Goal: Communication & Community: Answer question/provide support

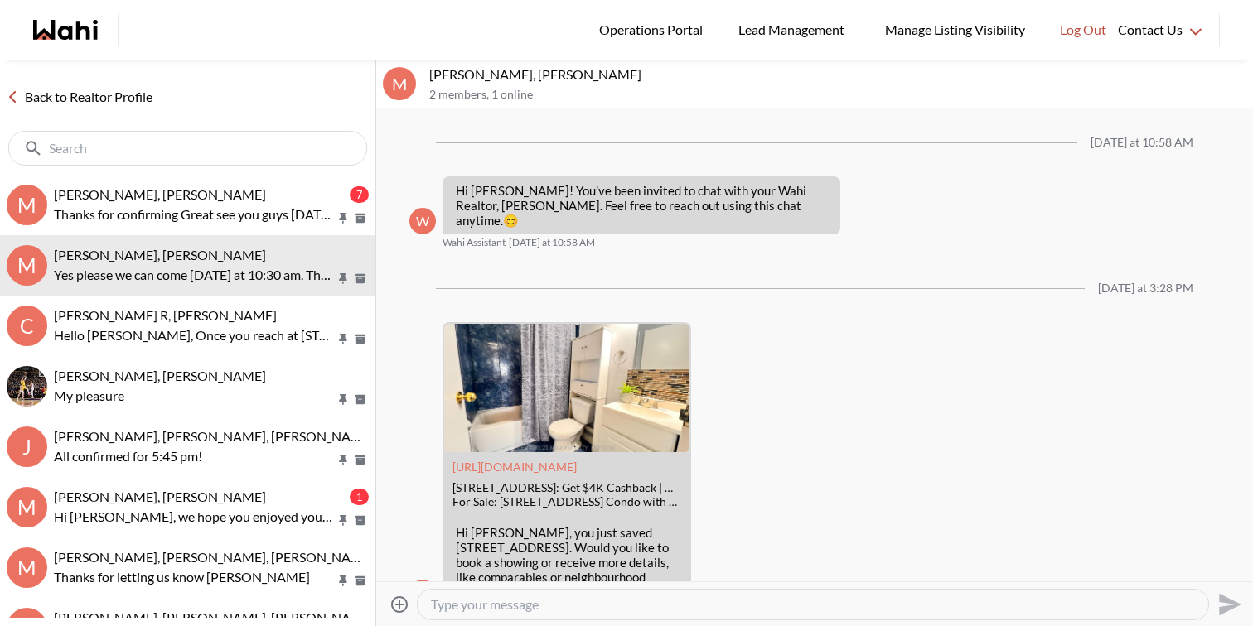
scroll to position [338, 0]
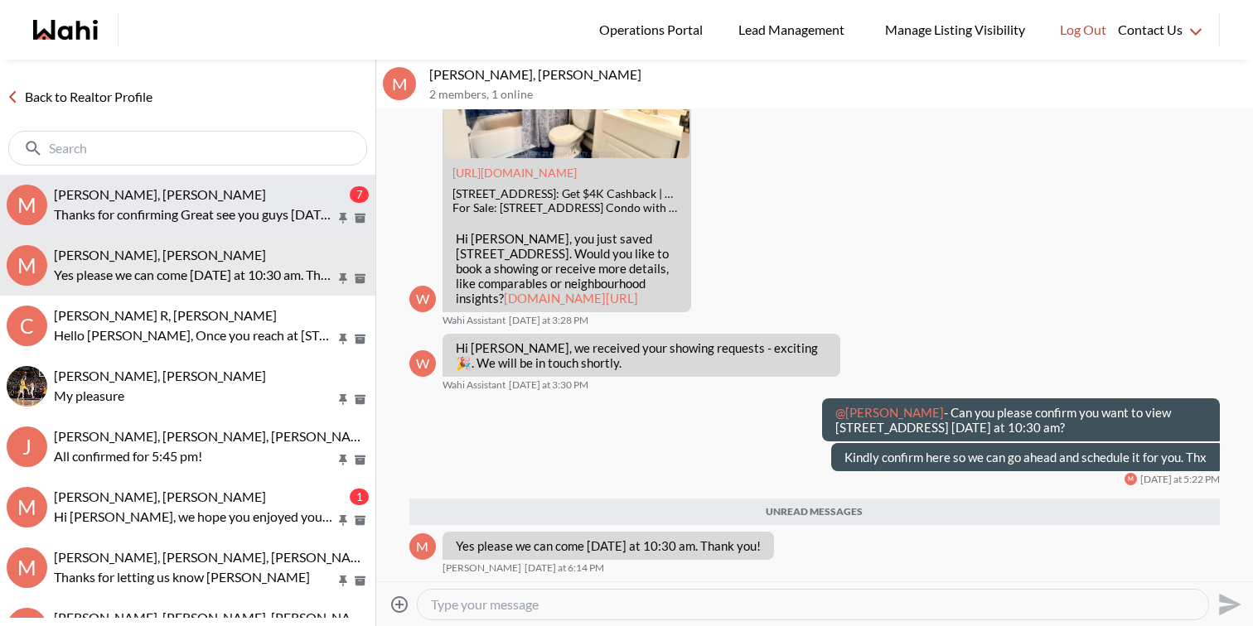
click at [244, 216] on p "Thanks for confirming Great see you guys tomorrow Thx" at bounding box center [195, 215] width 282 height 20
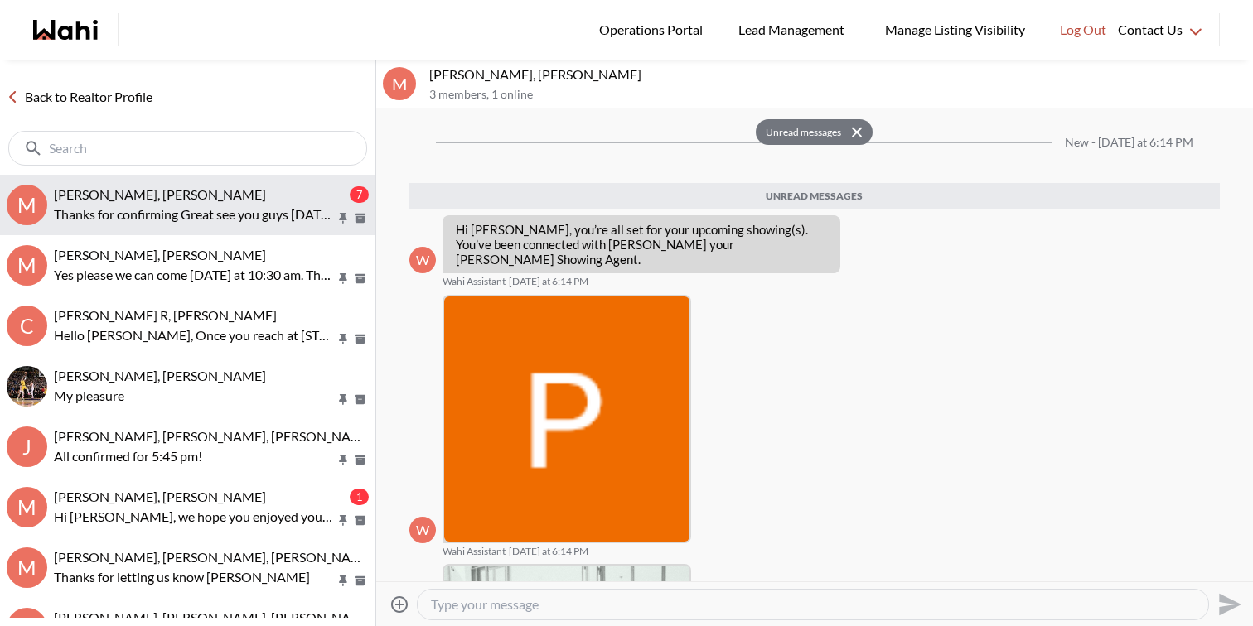
scroll to position [591, 0]
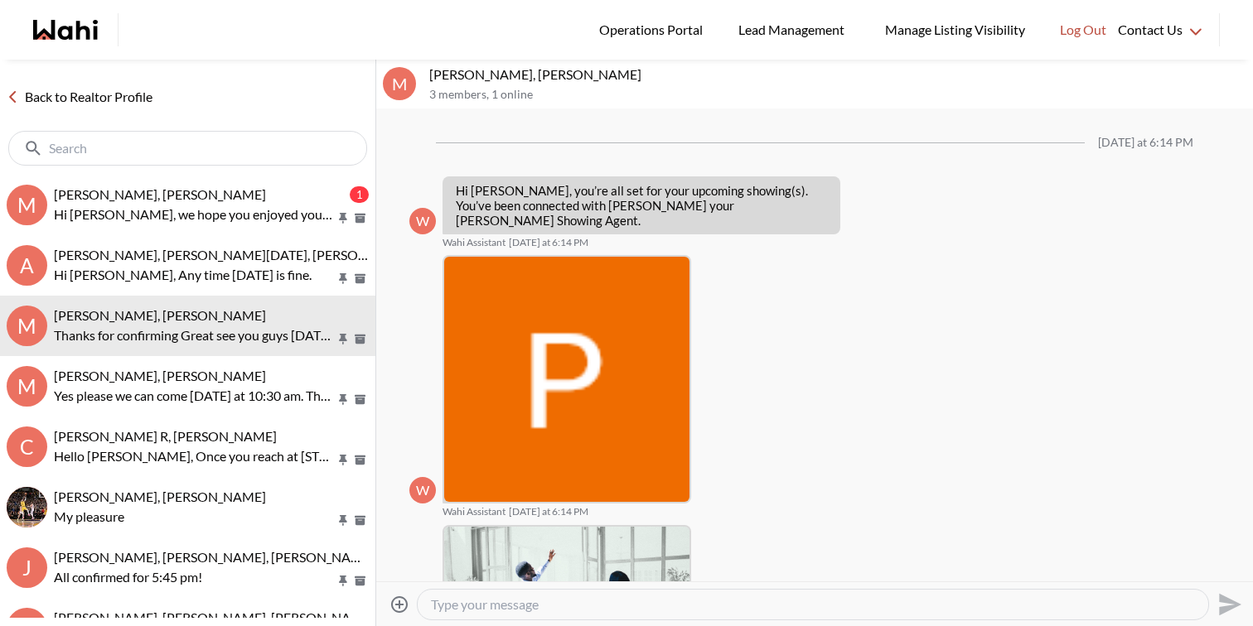
scroll to position [551, 0]
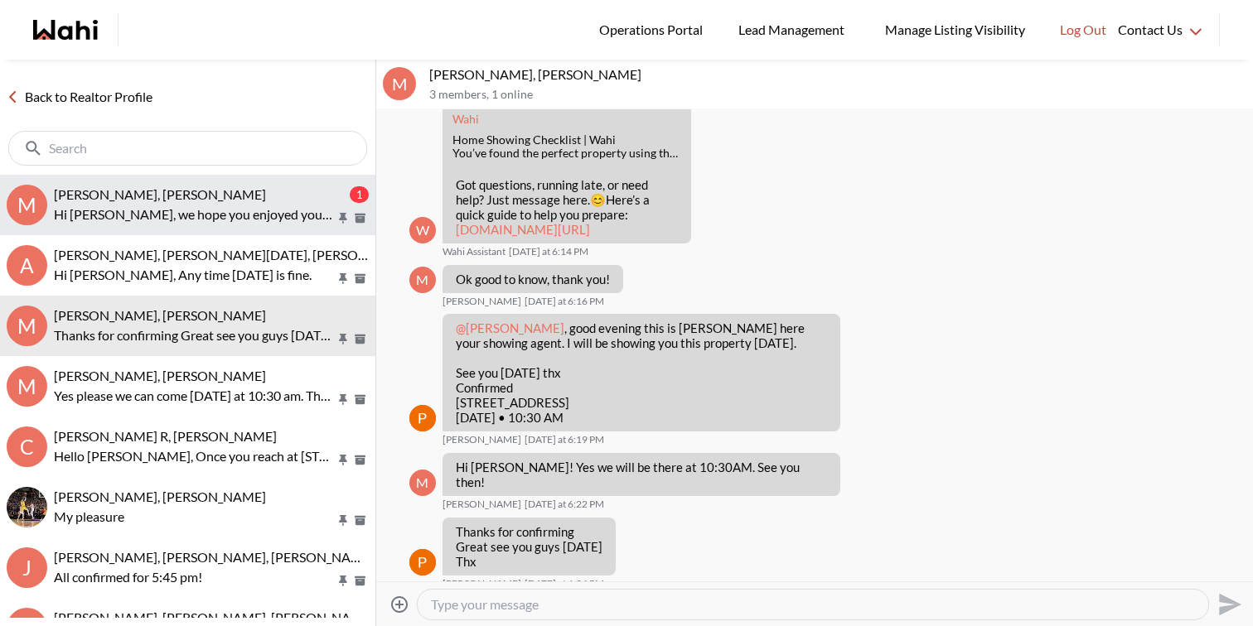
click at [206, 197] on div "Milton Henriquez, Faraz" at bounding box center [200, 194] width 292 height 17
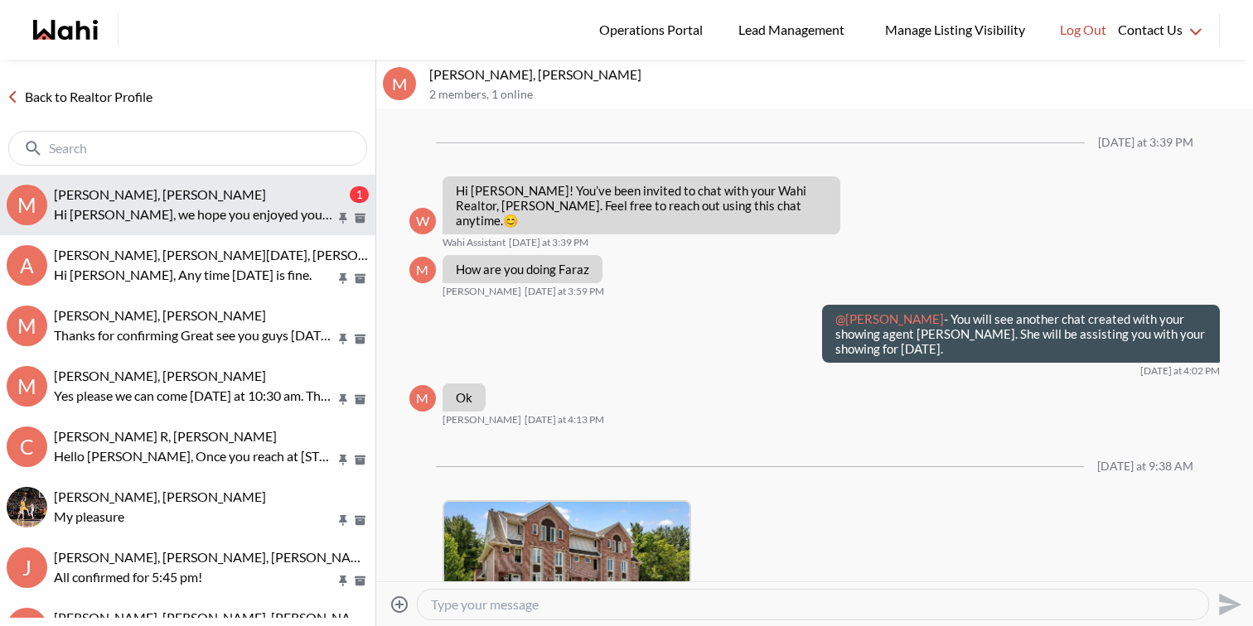
scroll to position [714, 0]
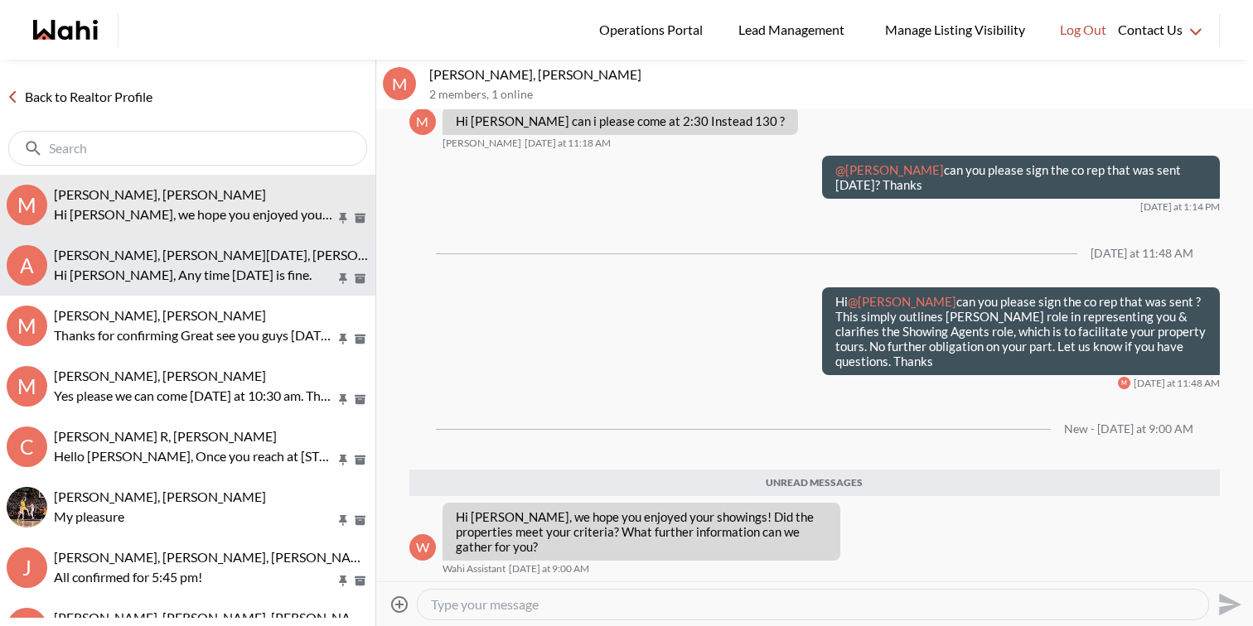
click at [263, 252] on span "Anwar Abamecha, Esma Dano, Faraz, Behnam" at bounding box center [235, 255] width 362 height 16
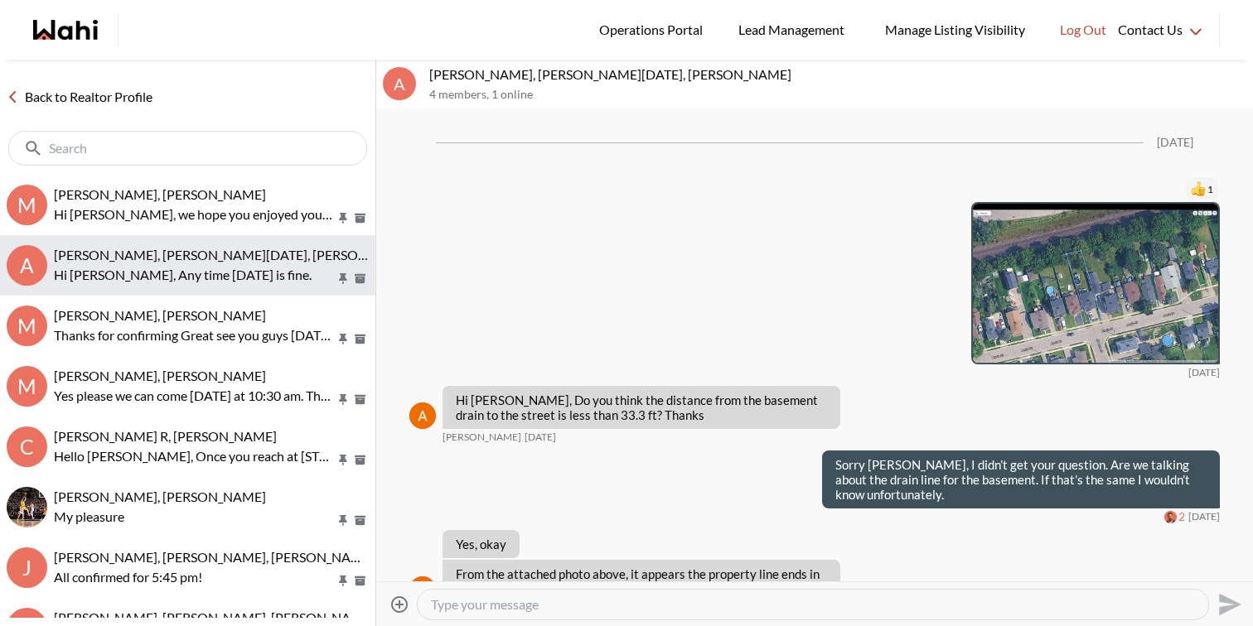
scroll to position [1953, 0]
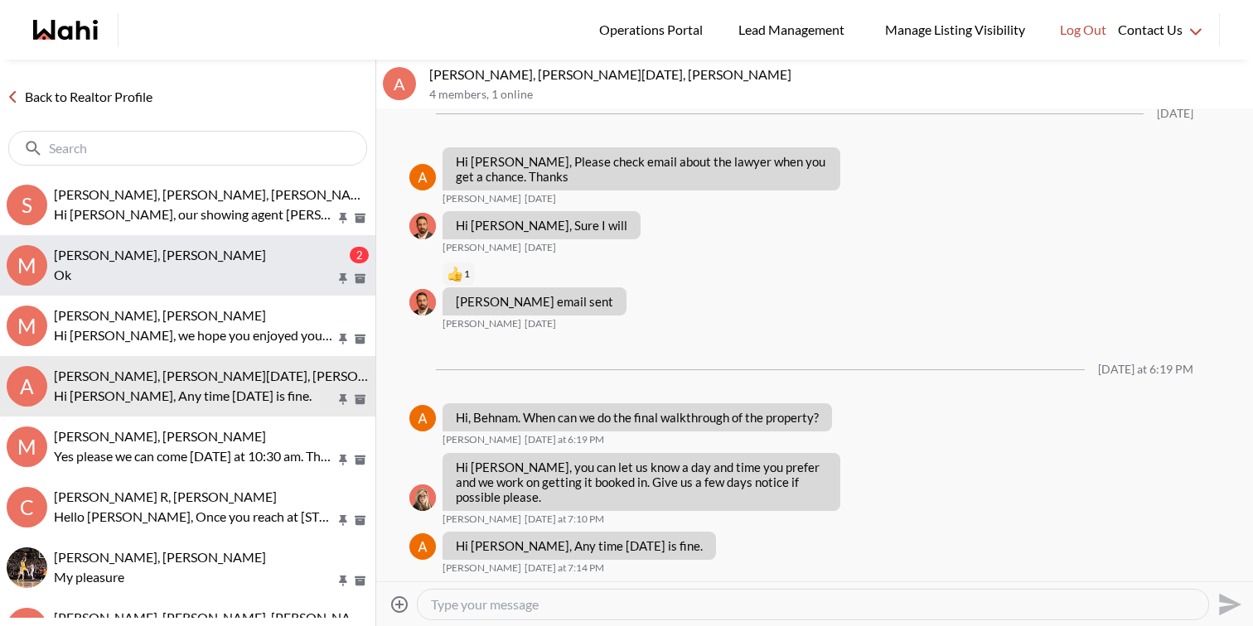
click at [222, 273] on p "Ok" at bounding box center [195, 275] width 282 height 20
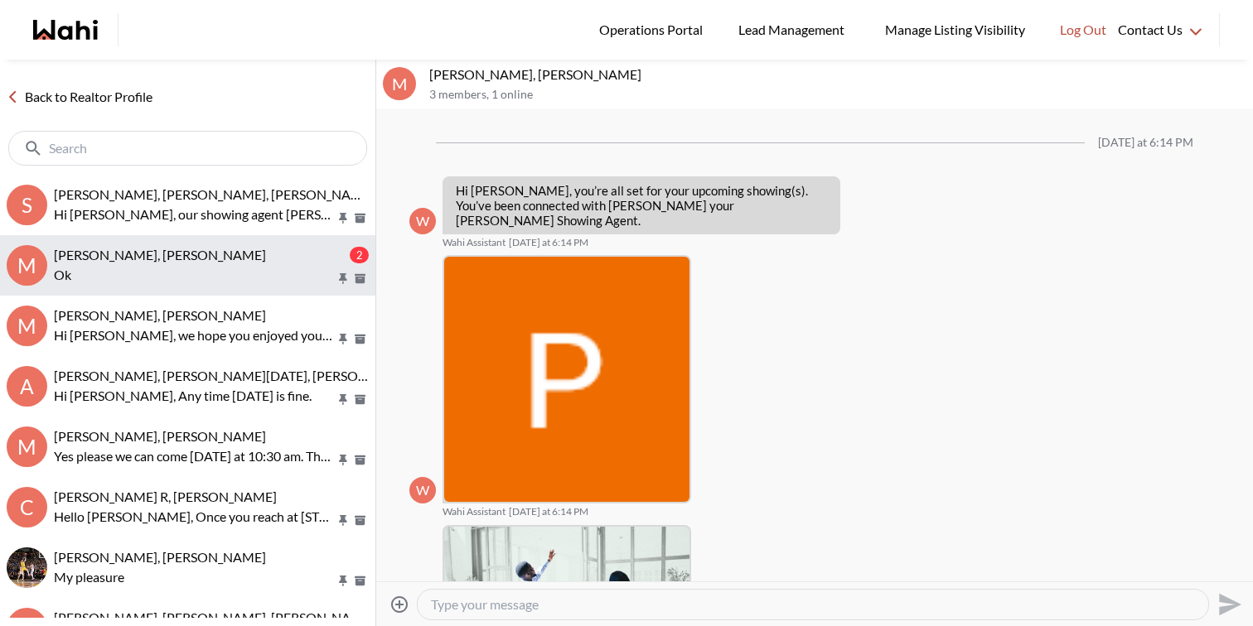
scroll to position [887, 0]
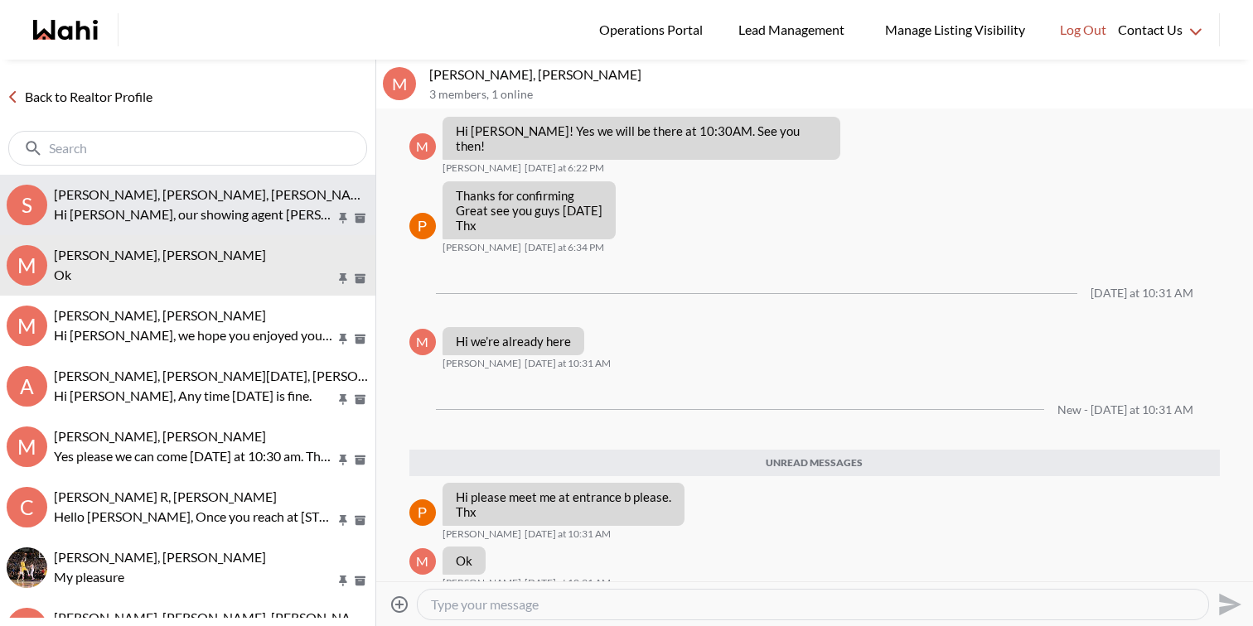
click at [285, 209] on p "Hi [PERSON_NAME], our showing agent [PERSON_NAME] is booking the buyer visit fo…" at bounding box center [195, 215] width 282 height 20
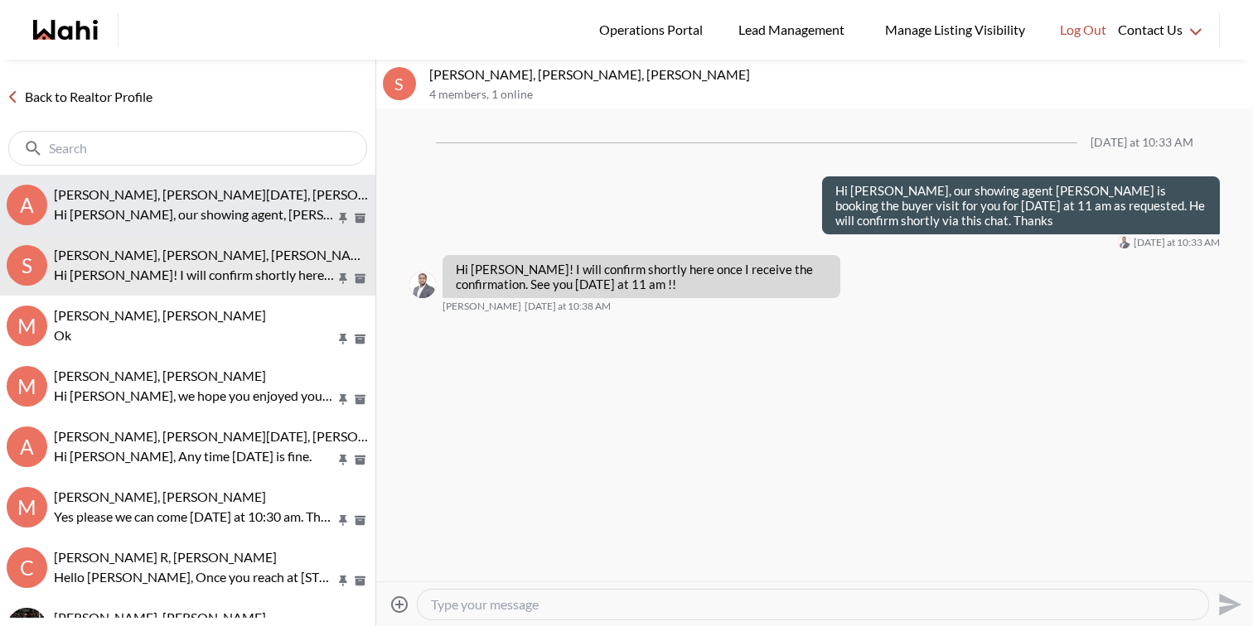
click at [195, 195] on span "Anwar Abamecha, Esma Dano, Faraz" at bounding box center [235, 194] width 362 height 16
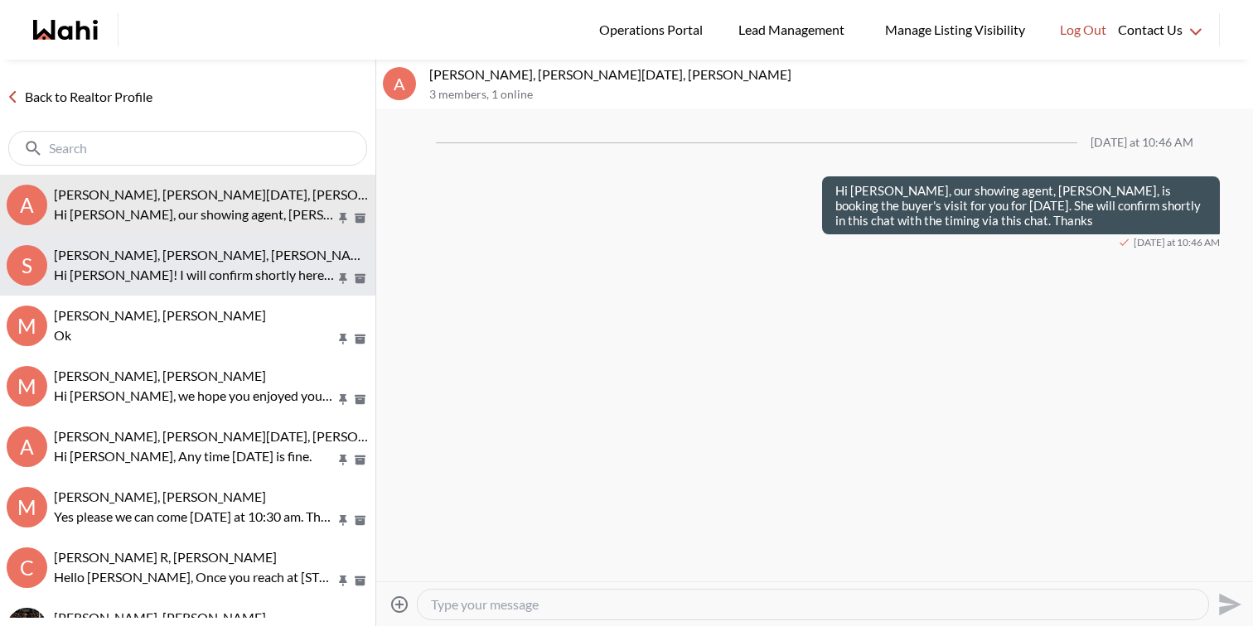
click at [191, 280] on p "Hi Saeid! I will confirm shortly here once I receive the confirmation. See you …" at bounding box center [195, 275] width 282 height 20
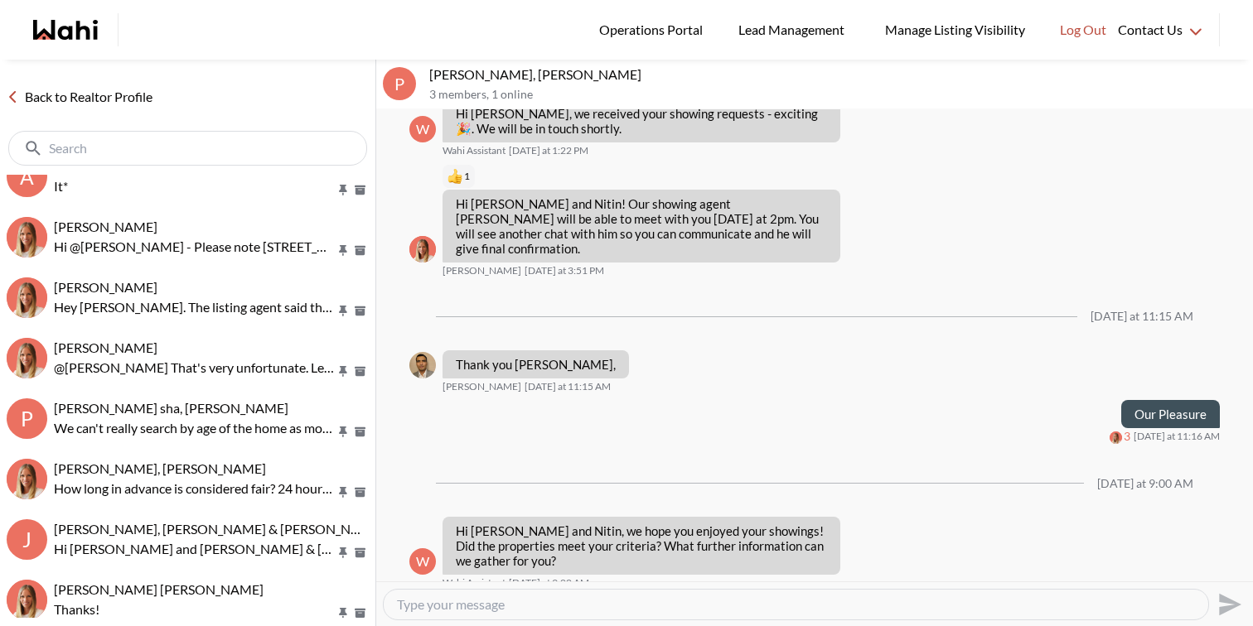
scroll to position [213, 0]
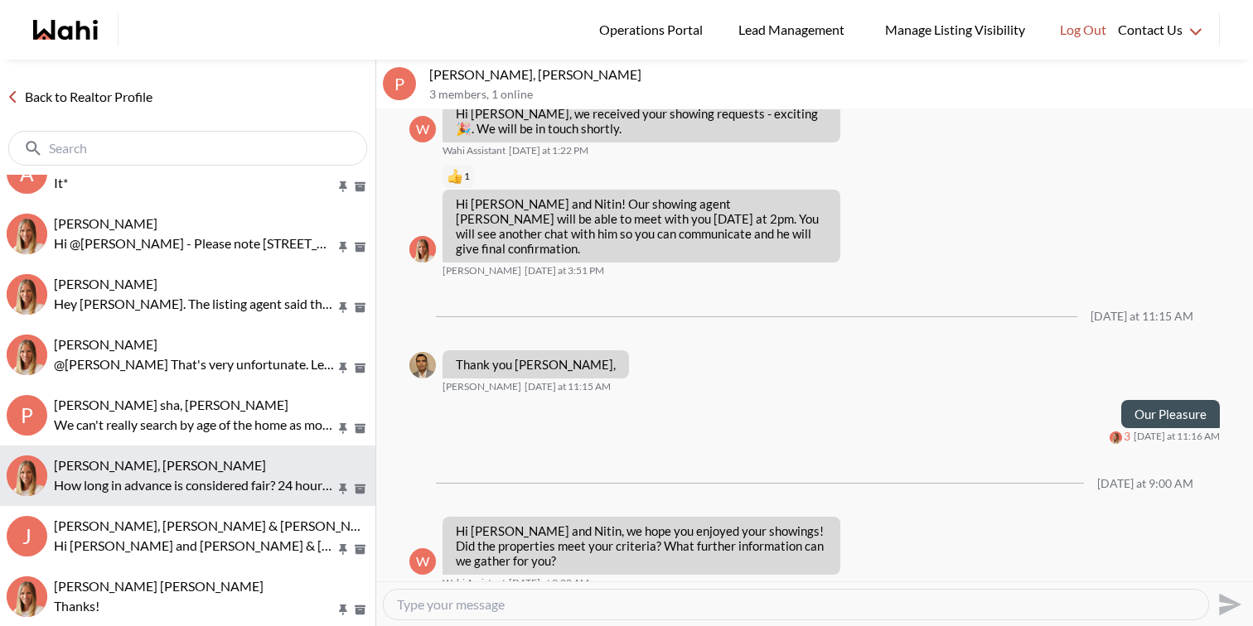
click at [197, 476] on p "How long in advance is considered fair? 24 hours? Let's book it for Monday 11am?" at bounding box center [195, 486] width 282 height 20
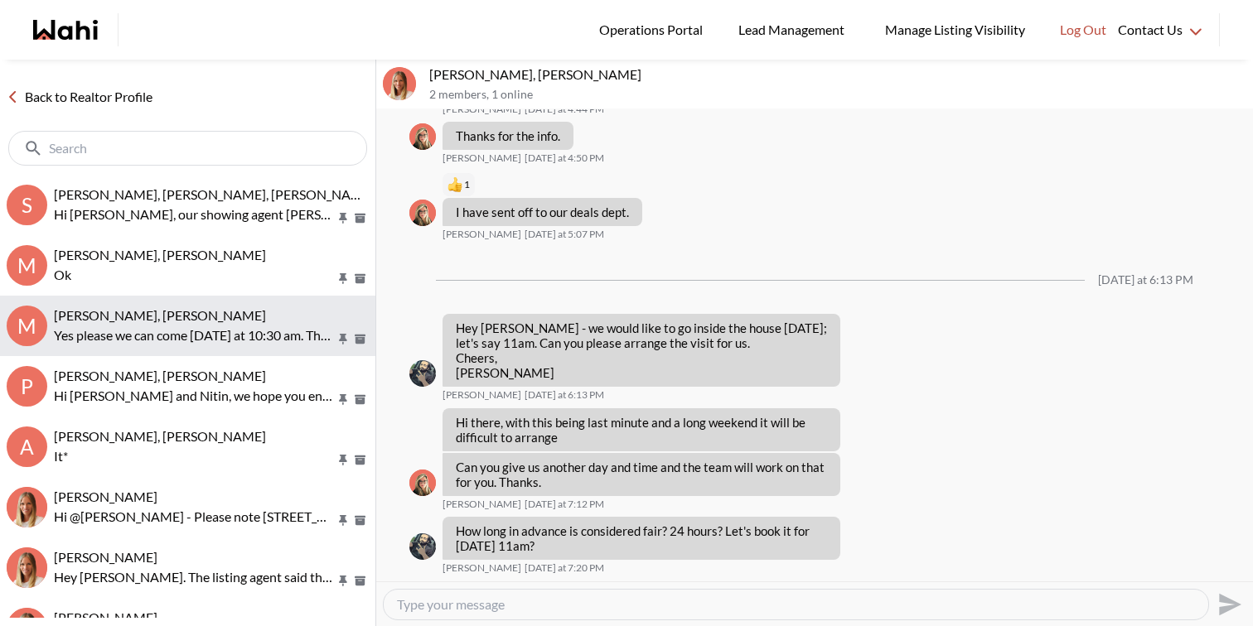
click at [207, 266] on p "Ok" at bounding box center [195, 275] width 282 height 20
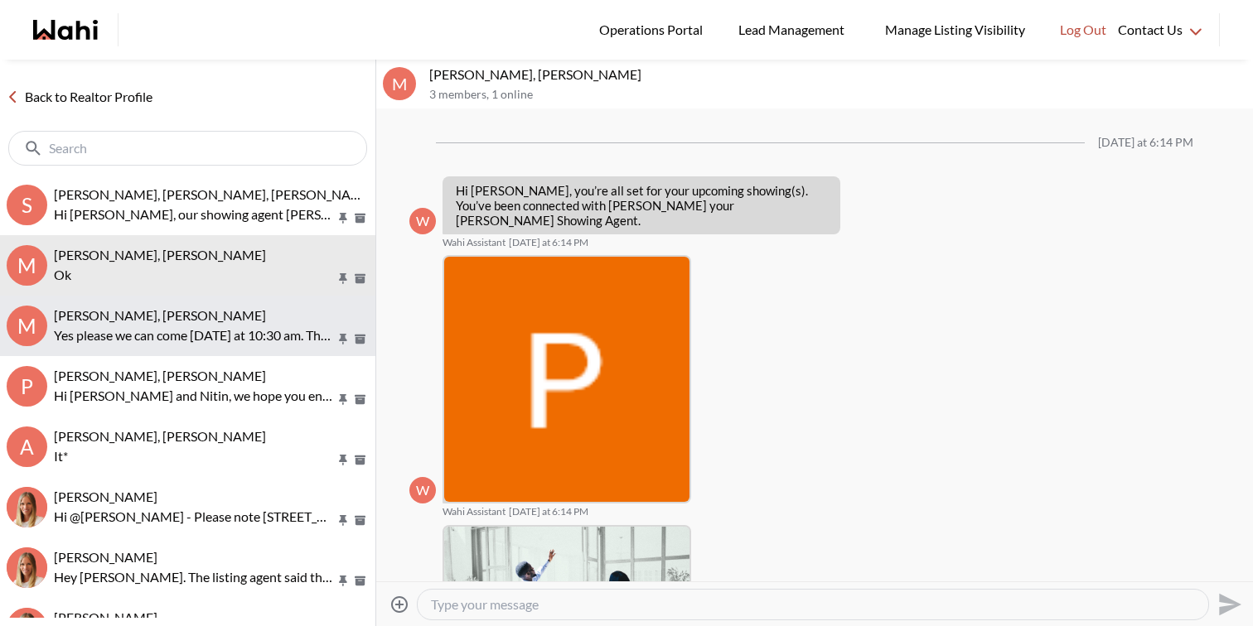
scroll to position [781, 0]
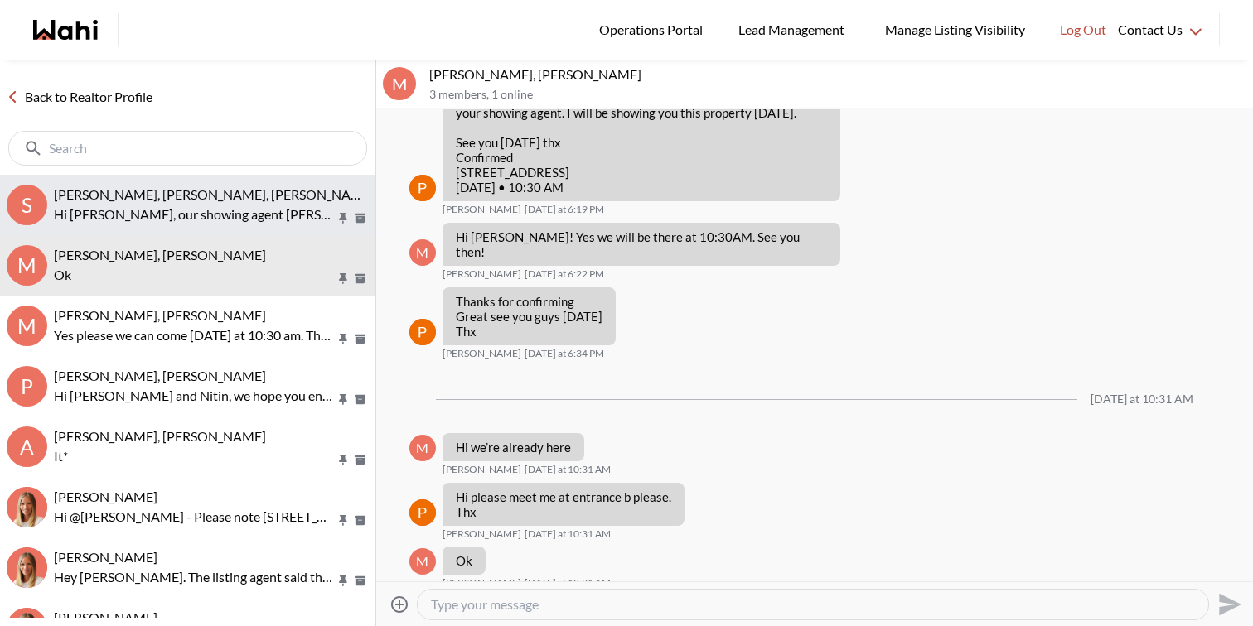
click at [217, 211] on p "Hi [PERSON_NAME], our showing agent [PERSON_NAME] is booking the buyer visit fo…" at bounding box center [195, 215] width 282 height 20
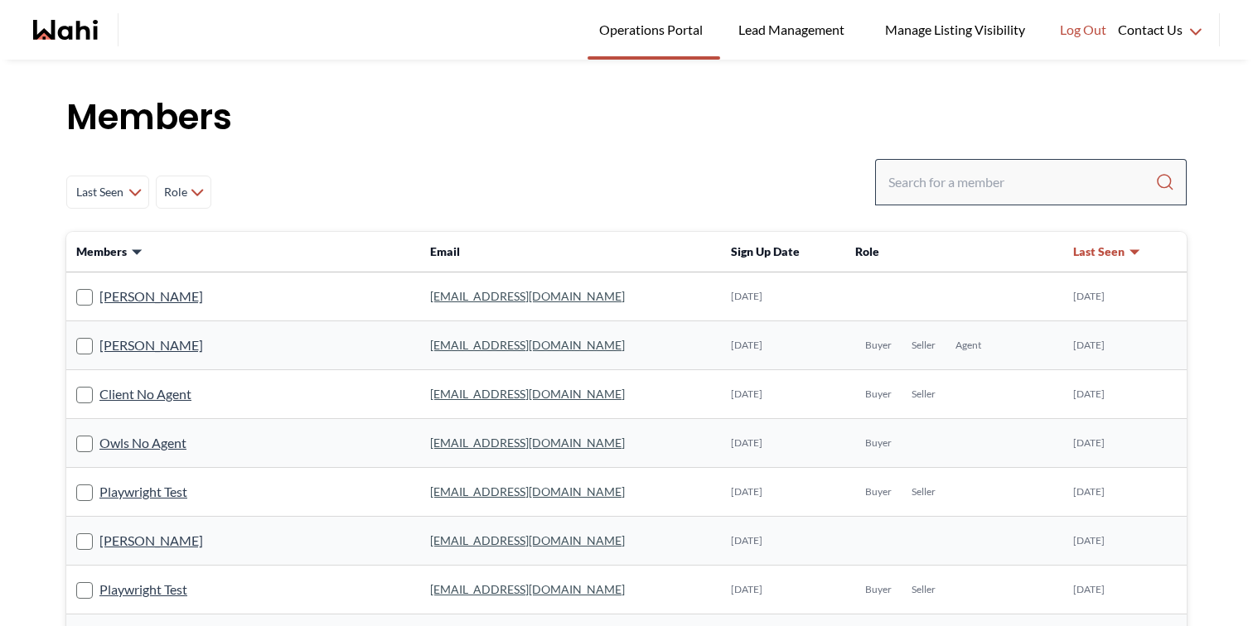
click at [1027, 162] on div at bounding box center [1030, 182] width 311 height 46
click at [1014, 178] on input "Search input" at bounding box center [1021, 182] width 267 height 30
click at [1014, 178] on input "s" at bounding box center [1020, 182] width 265 height 30
paste input "[STREET_ADDRESS][PERSON_NAME]"
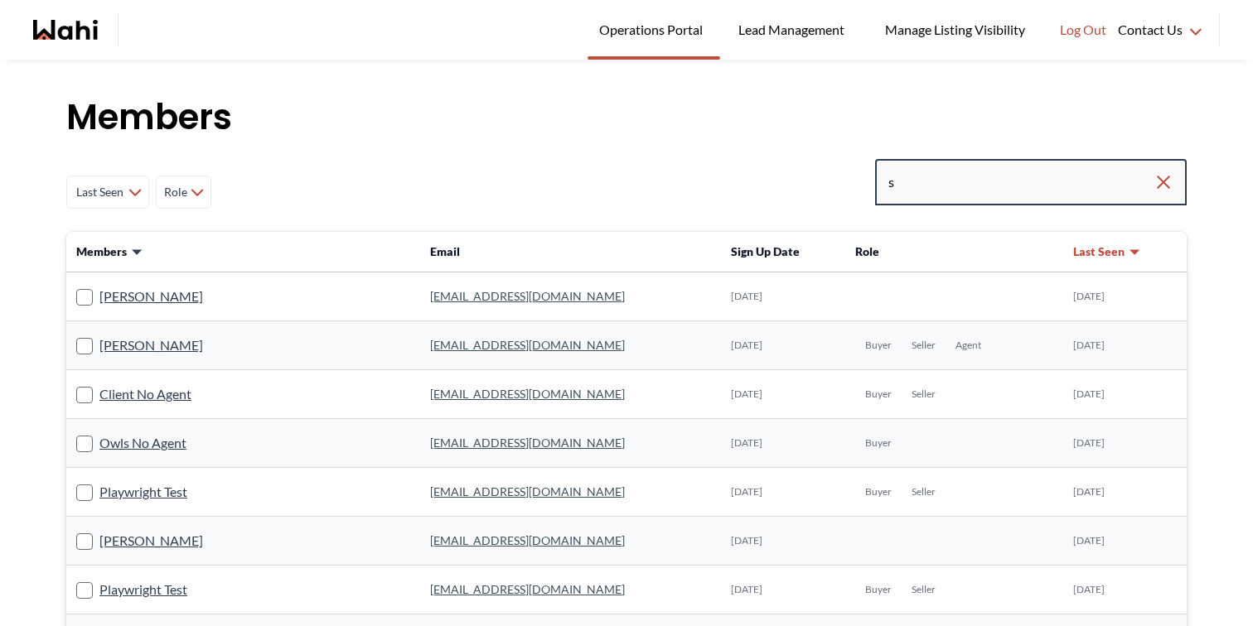
type input "[STREET_ADDRESS][PERSON_NAME]"
click at [1011, 191] on input "[STREET_ADDRESS][PERSON_NAME]" at bounding box center [1020, 182] width 265 height 30
click at [1011, 191] on input "20 Grosvenor Crt, Markham" at bounding box center [1020, 182] width 265 height 30
paste input "sdkaha@gmail.com"
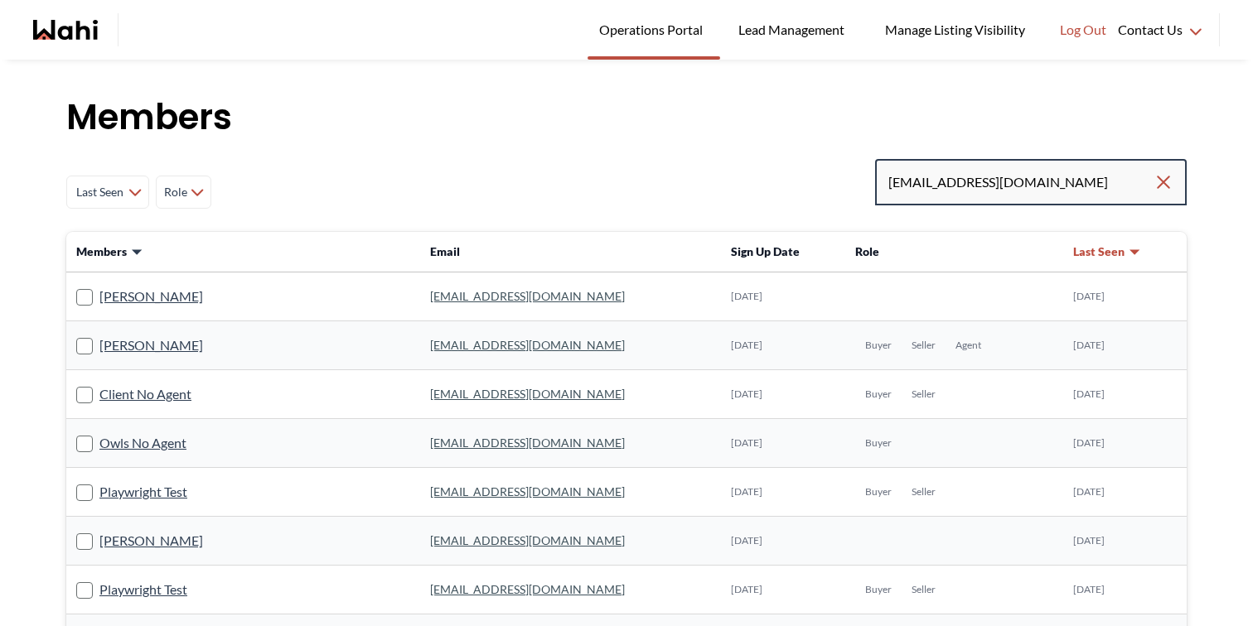
type input "sdkaha@gmail.com"
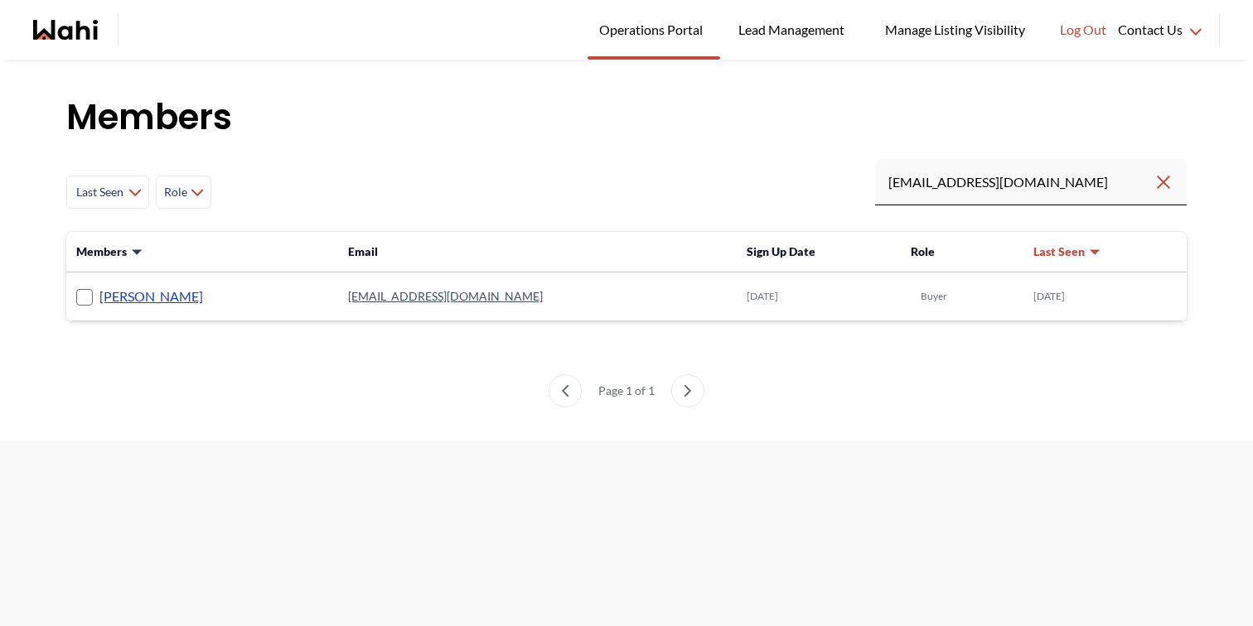
click at [156, 295] on link "Saeid Kanani" at bounding box center [151, 297] width 104 height 22
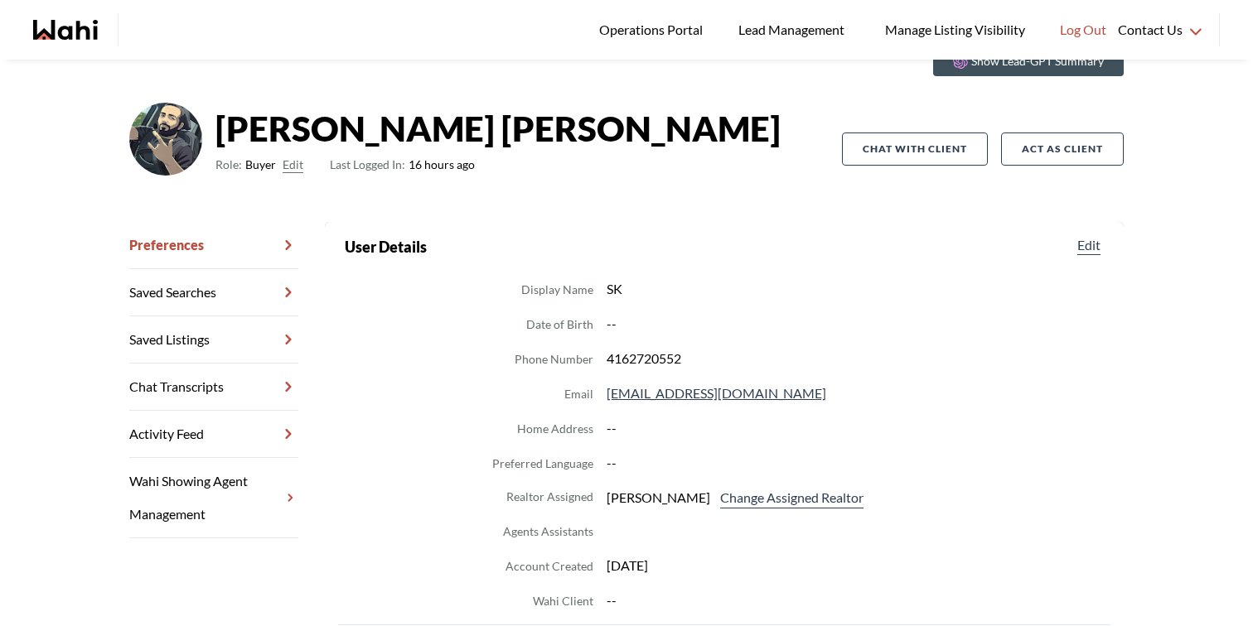
click at [250, 391] on link "Chat Transcripts" at bounding box center [213, 387] width 169 height 47
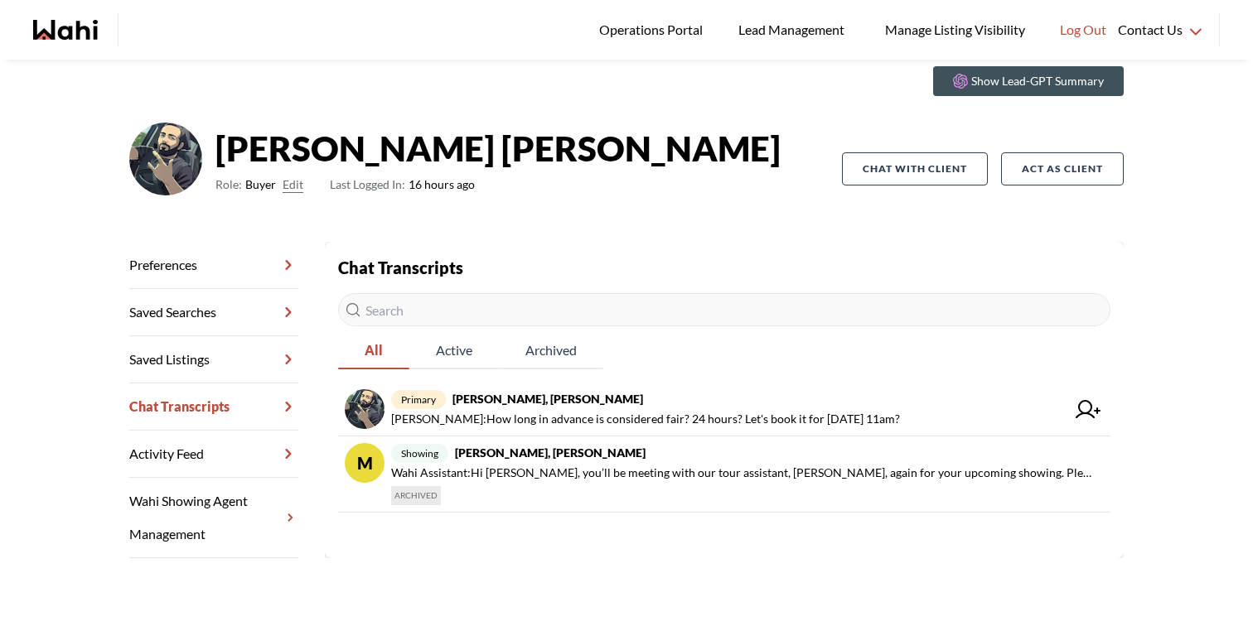
scroll to position [60, 0]
click at [941, 172] on button "Chat with client" at bounding box center [915, 168] width 146 height 33
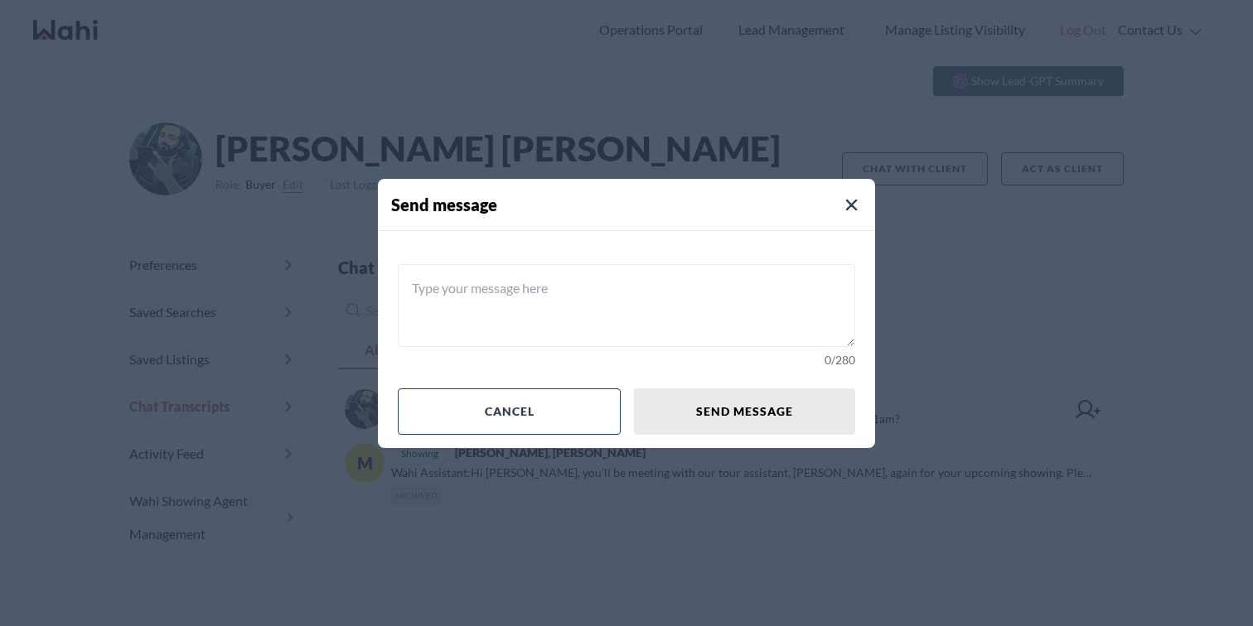
click at [672, 312] on textarea at bounding box center [626, 305] width 457 height 83
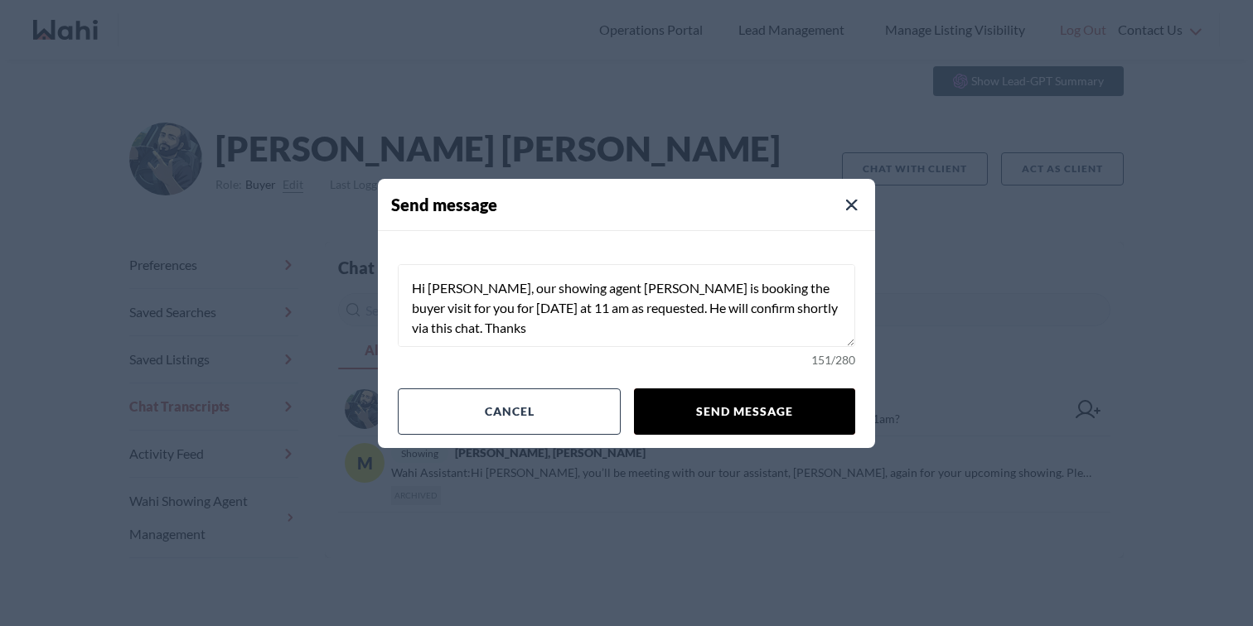
type textarea "Hi [PERSON_NAME], our showing agent [PERSON_NAME] is booking the buyer visit fo…"
click at [680, 420] on button "Send message" at bounding box center [744, 412] width 221 height 46
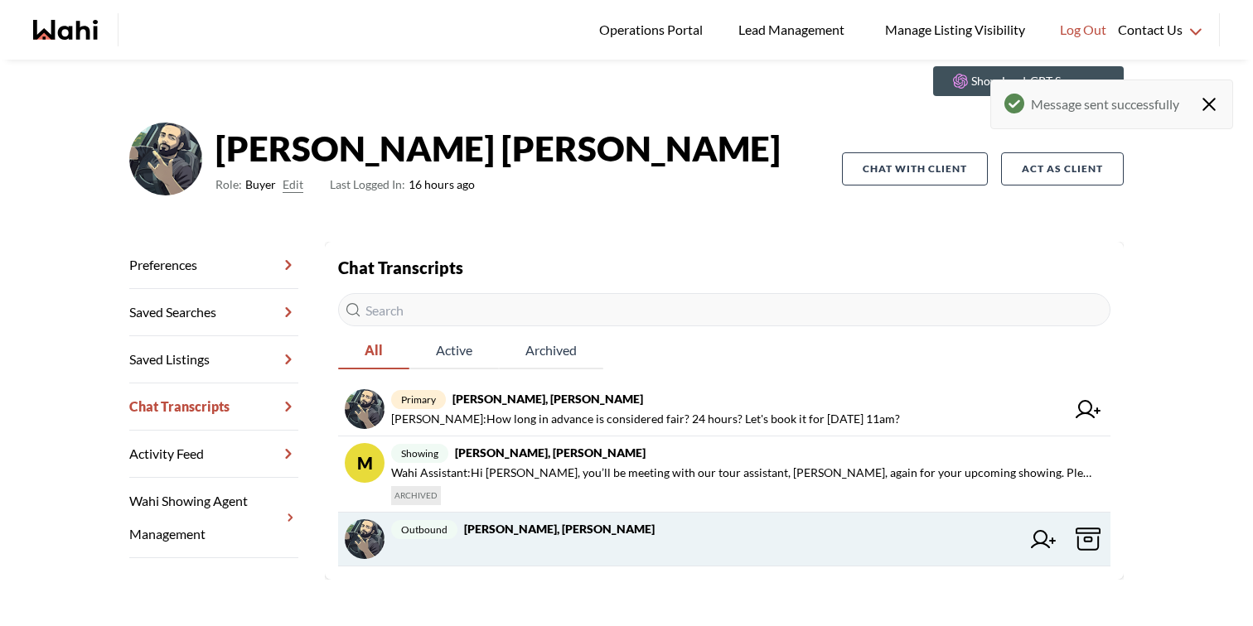
click at [1045, 541] on icon at bounding box center [1043, 539] width 25 height 18
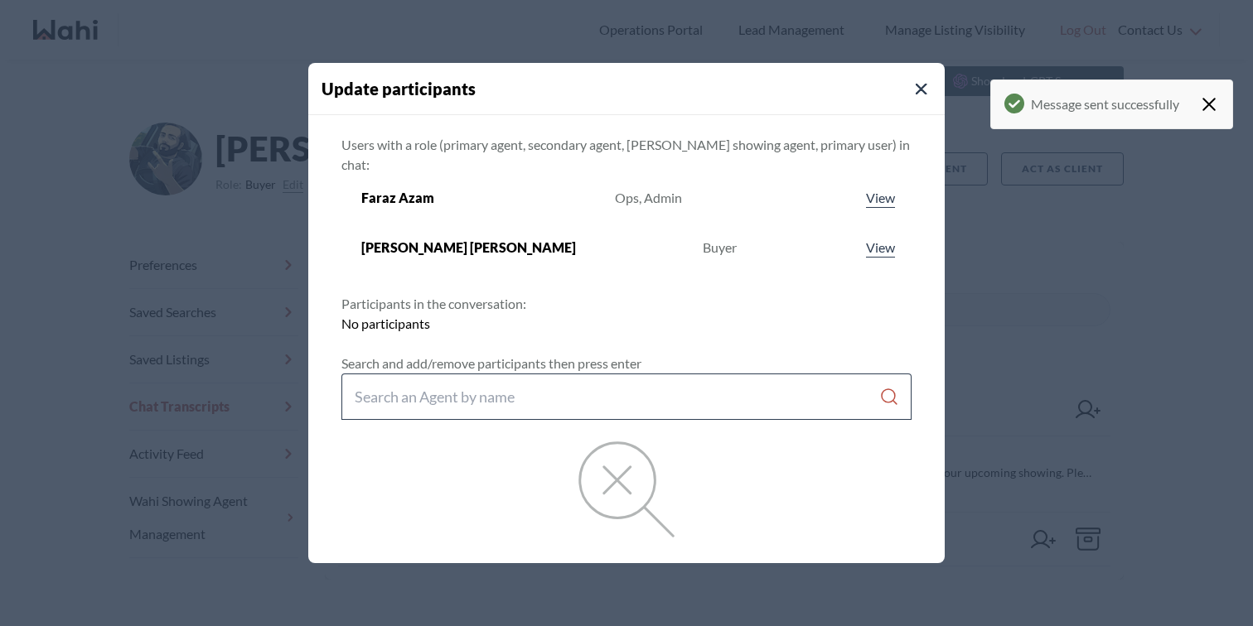
click at [575, 382] on input "Search input" at bounding box center [617, 397] width 524 height 30
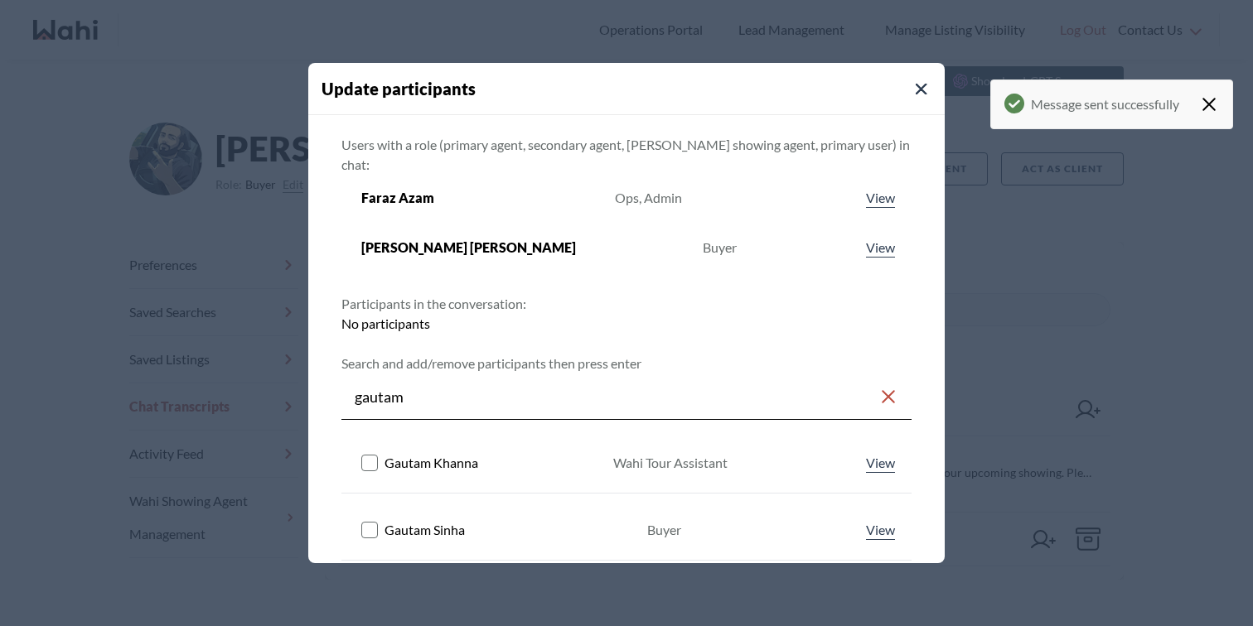
click at [378, 455] on rect at bounding box center [370, 463] width 16 height 16
click at [624, 389] on input "gautam" at bounding box center [617, 397] width 524 height 30
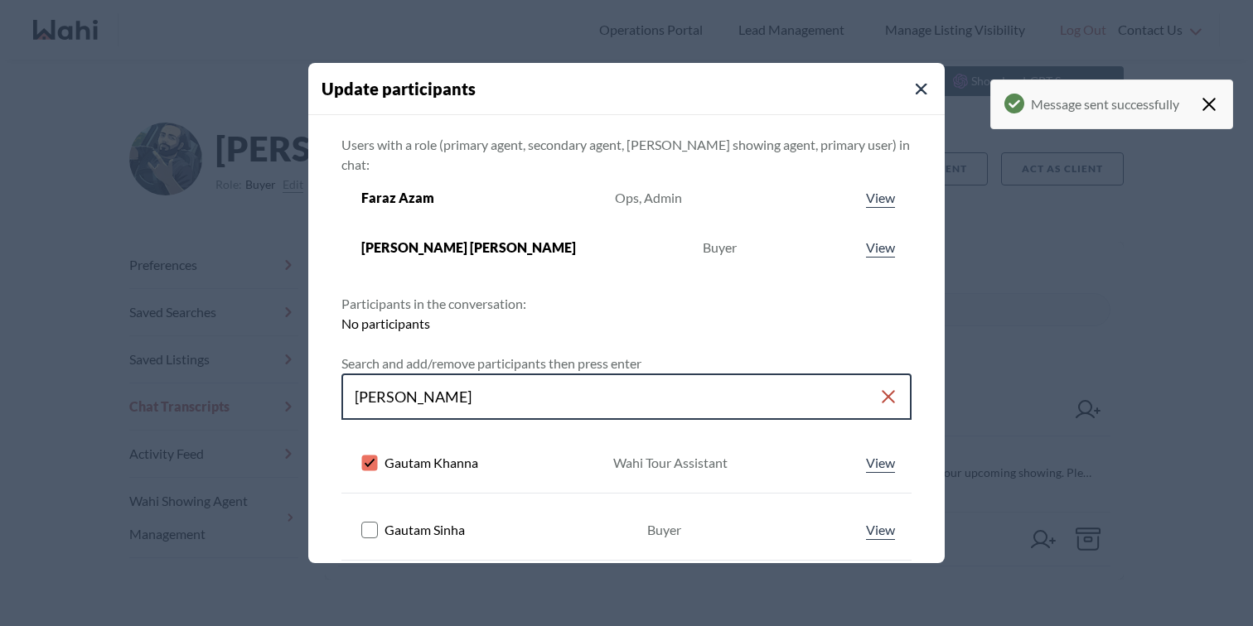
type input "michelle"
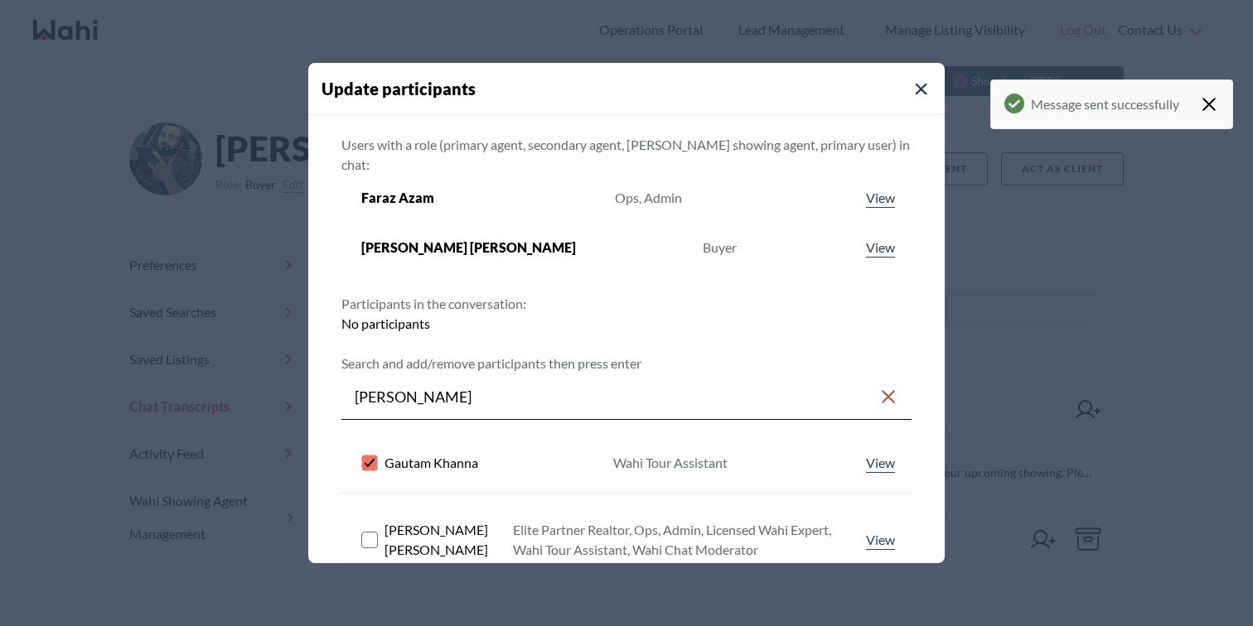
click at [370, 532] on rect at bounding box center [370, 540] width 16 height 16
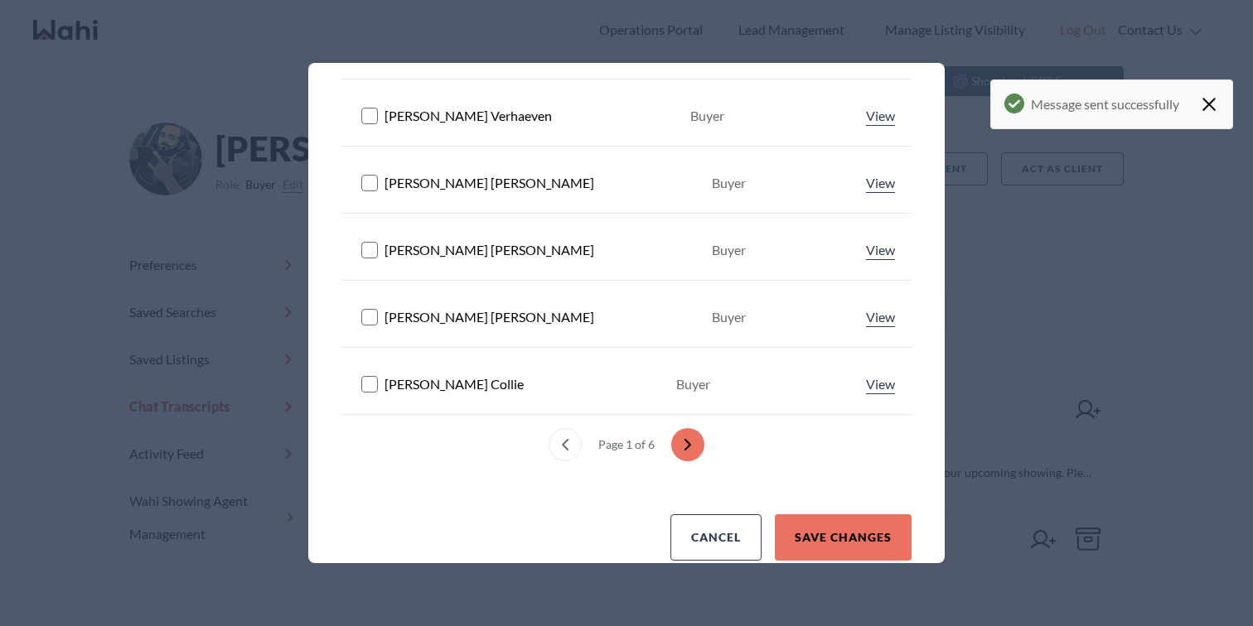
scroll to position [780, 0]
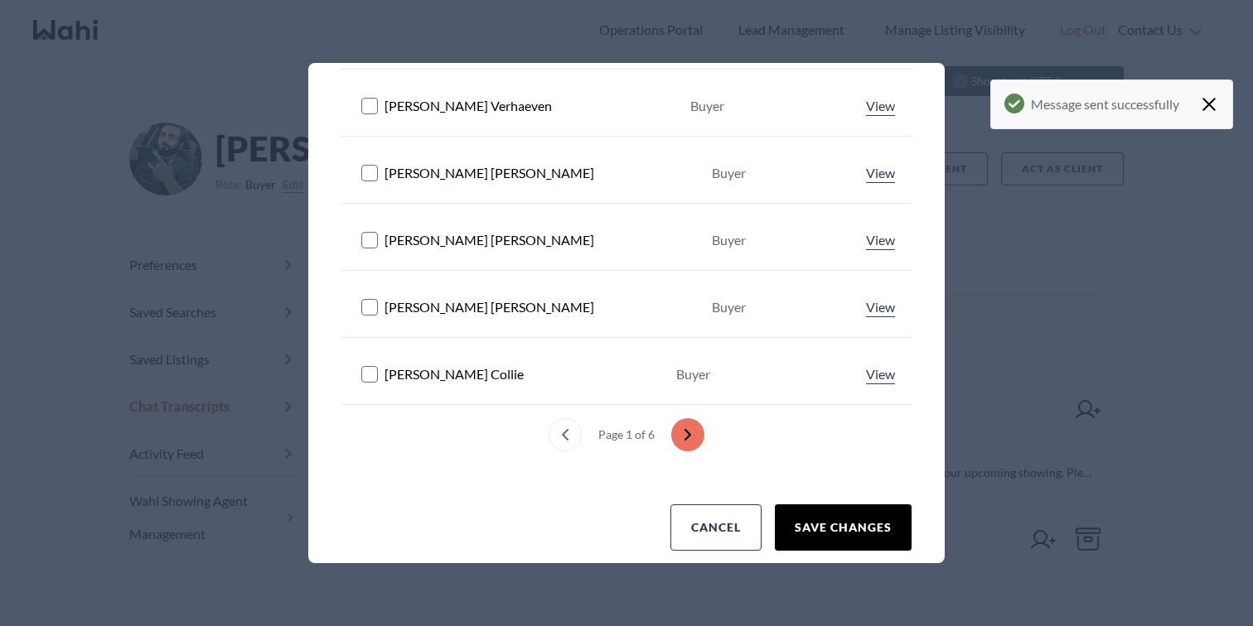
click at [844, 507] on button "Save changes" at bounding box center [843, 527] width 137 height 46
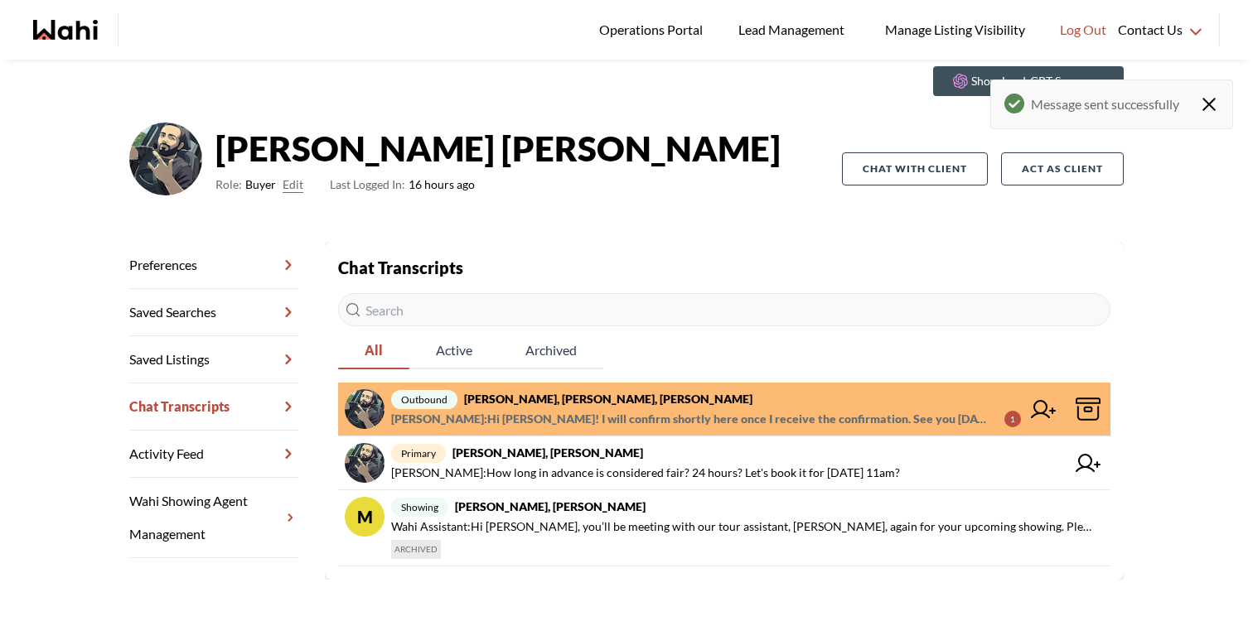
click at [67, 26] on icon "Wahi homepage" at bounding box center [65, 30] width 65 height 20
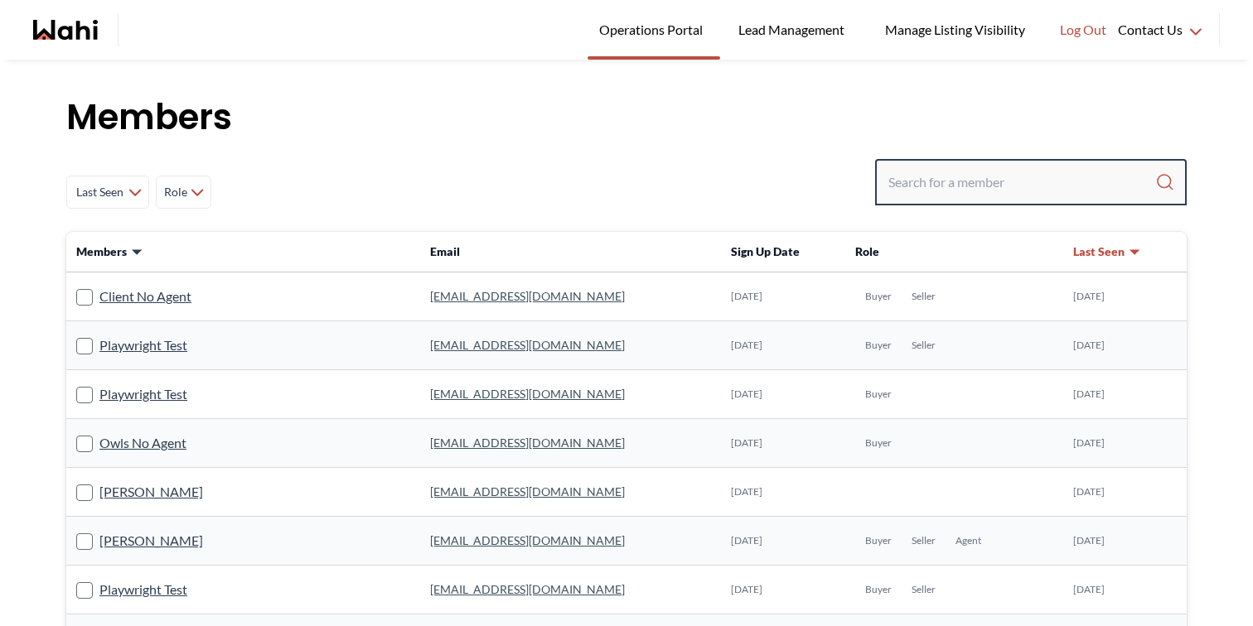
click at [949, 178] on input "Search input" at bounding box center [1021, 182] width 267 height 30
paste input "anwar.abamecha@gmail.com"
type input "anwar.abamecha@gmail.com"
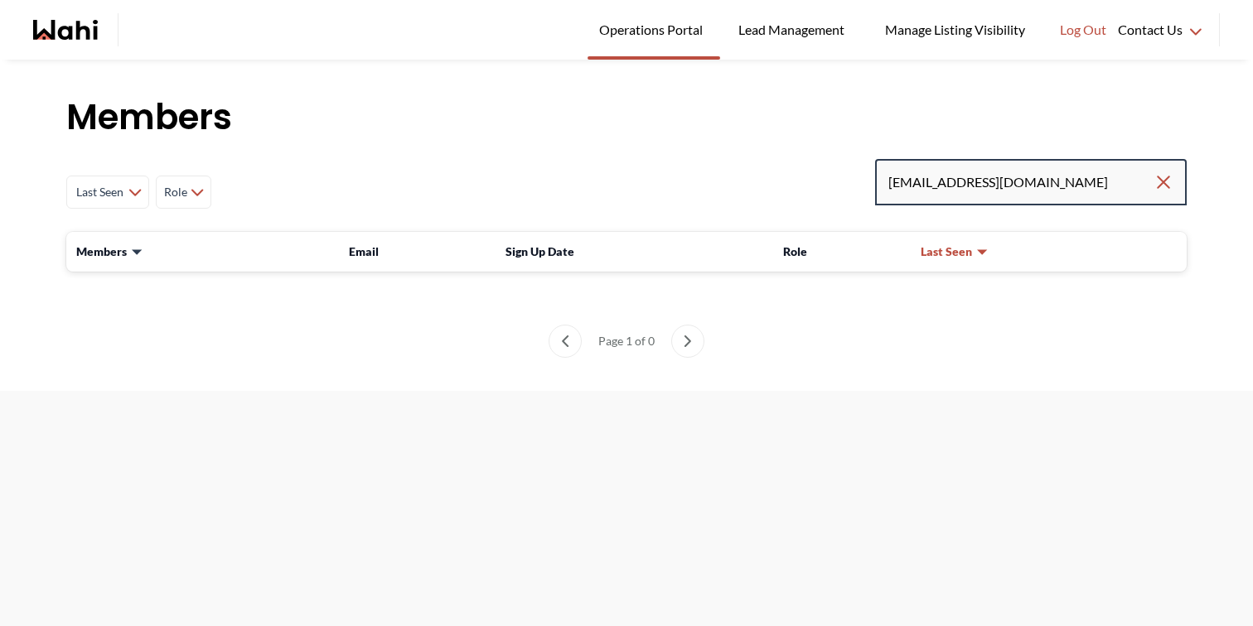
click at [1082, 186] on input "anwar.abamecha@gmail.com" at bounding box center [1020, 182] width 265 height 30
type input "anwar.abamecha"
click at [1064, 191] on input "anwar.abamecha" at bounding box center [1020, 182] width 265 height 30
type input "anwar"
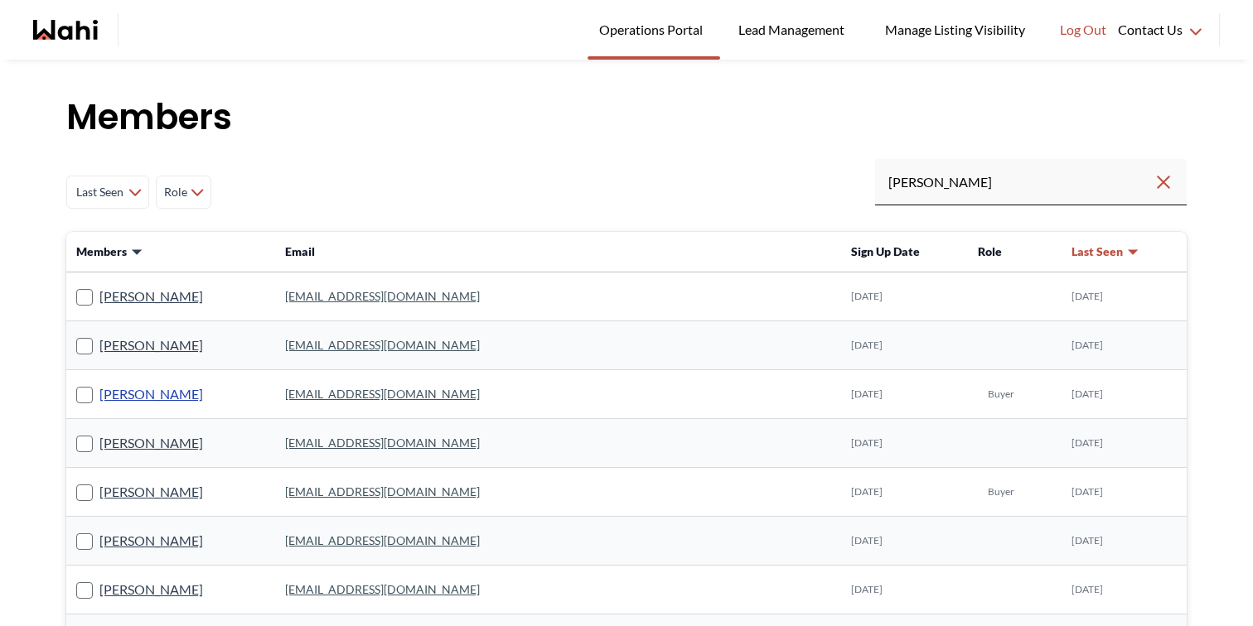
click at [180, 393] on link "Anwar Abamecha" at bounding box center [151, 395] width 104 height 22
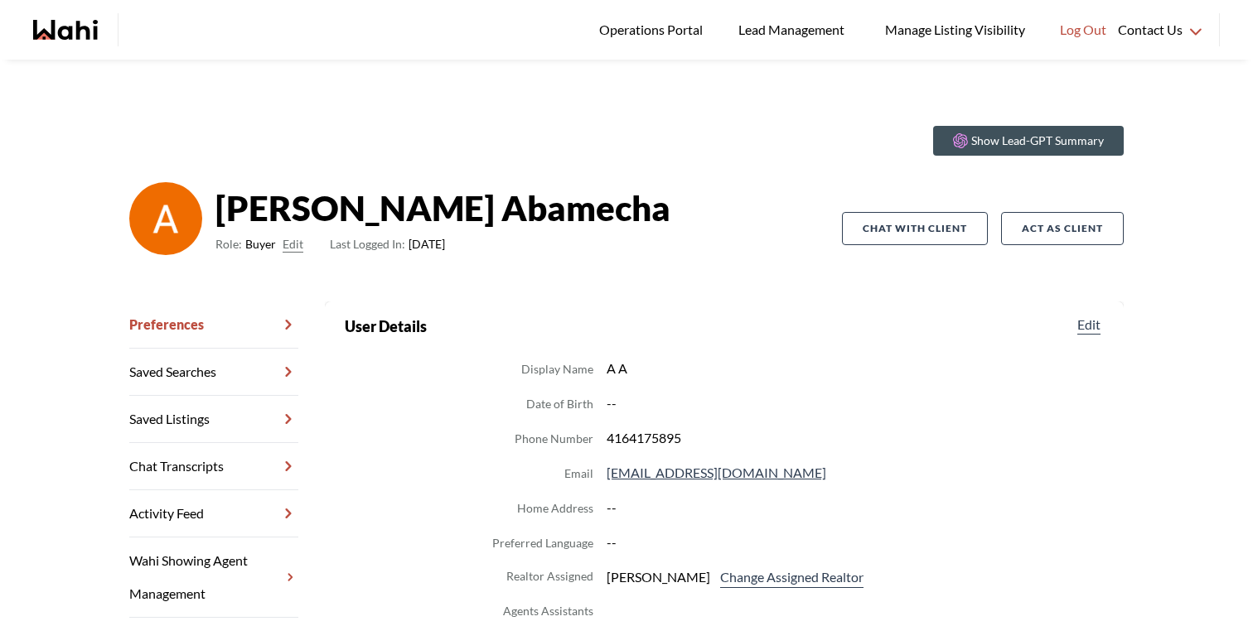
click at [189, 465] on link "Chat Transcripts" at bounding box center [213, 466] width 169 height 47
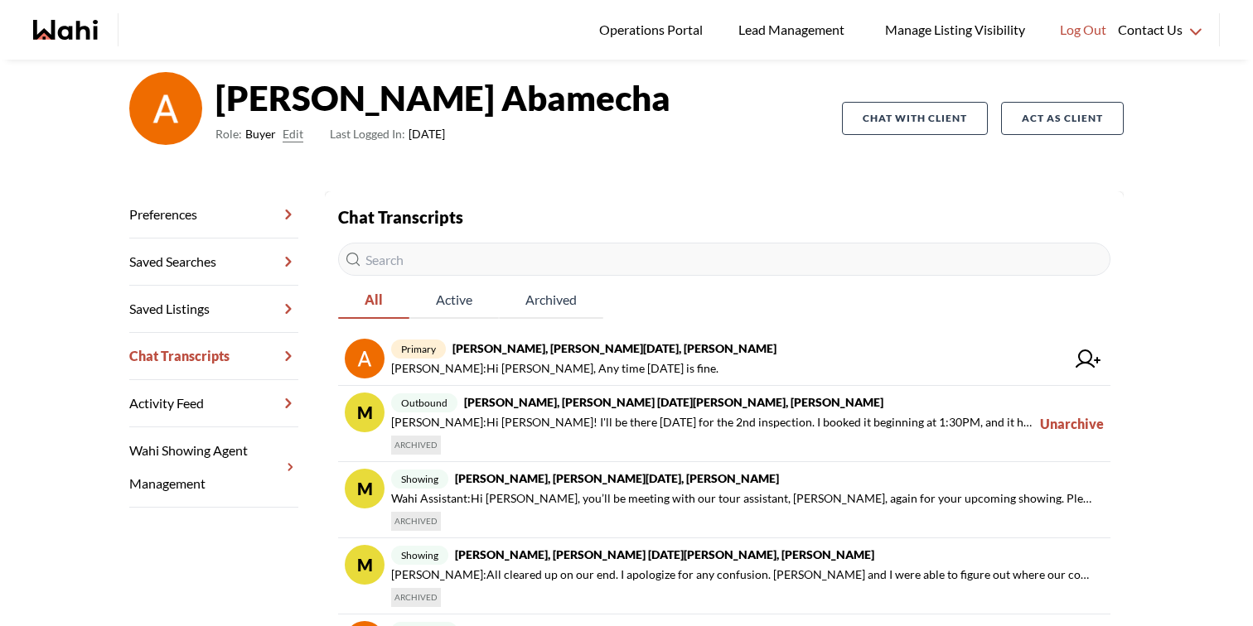
scroll to position [113, 0]
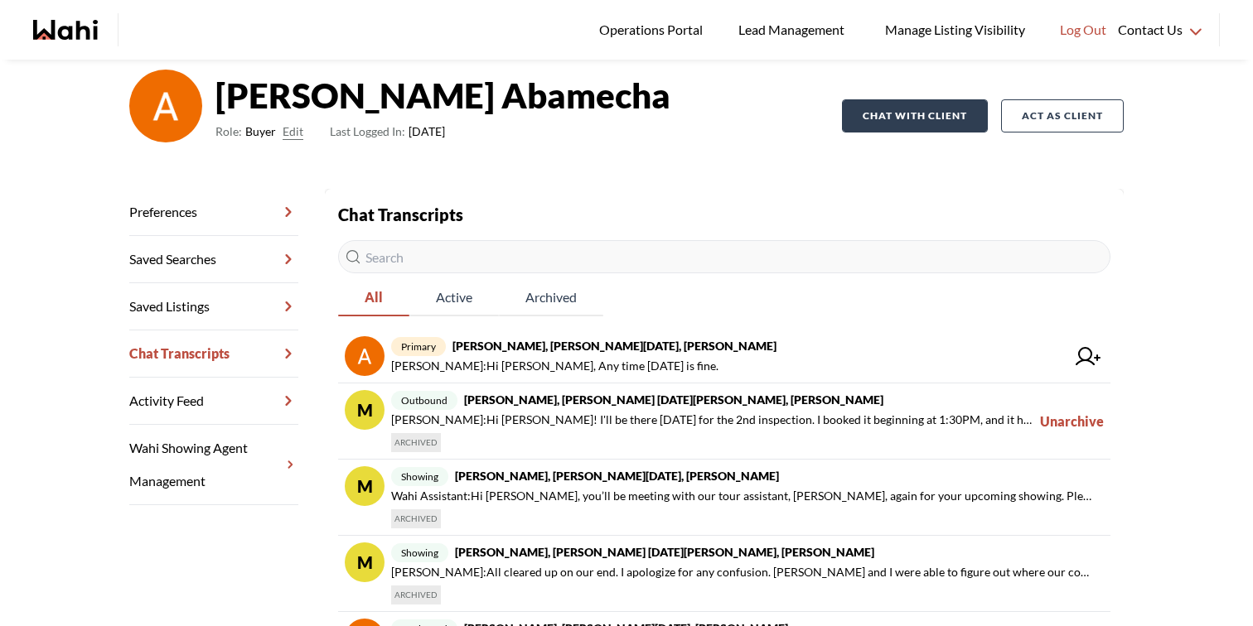
click at [947, 123] on button "Chat with client" at bounding box center [915, 115] width 146 height 33
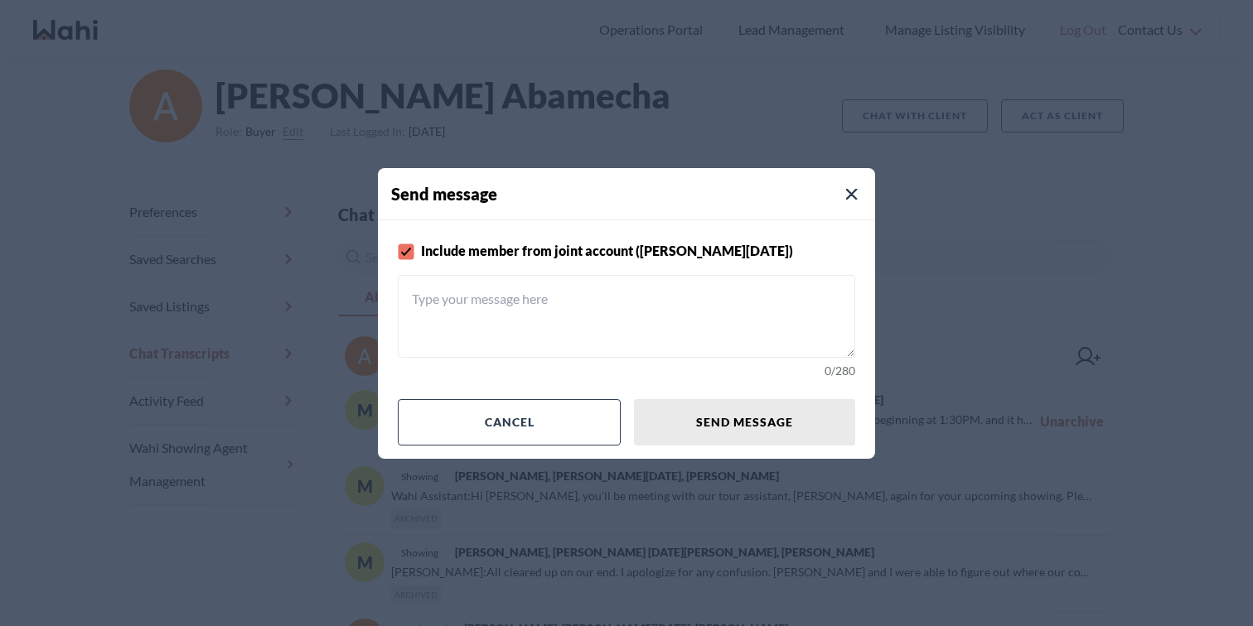
click at [683, 312] on textarea at bounding box center [626, 316] width 457 height 83
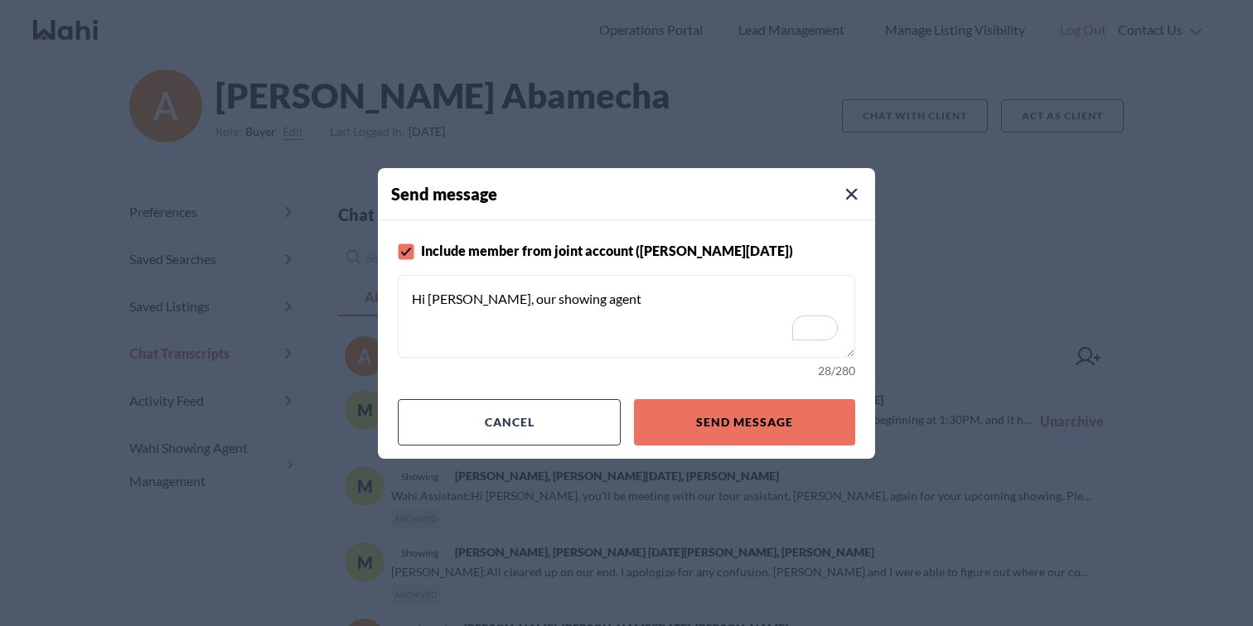
paste textarea "Ewelina"
click at [785, 319] on textarea "Hi Anwar, our showing agent, Ewelina, is booking the buyer's visit for you for …" at bounding box center [626, 316] width 457 height 83
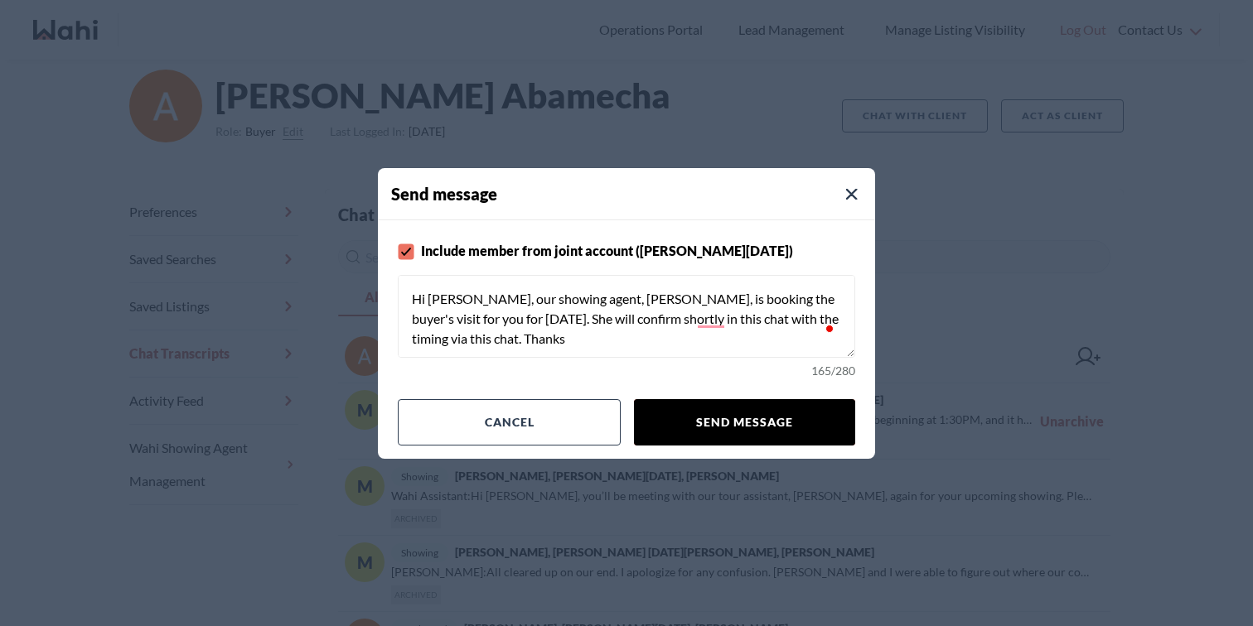
type textarea "Hi Anwar, our showing agent, Ewelina, is booking the buyer's visit for you for …"
click at [780, 430] on button "Send message" at bounding box center [744, 422] width 221 height 46
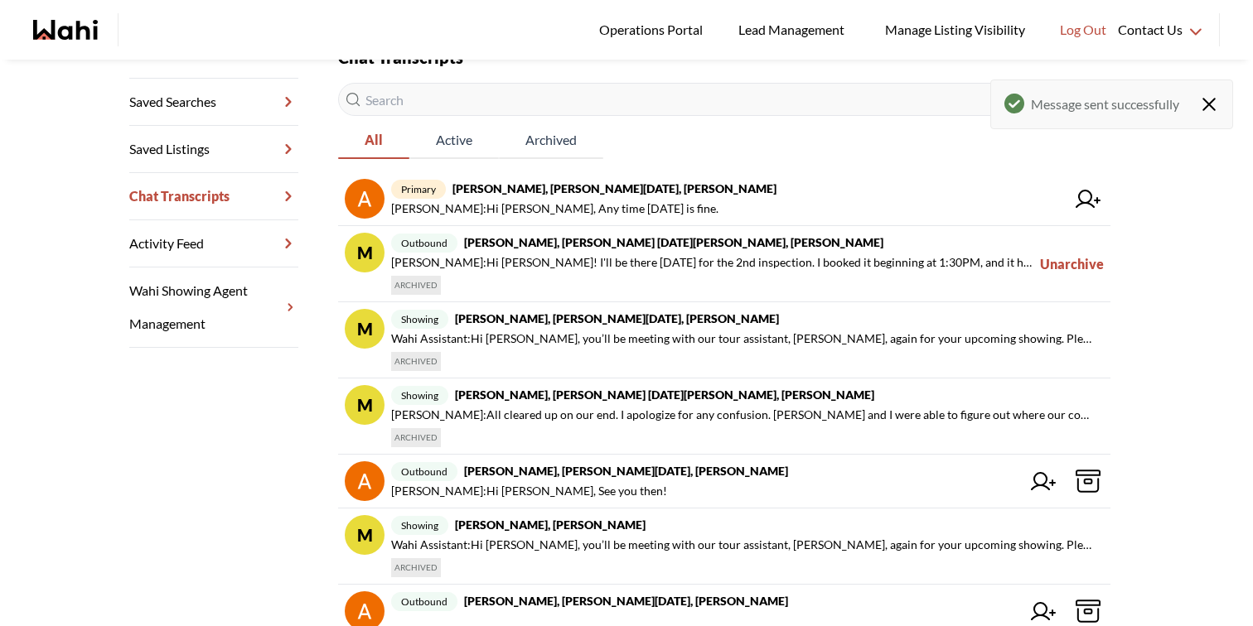
scroll to position [349, 0]
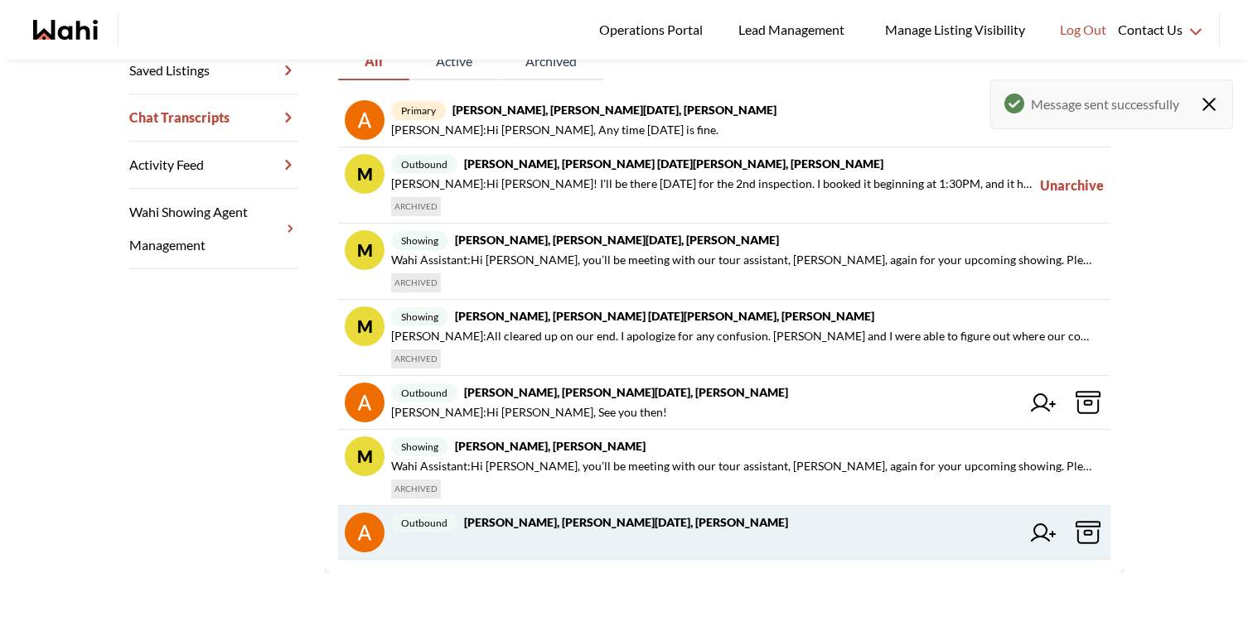
click at [1041, 538] on icon at bounding box center [1043, 533] width 25 height 18
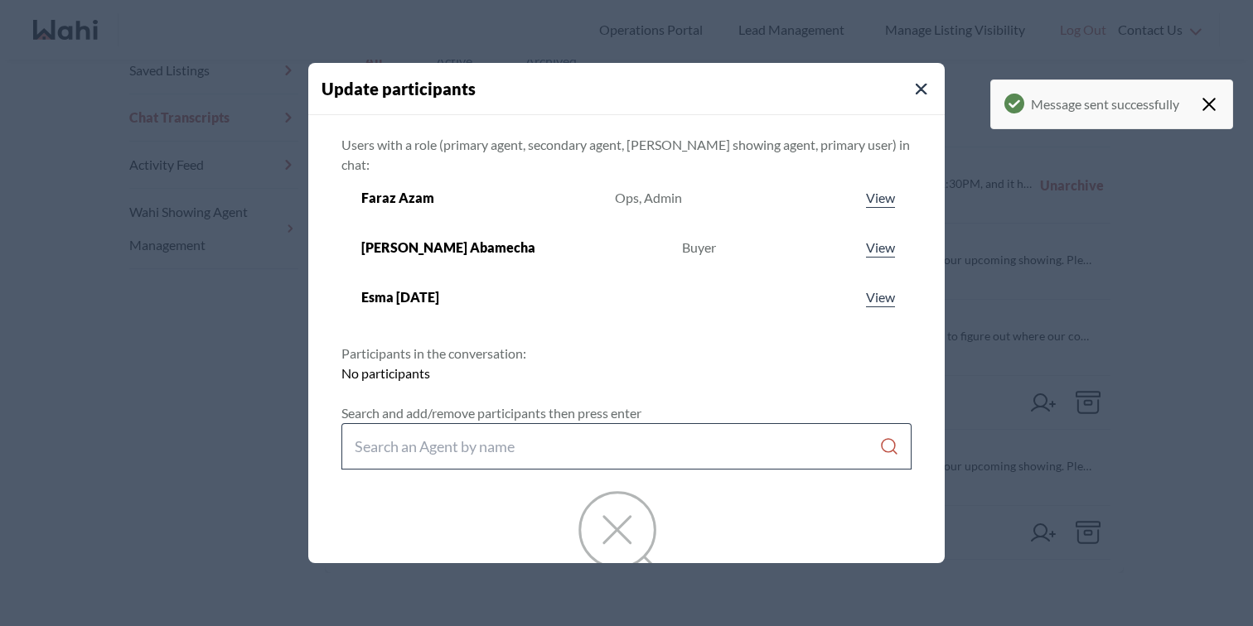
click at [575, 423] on div at bounding box center [626, 446] width 570 height 46
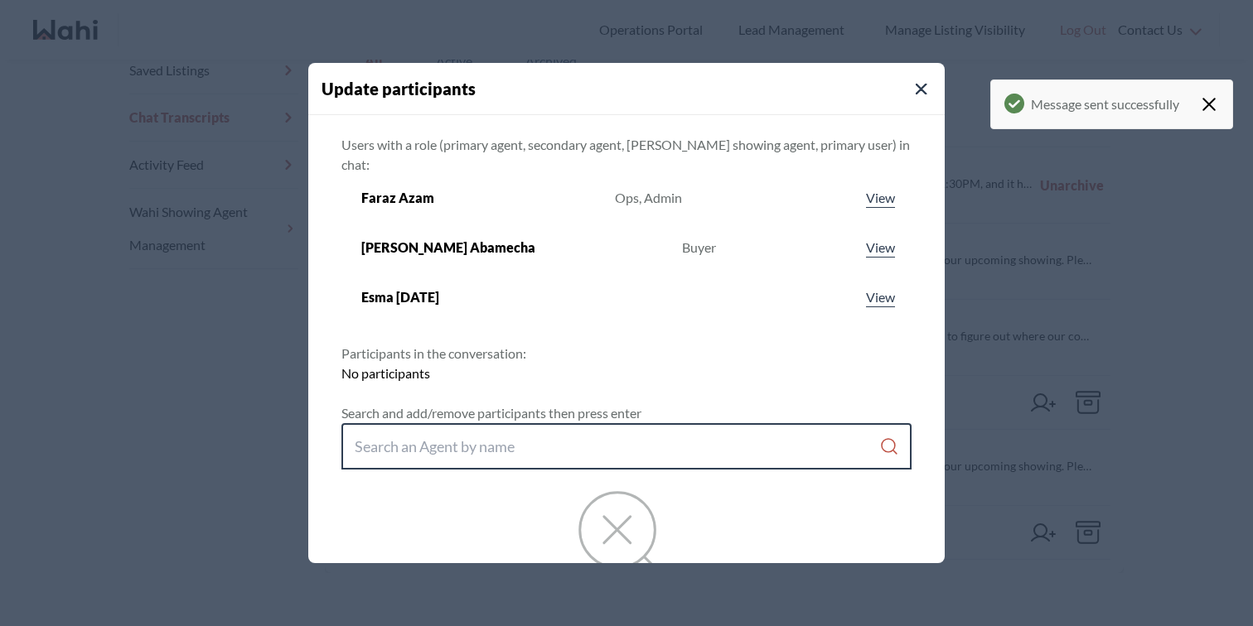
click at [553, 432] on input "Search input" at bounding box center [617, 447] width 524 height 30
type input "behnam"
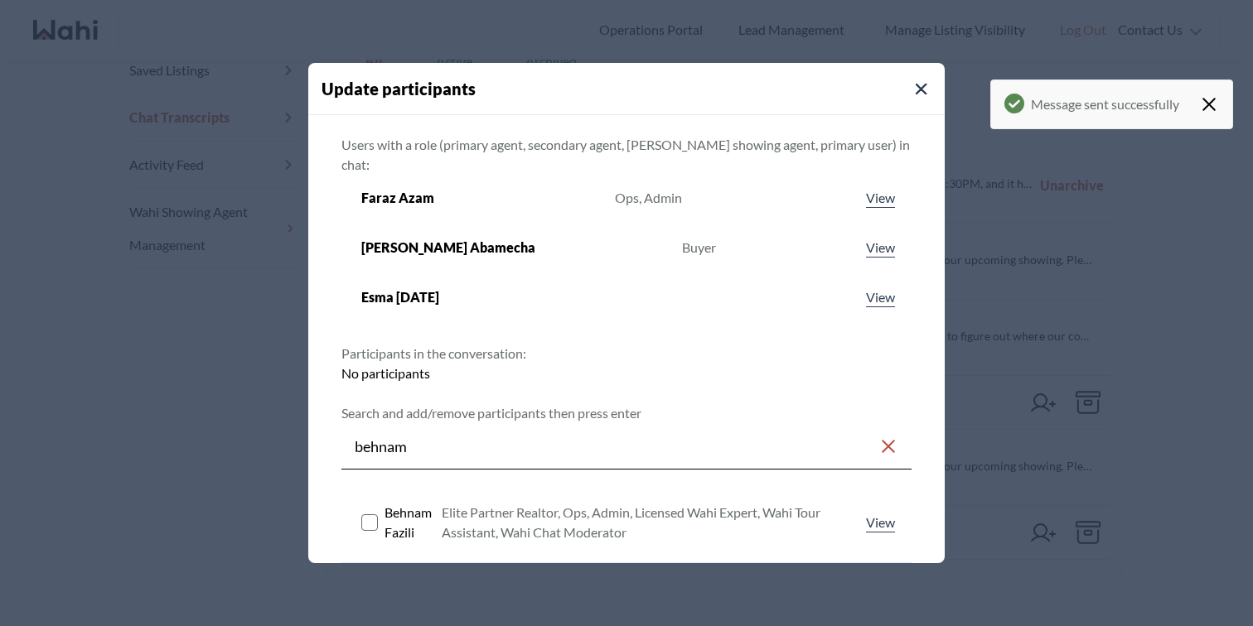
click at [373, 514] on rect at bounding box center [370, 522] width 16 height 16
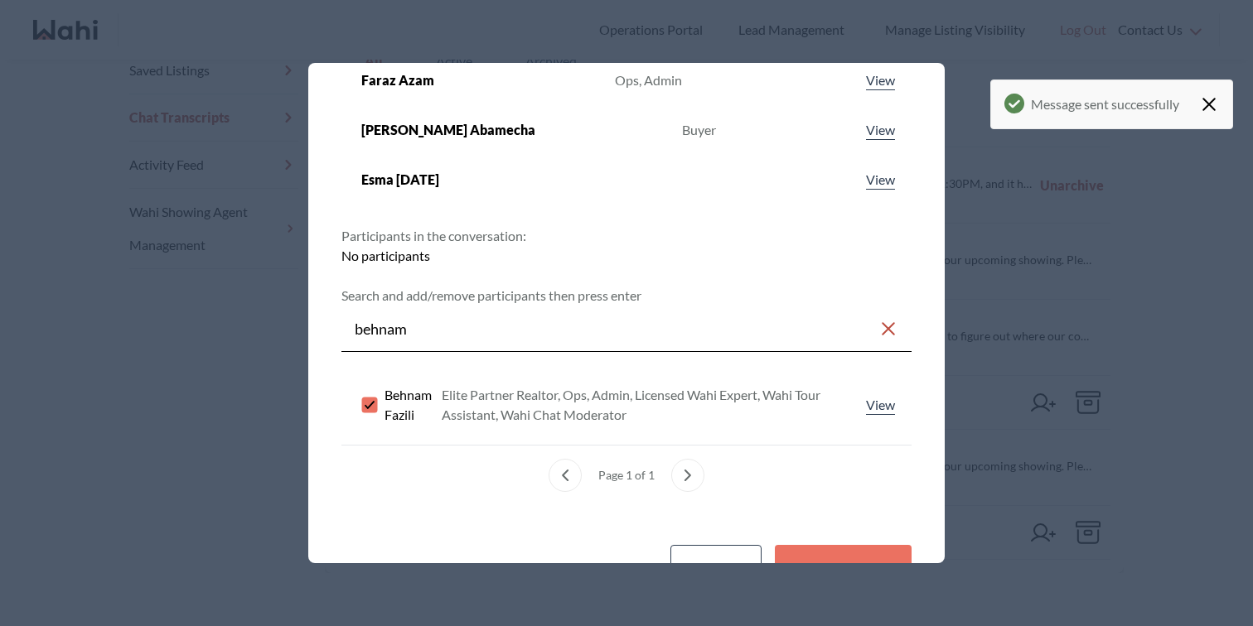
scroll to position [158, 0]
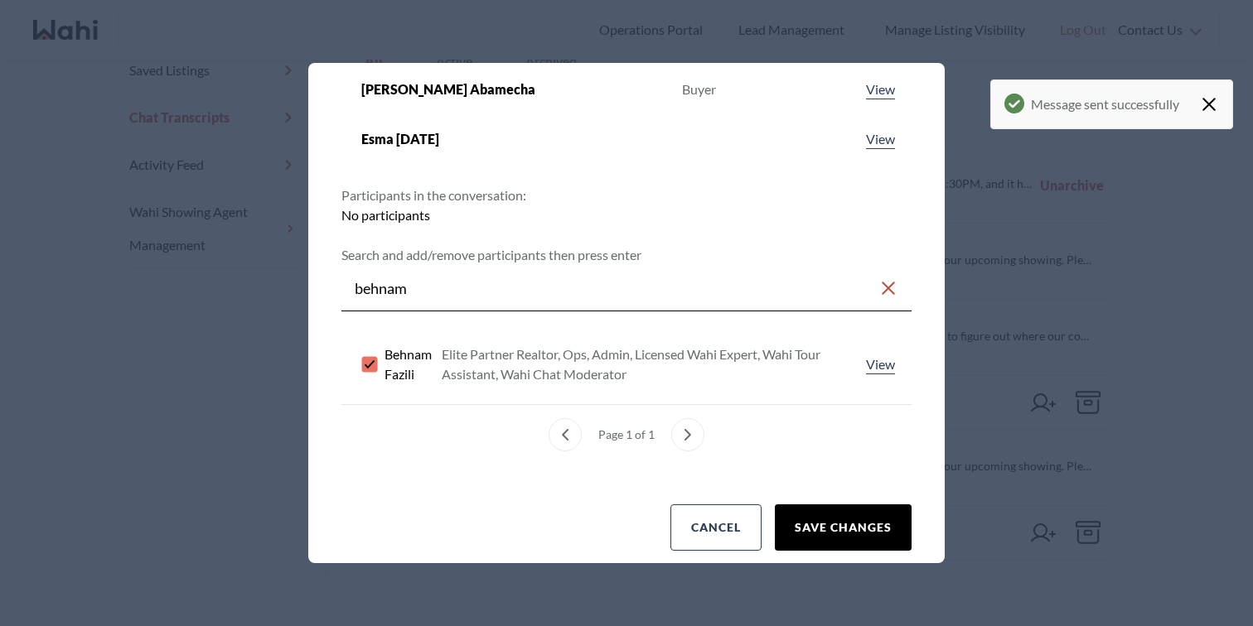
click at [805, 504] on button "Save changes" at bounding box center [843, 527] width 137 height 46
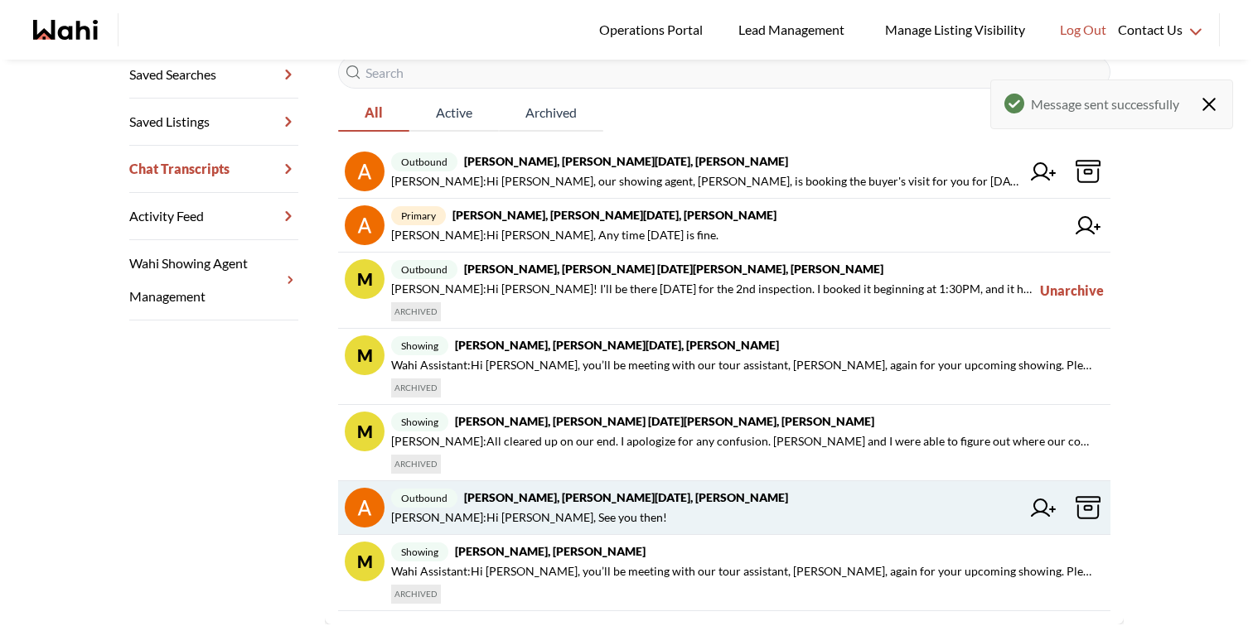
scroll to position [294, 0]
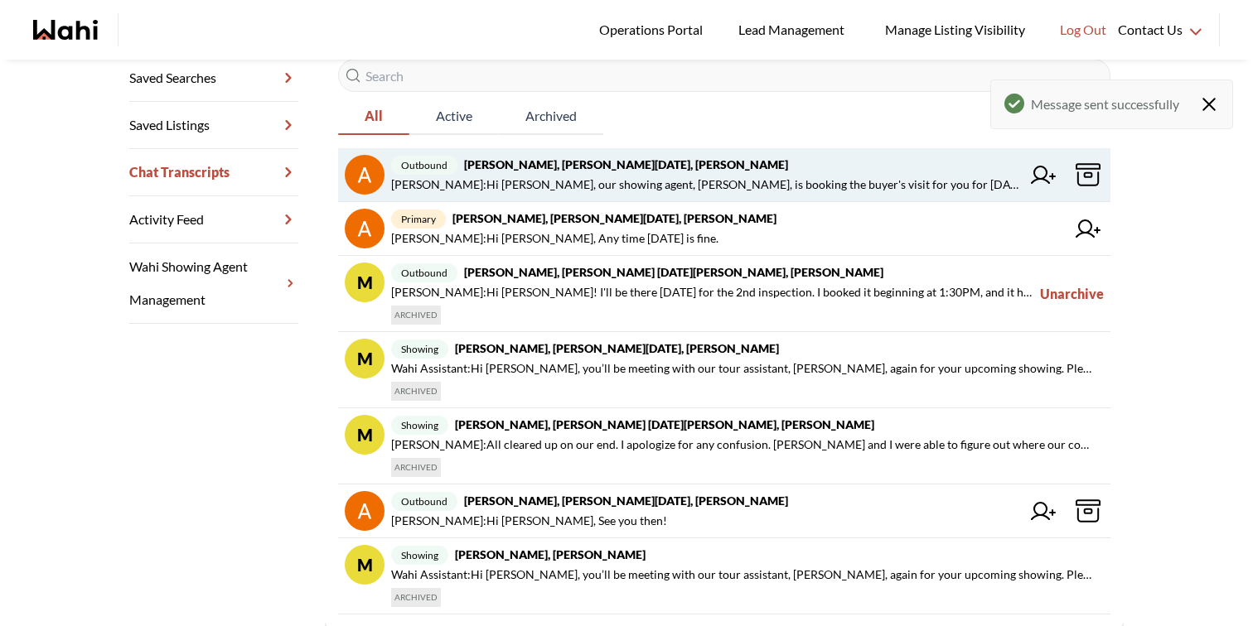
click at [1044, 171] on icon at bounding box center [1043, 175] width 25 height 18
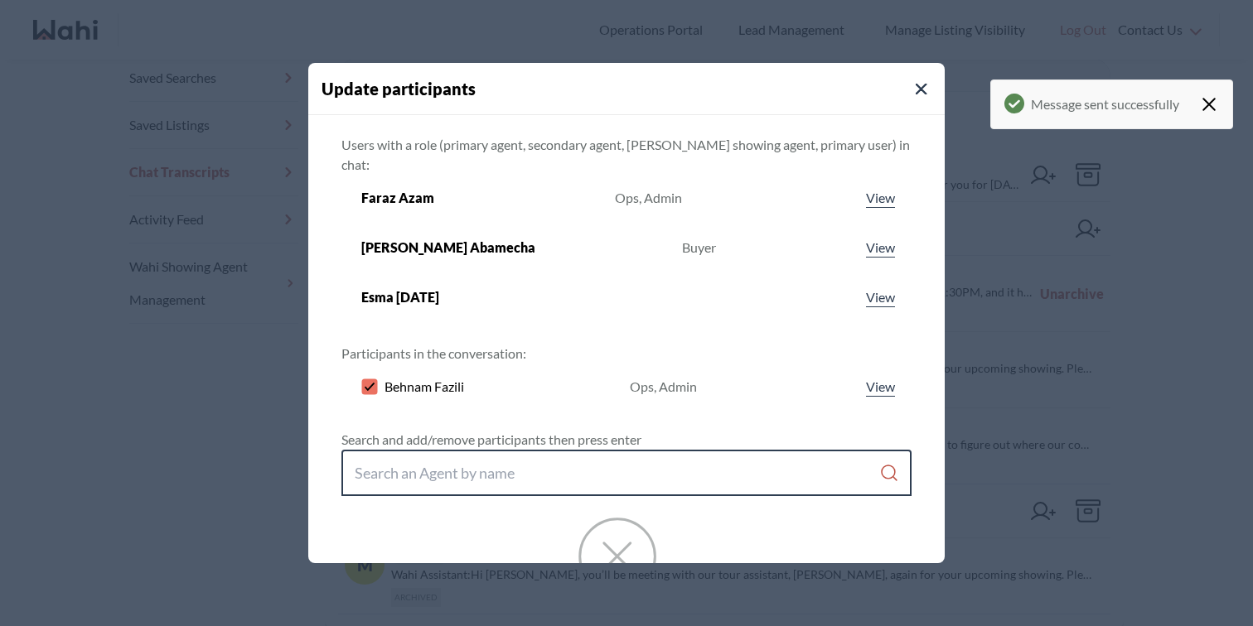
click at [551, 463] on input "Search input" at bounding box center [617, 473] width 524 height 30
paste input "Ewelina"
type input "Ewelina"
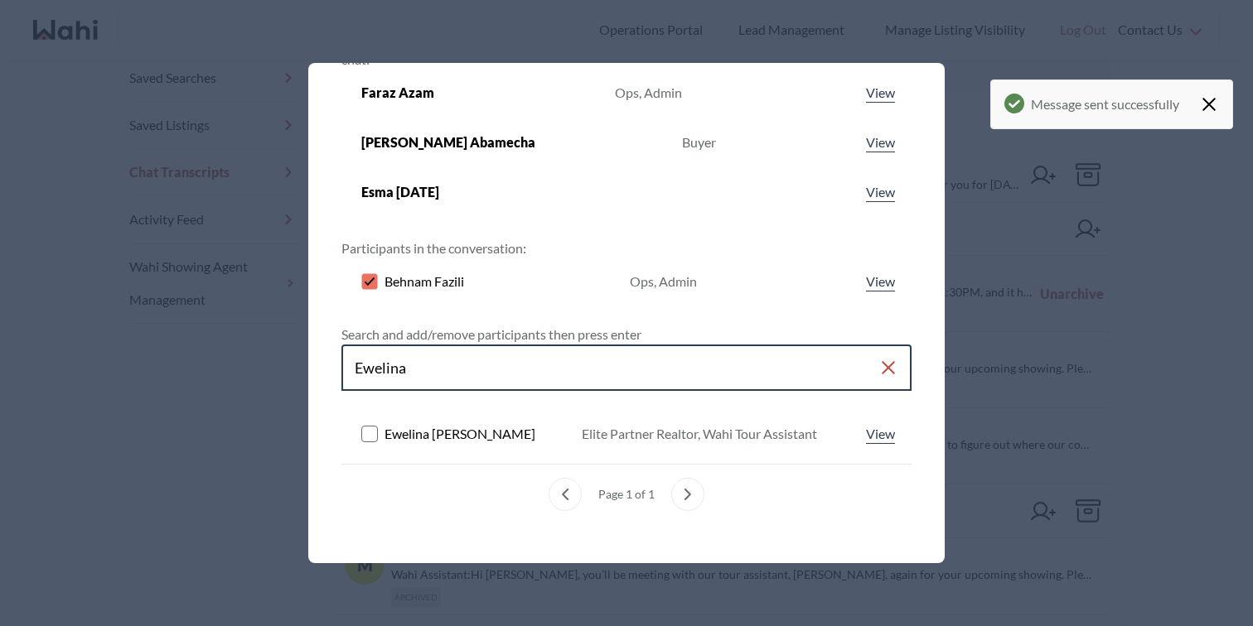
scroll to position [165, 0]
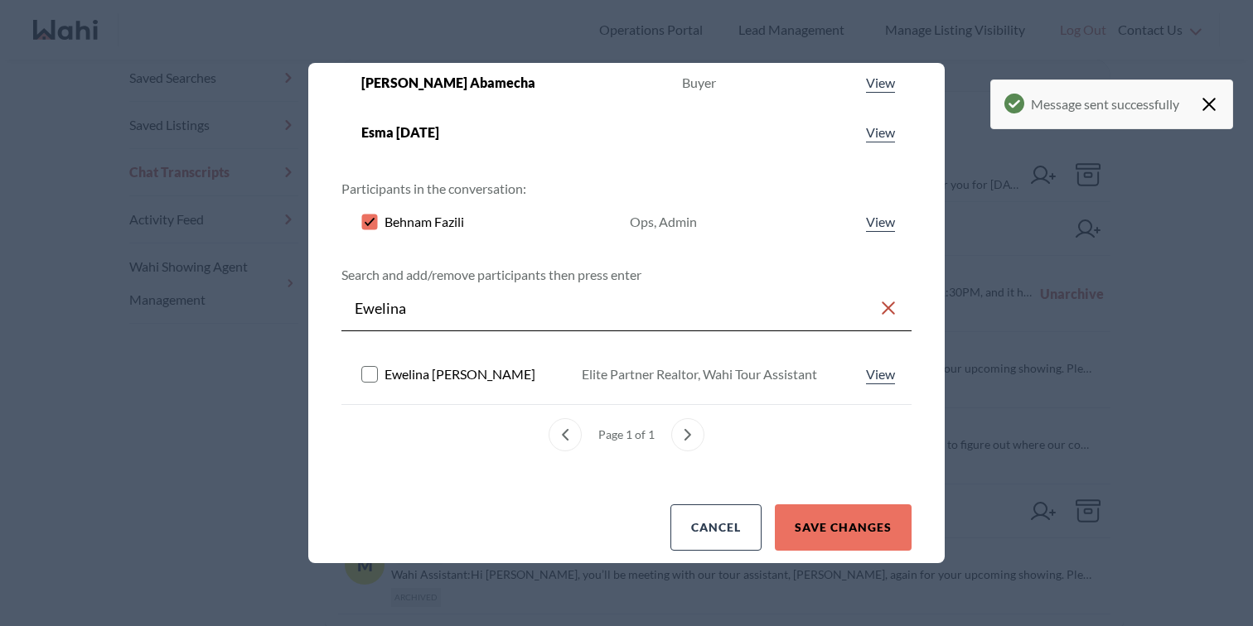
click at [378, 366] on rect at bounding box center [370, 374] width 16 height 16
click at [831, 504] on button "Save changes" at bounding box center [843, 527] width 137 height 46
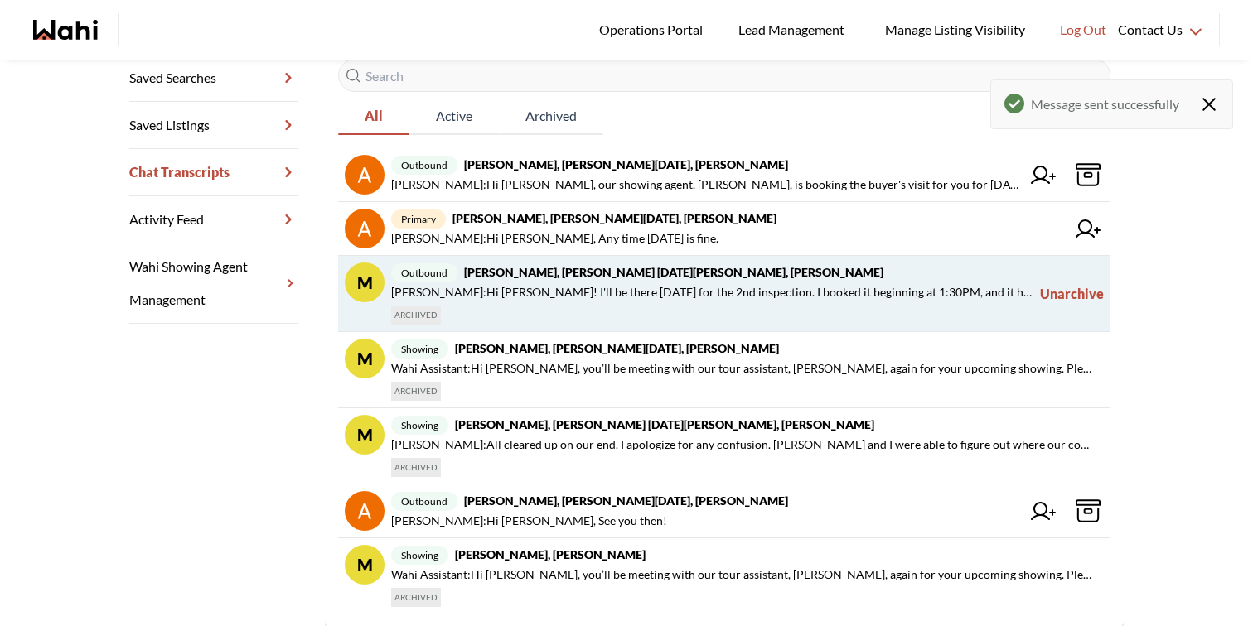
scroll to position [0, 0]
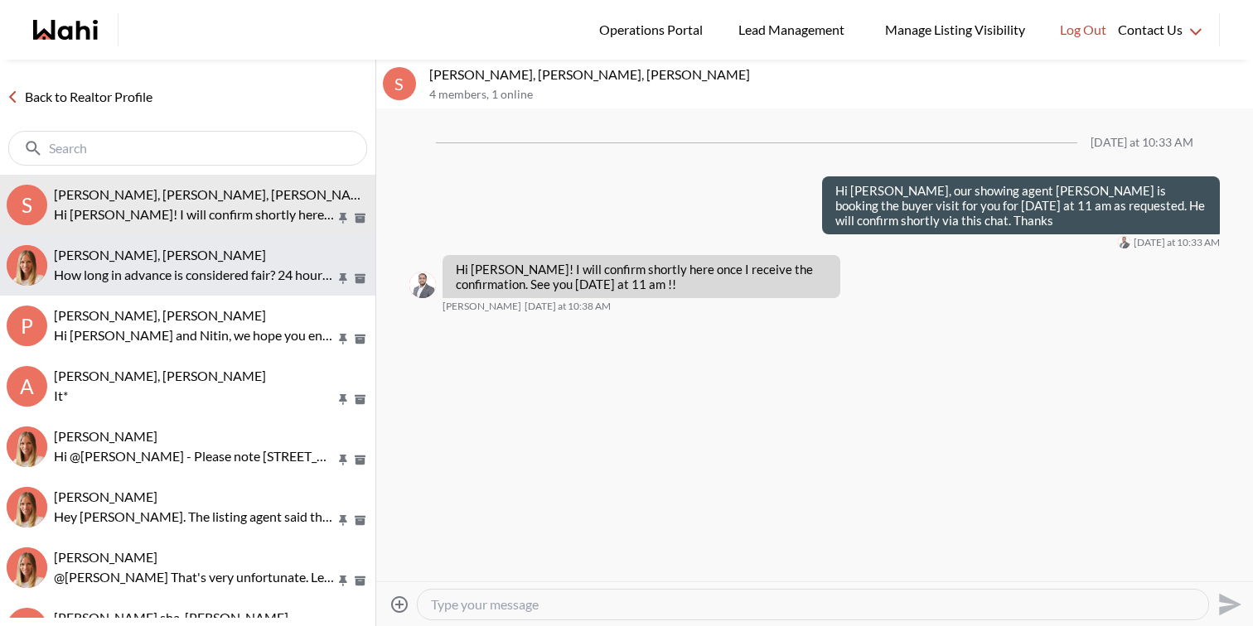
click at [276, 265] on p "How long in advance is considered fair? 24 hours? Let's book it for [DATE] 11am?" at bounding box center [195, 275] width 282 height 20
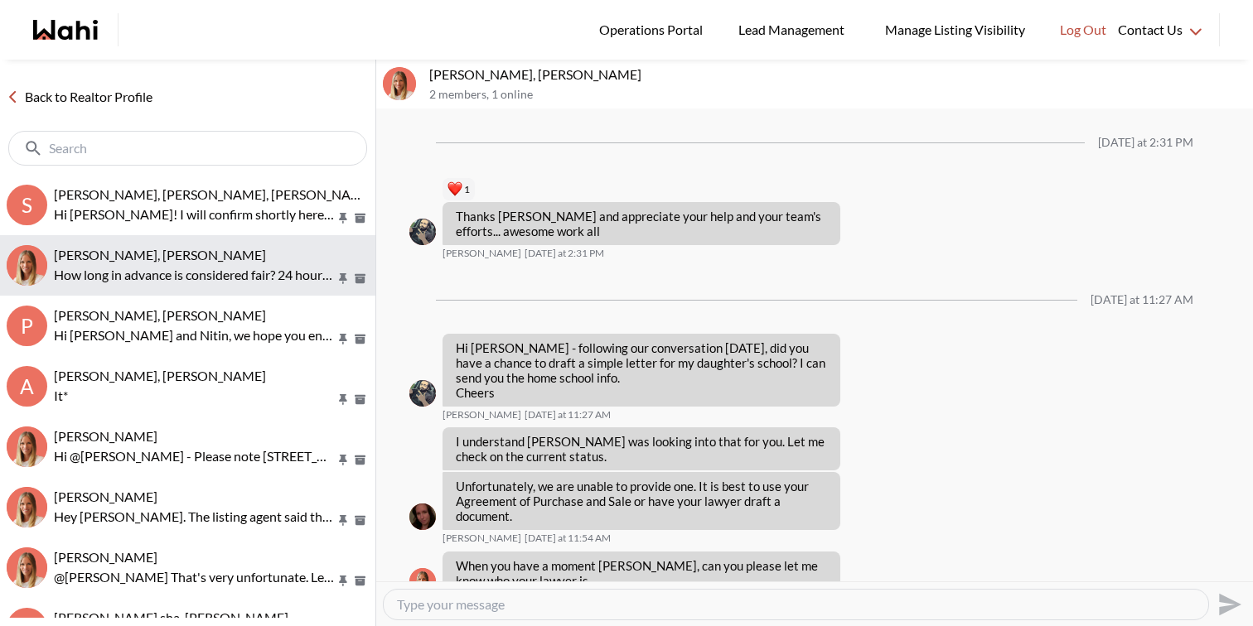
scroll to position [1552, 0]
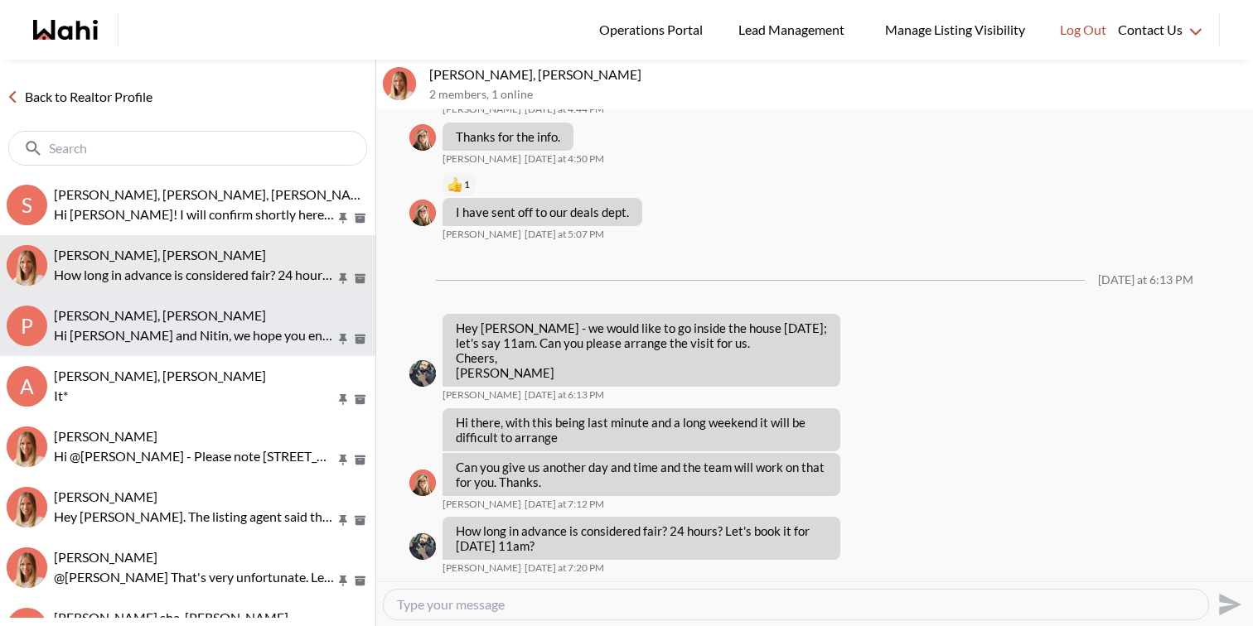
click at [275, 334] on p "Hi [PERSON_NAME] and Nitin, we hope you enjoyed your showings! Did the properti…" at bounding box center [195, 336] width 282 height 20
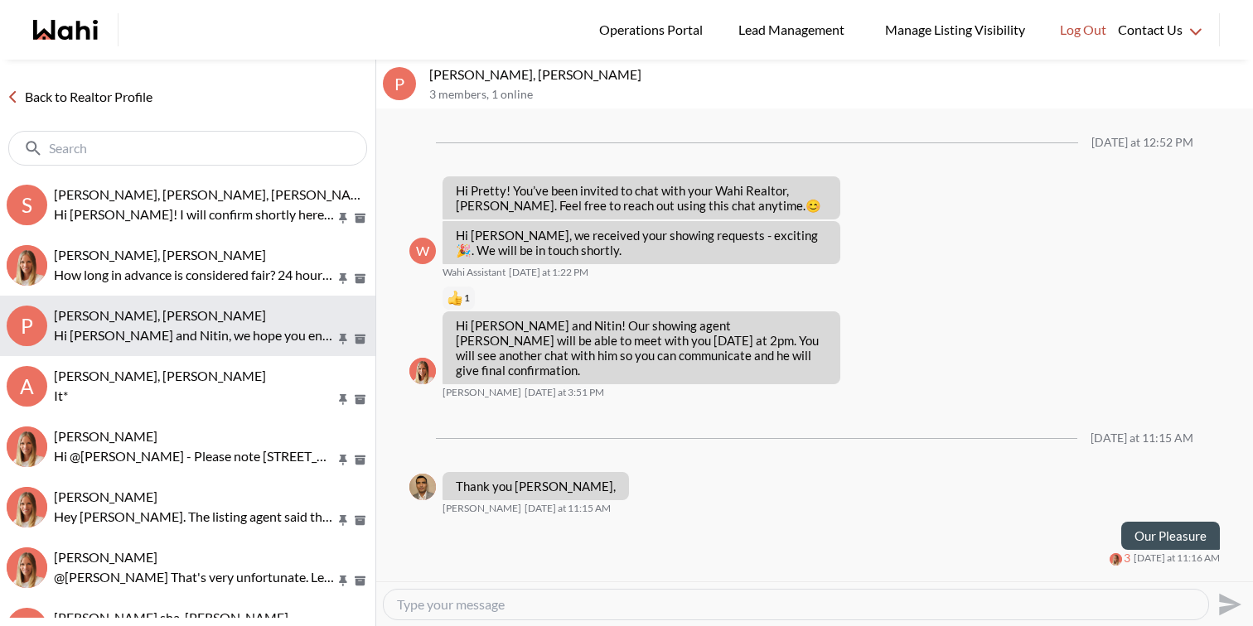
scroll to position [122, 0]
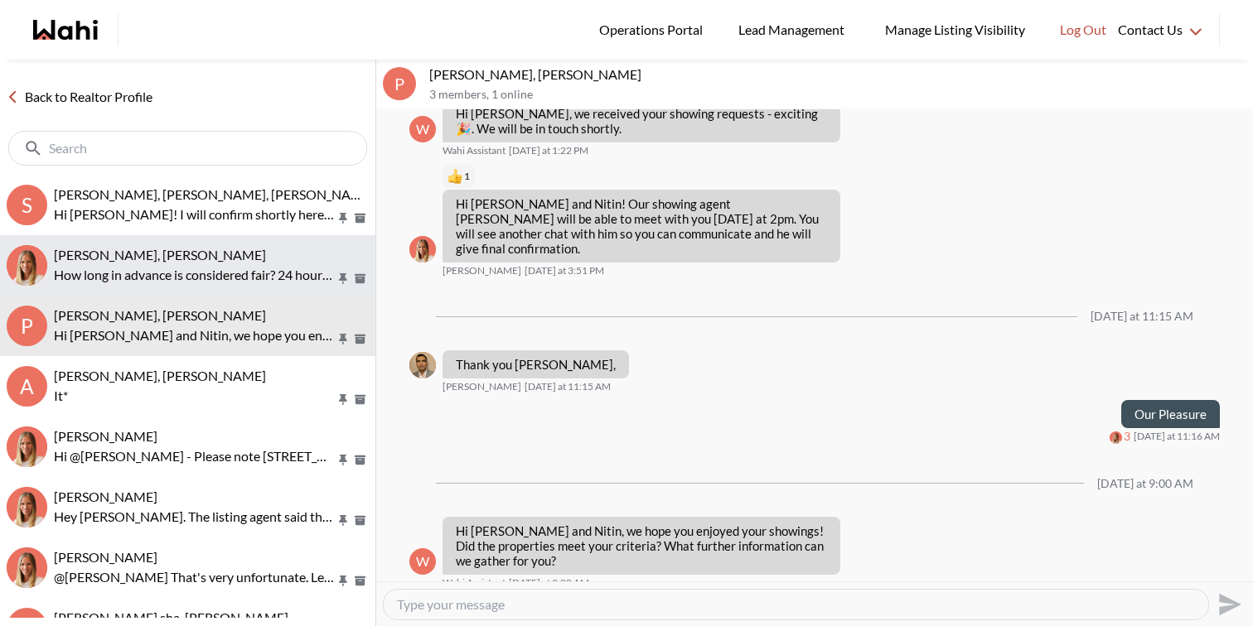
click at [276, 255] on div "[PERSON_NAME], [PERSON_NAME]" at bounding box center [211, 255] width 315 height 17
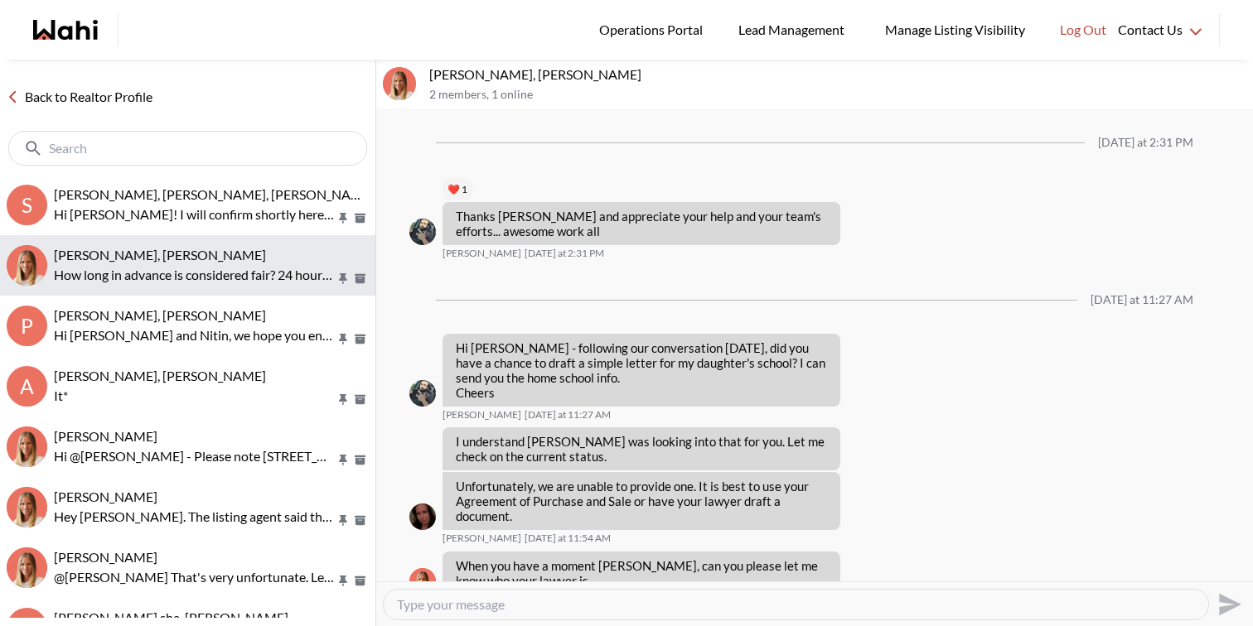
scroll to position [1552, 0]
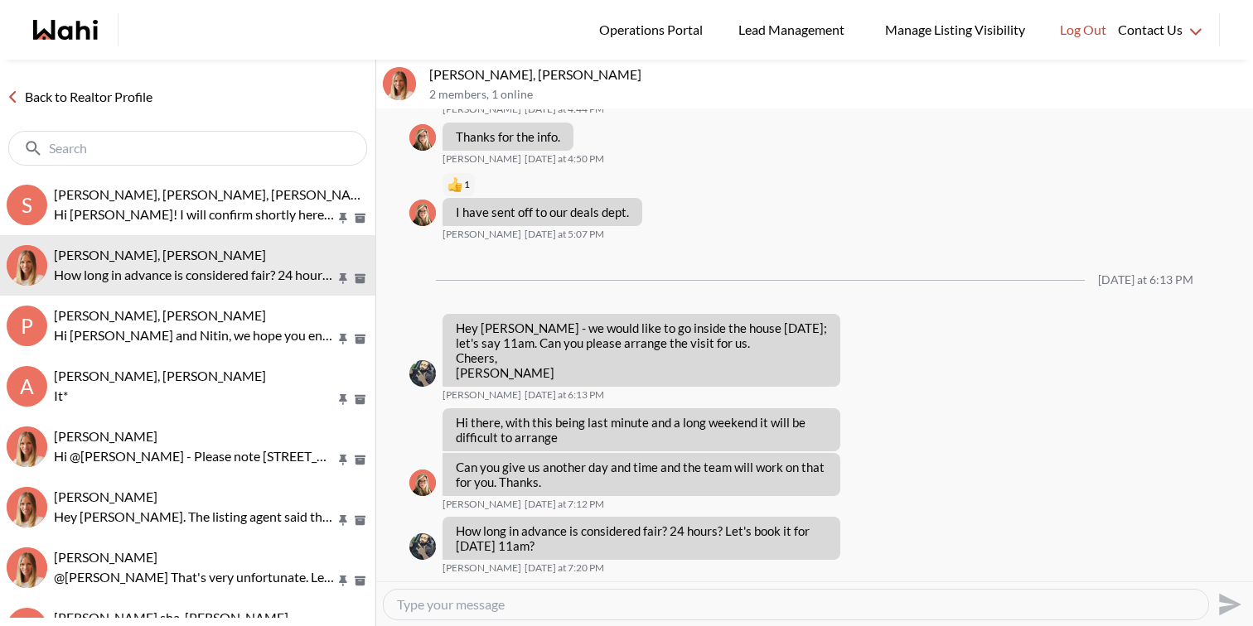
click at [502, 611] on textarea "Type your message" at bounding box center [796, 604] width 798 height 17
click at [833, 606] on textarea "Hi Saeid, Gautam is booking the buyer visit for you. You can communicate with h…" at bounding box center [796, 604] width 798 height 17
type textarea "Hi Saeid, Gautam is booking the buyer visit for you. You can communicate with h…"
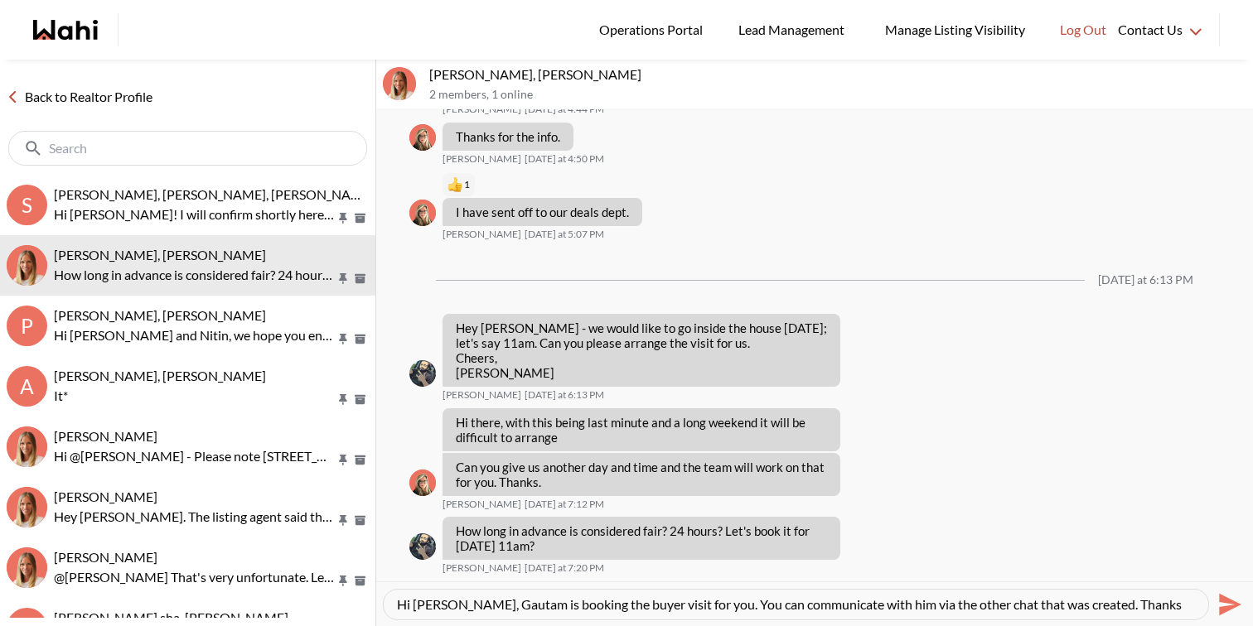
click at [1219, 596] on icon "Send" at bounding box center [1230, 604] width 22 height 22
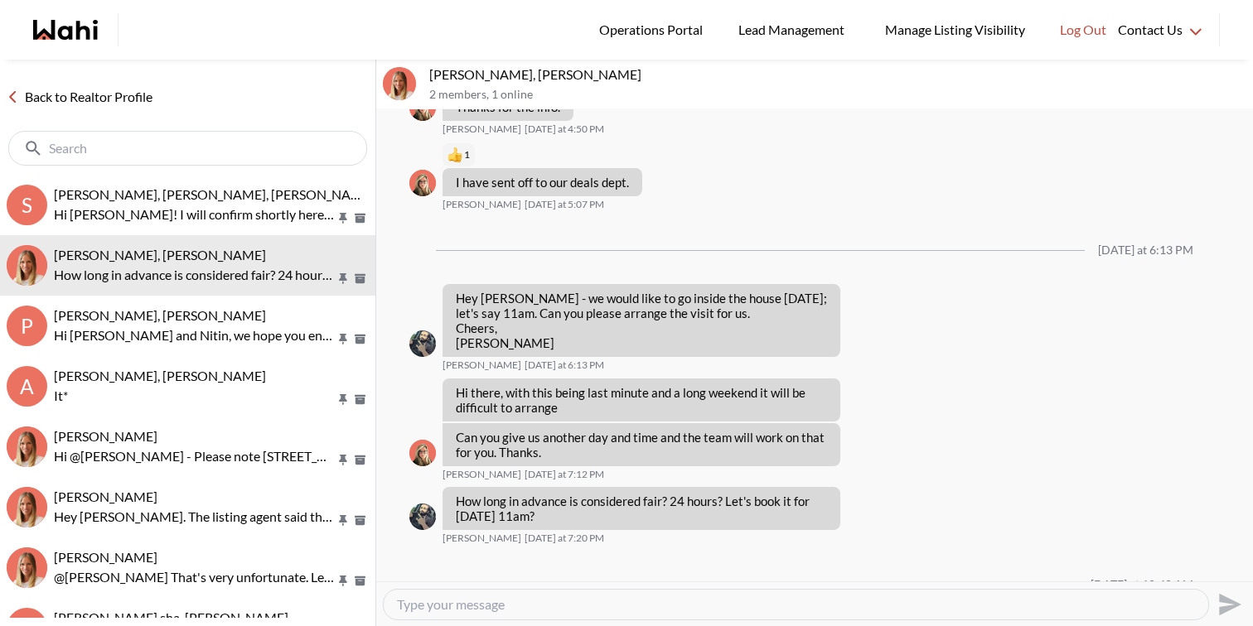
scroll to position [1683, 0]
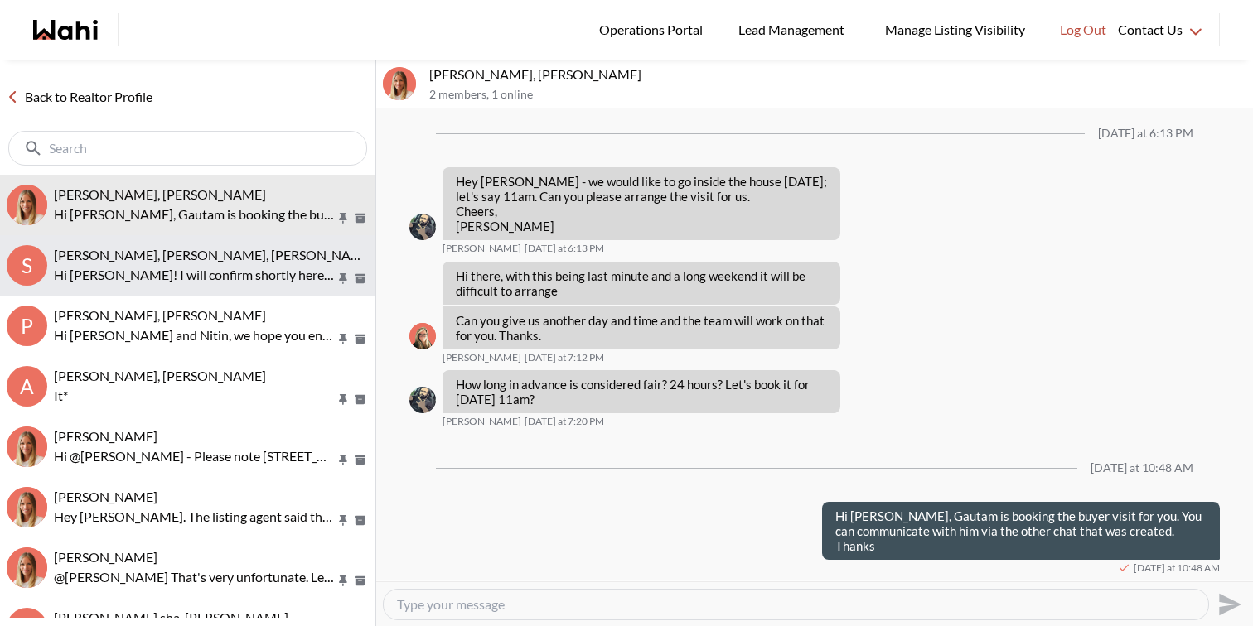
click at [259, 281] on p "Hi [PERSON_NAME]! I will confirm shortly here once I receive the confirmation. …" at bounding box center [195, 275] width 282 height 20
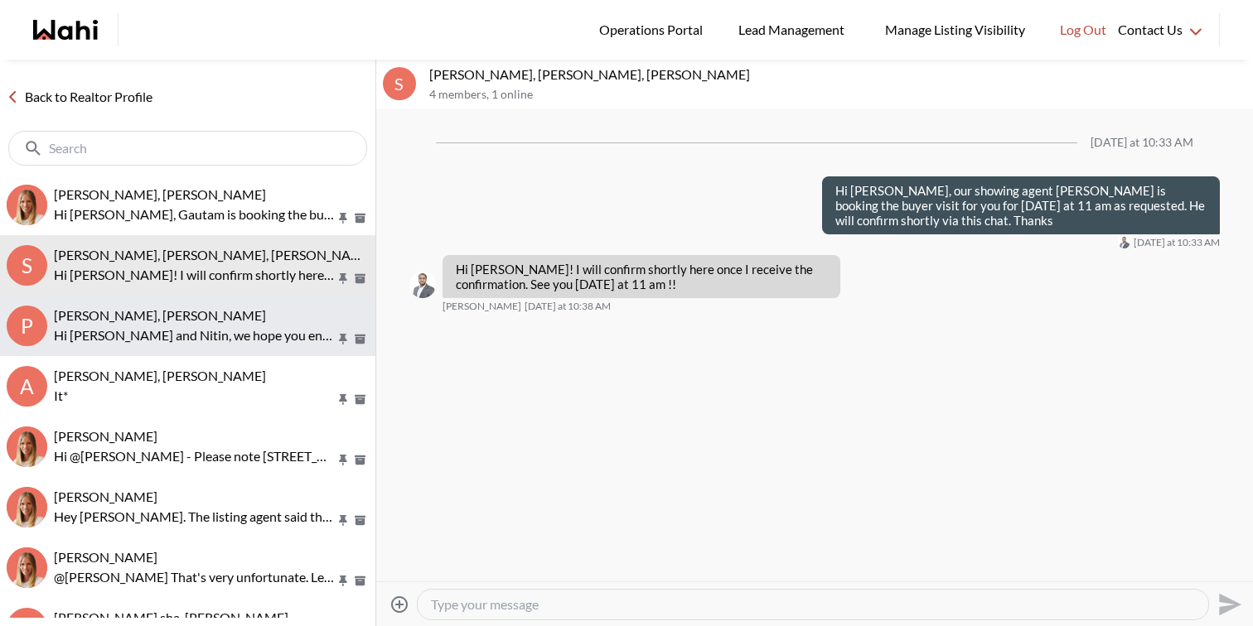
click at [263, 343] on p "Hi Pallawi and Nitin, we hope you enjoyed your showings! Did the properties mee…" at bounding box center [195, 336] width 282 height 20
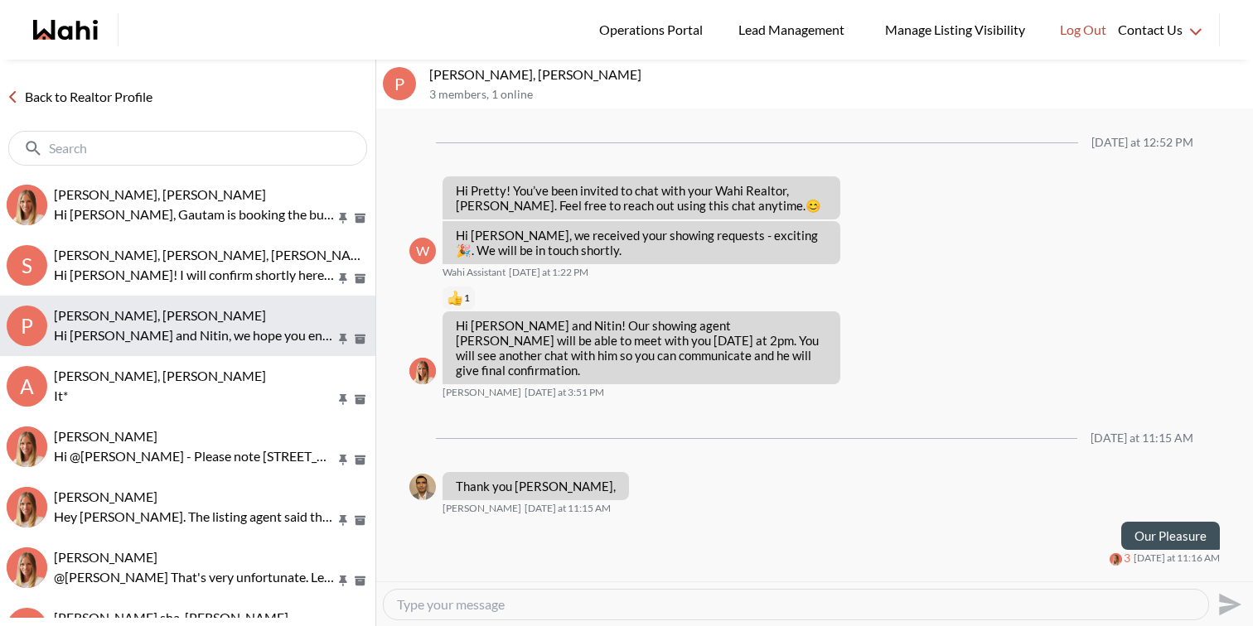
scroll to position [122, 0]
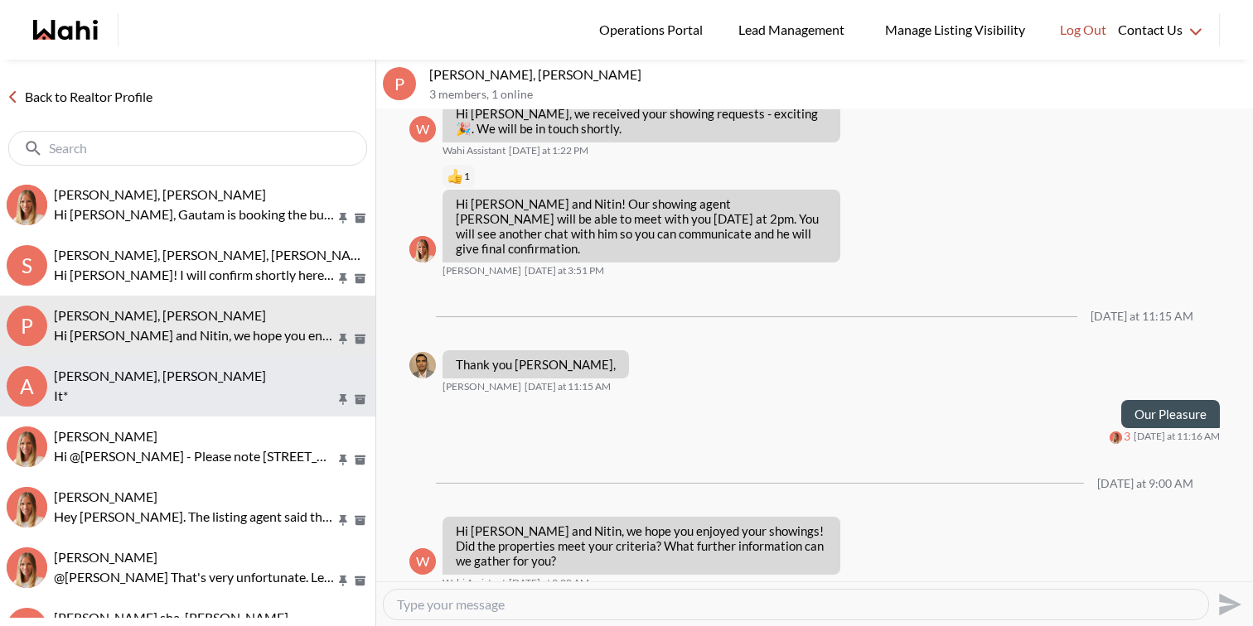
click at [258, 374] on div "Asad Abaid, Paul, Michelle" at bounding box center [211, 376] width 315 height 17
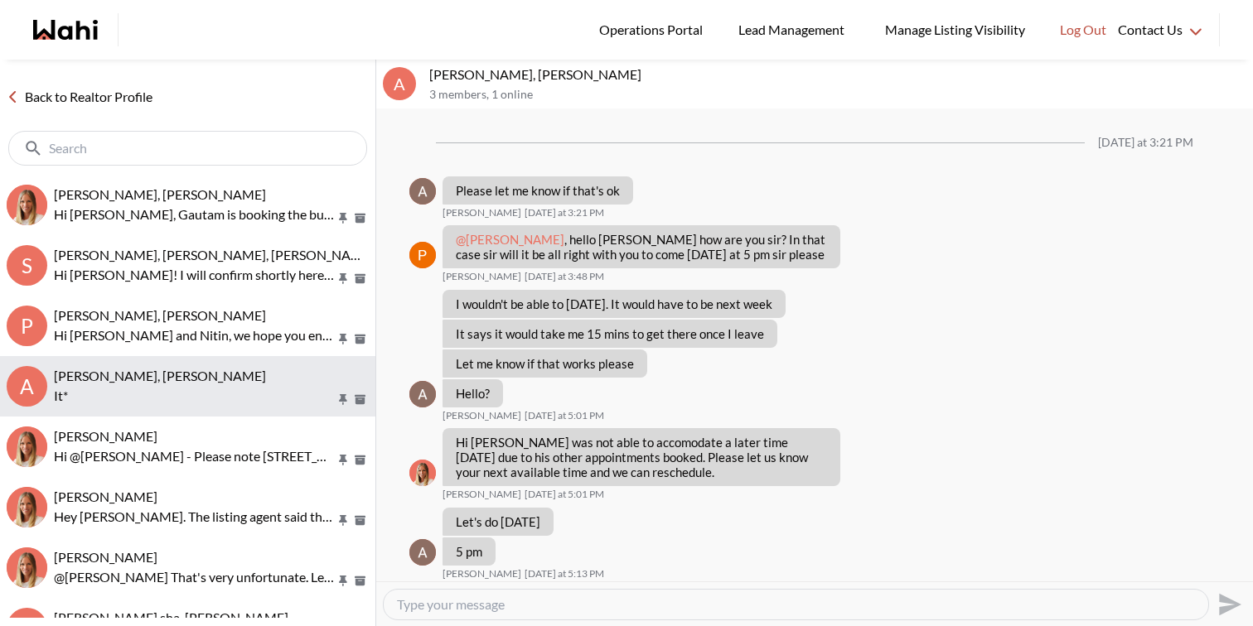
scroll to position [1135, 0]
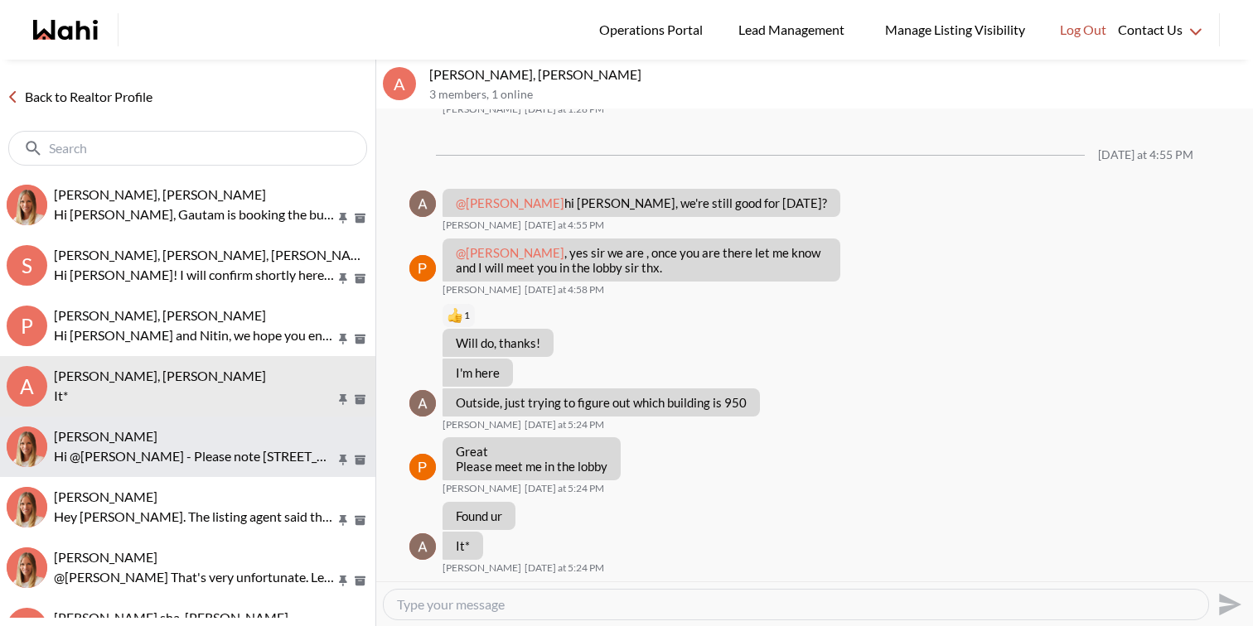
click at [258, 441] on div "Ritu Gill, Michelle" at bounding box center [211, 436] width 315 height 17
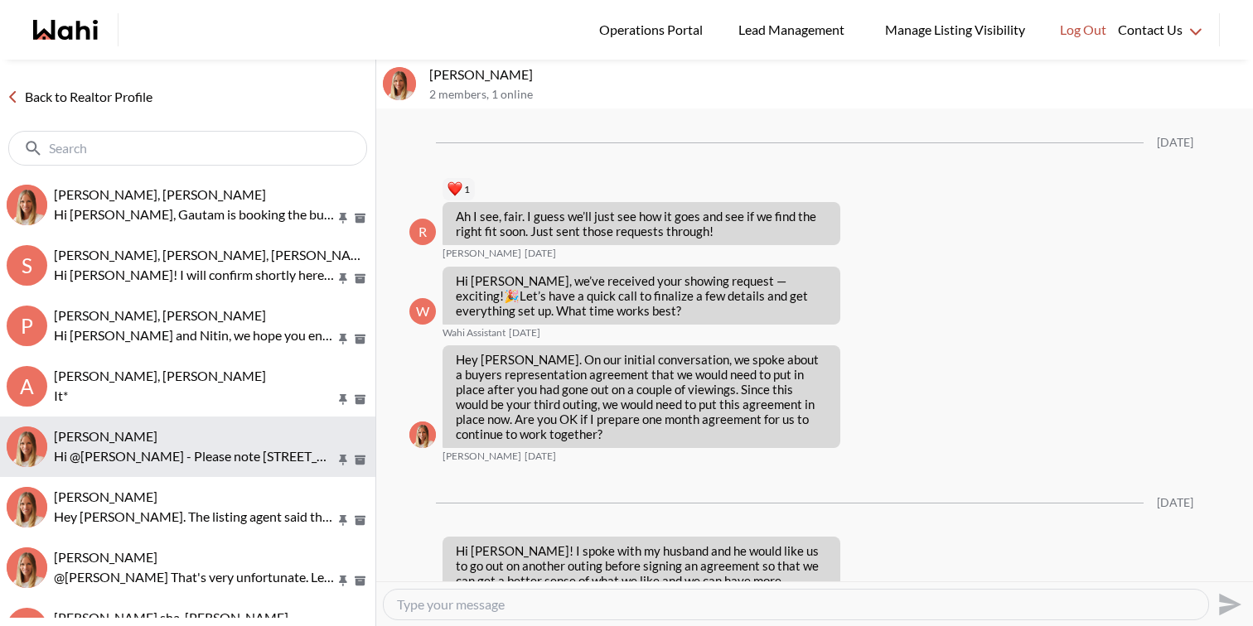
scroll to position [2164, 0]
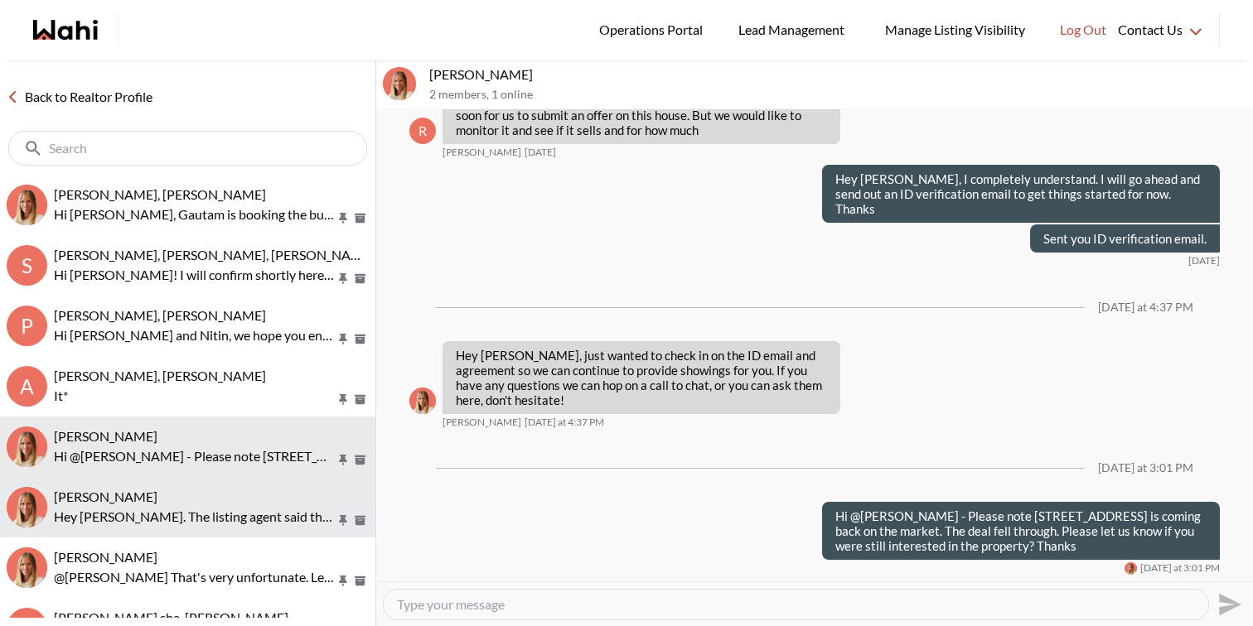
click at [258, 509] on p "Hey Noella. The listing agent said the 8th bathroom is in the pool house." at bounding box center [195, 517] width 282 height 20
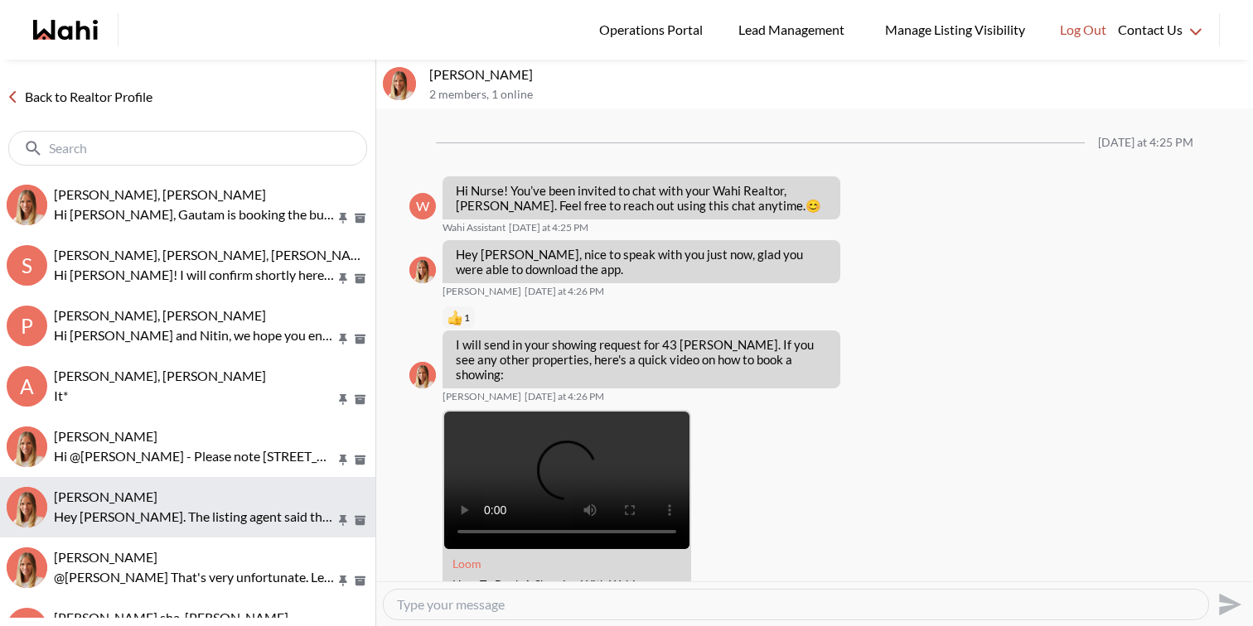
scroll to position [3329, 0]
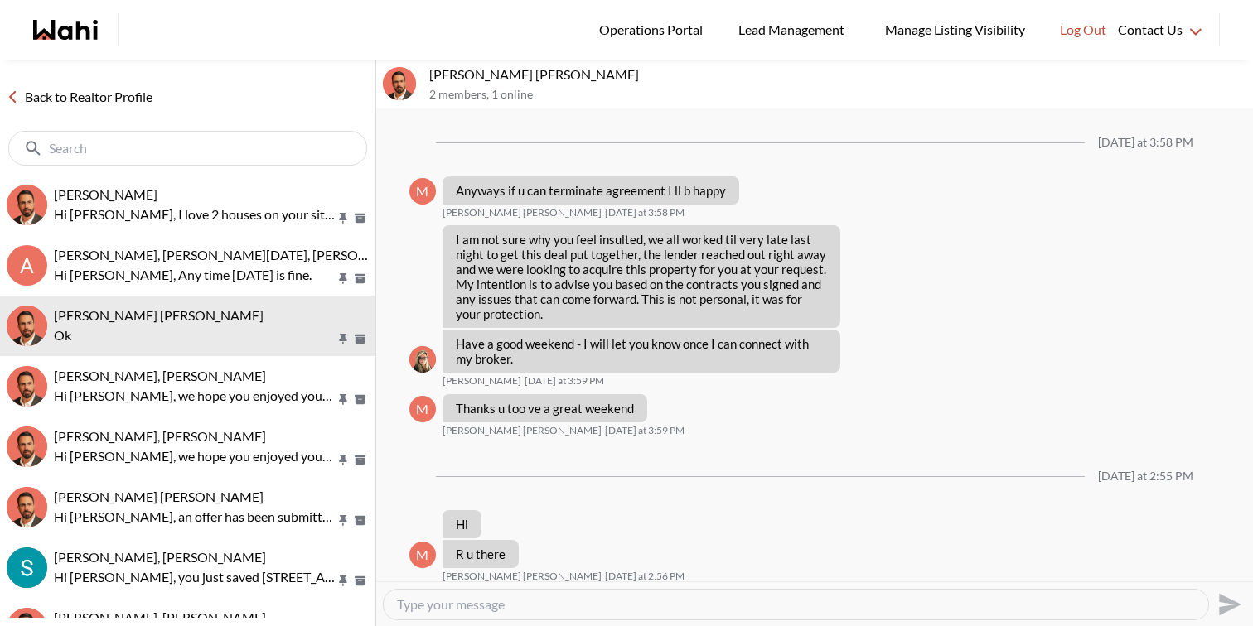
scroll to position [1171, 0]
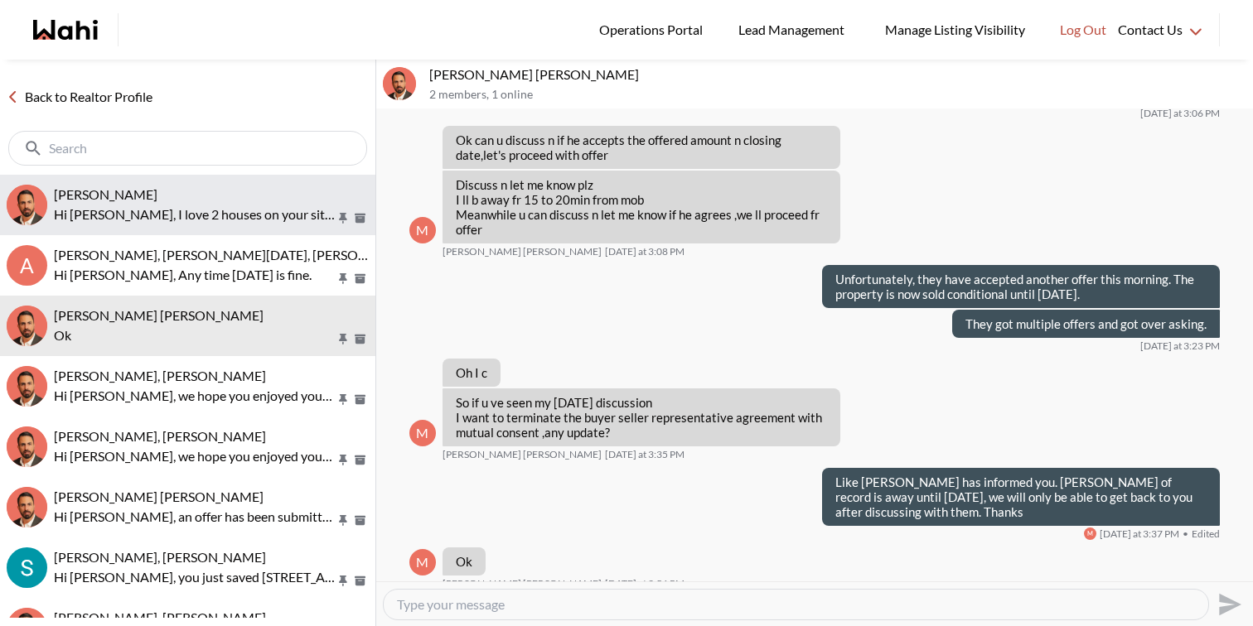
click at [157, 194] on span "[PERSON_NAME]" at bounding box center [106, 194] width 104 height 16
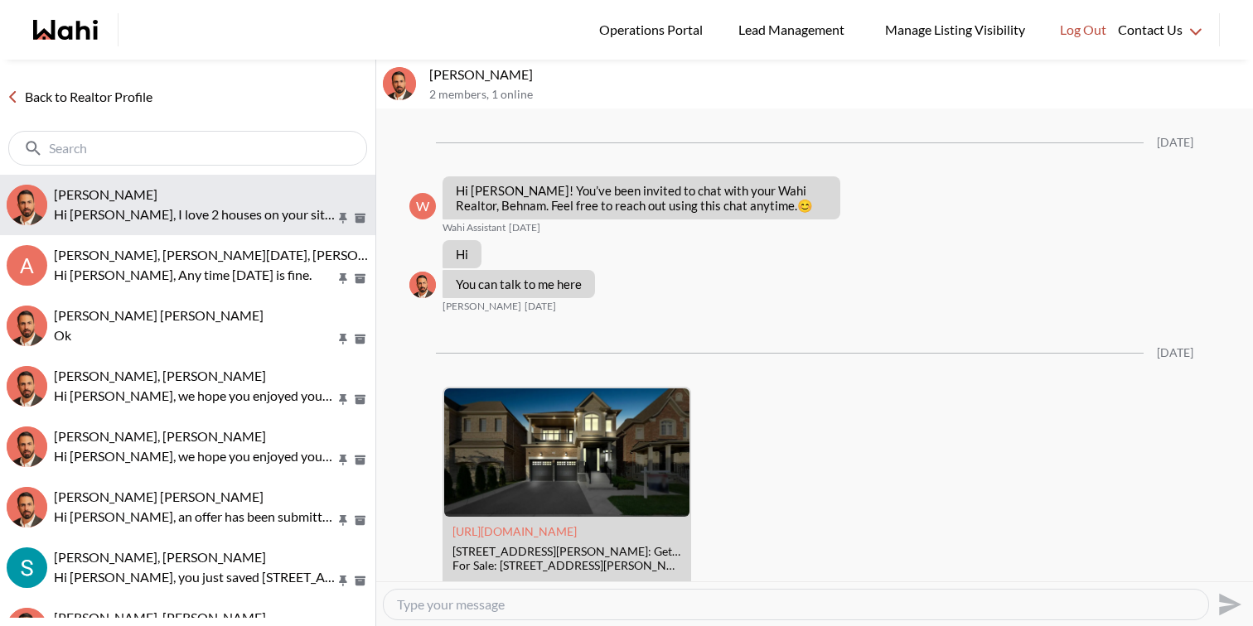
scroll to position [628, 0]
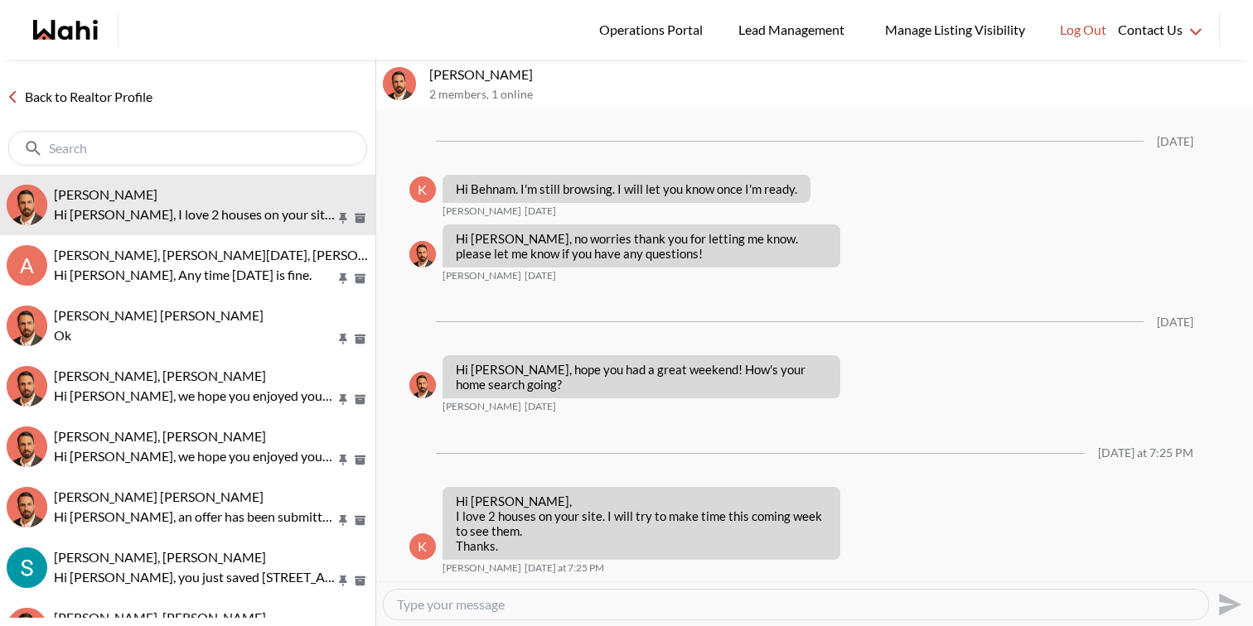
click at [484, 608] on textarea "Type your message" at bounding box center [796, 604] width 798 height 17
type textarea "Hi [PERSON_NAME], feel free to book showings for these properties as per your c…"
click at [1228, 607] on icon "Send" at bounding box center [1230, 604] width 22 height 22
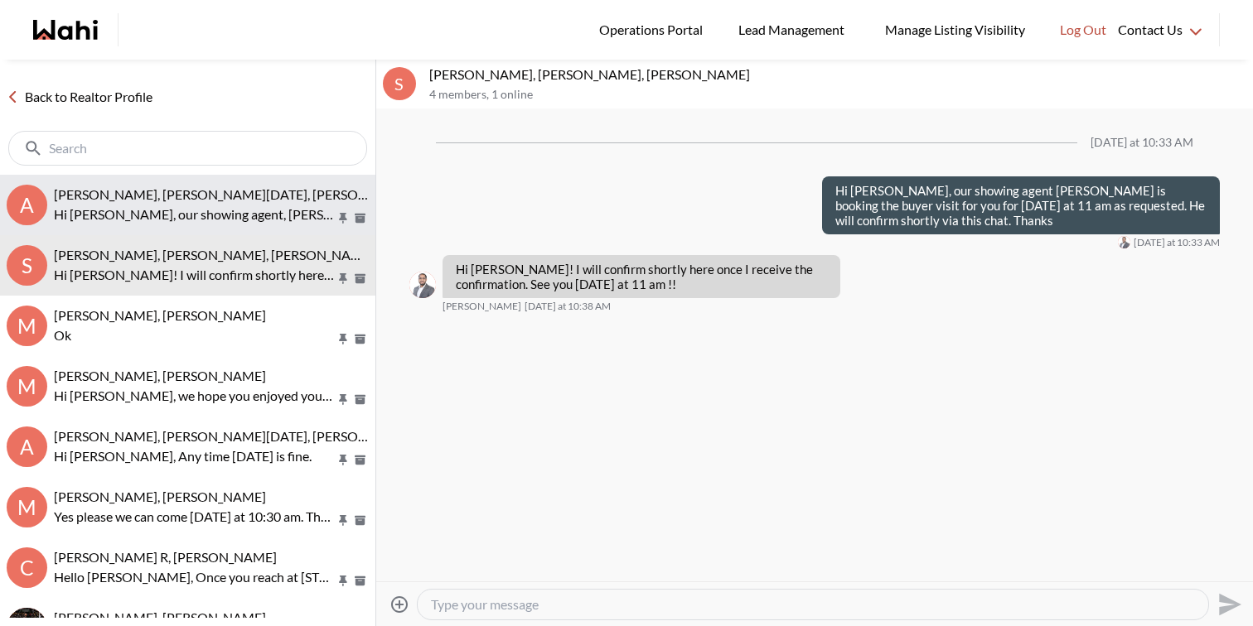
click at [177, 205] on p "Hi [PERSON_NAME], our showing agent, [PERSON_NAME], is booking the buyer's visi…" at bounding box center [195, 215] width 282 height 20
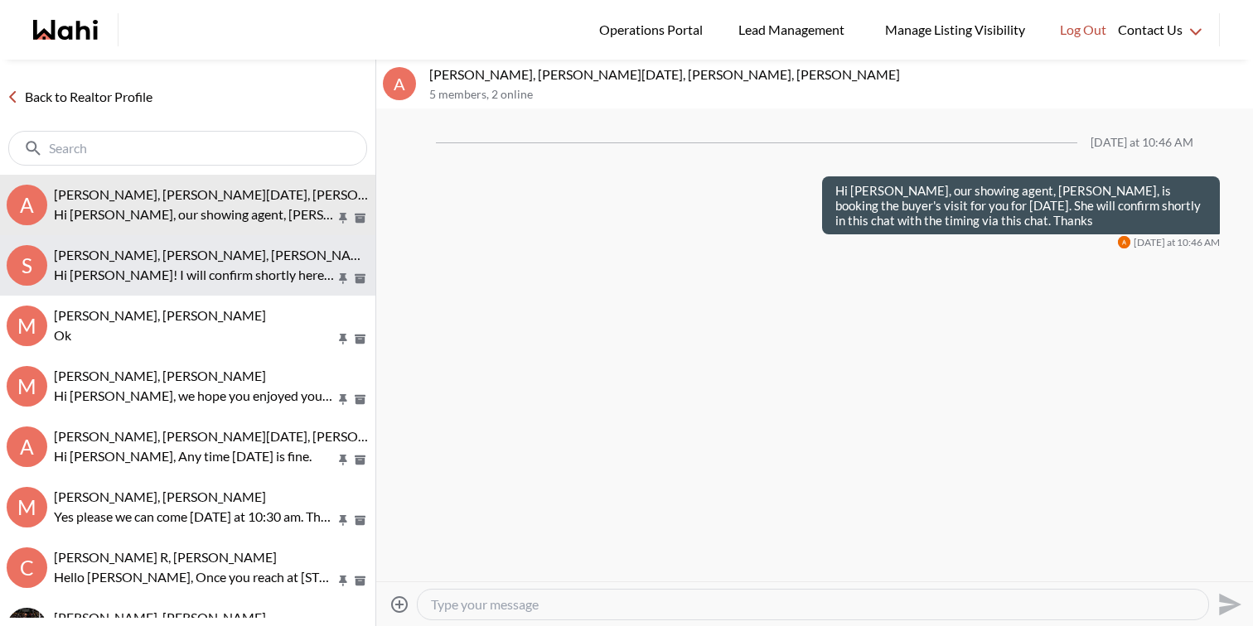
click at [172, 257] on span "[PERSON_NAME], [PERSON_NAME], [PERSON_NAME]" at bounding box center [214, 255] width 321 height 16
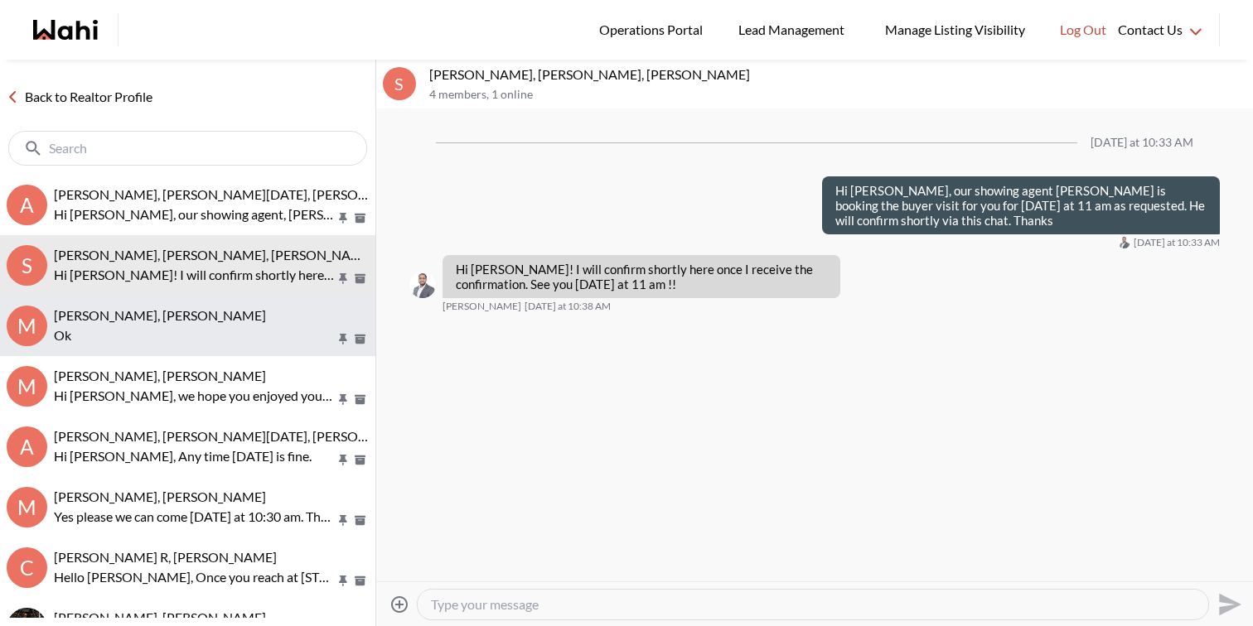
click at [180, 330] on p "Ok" at bounding box center [195, 336] width 282 height 20
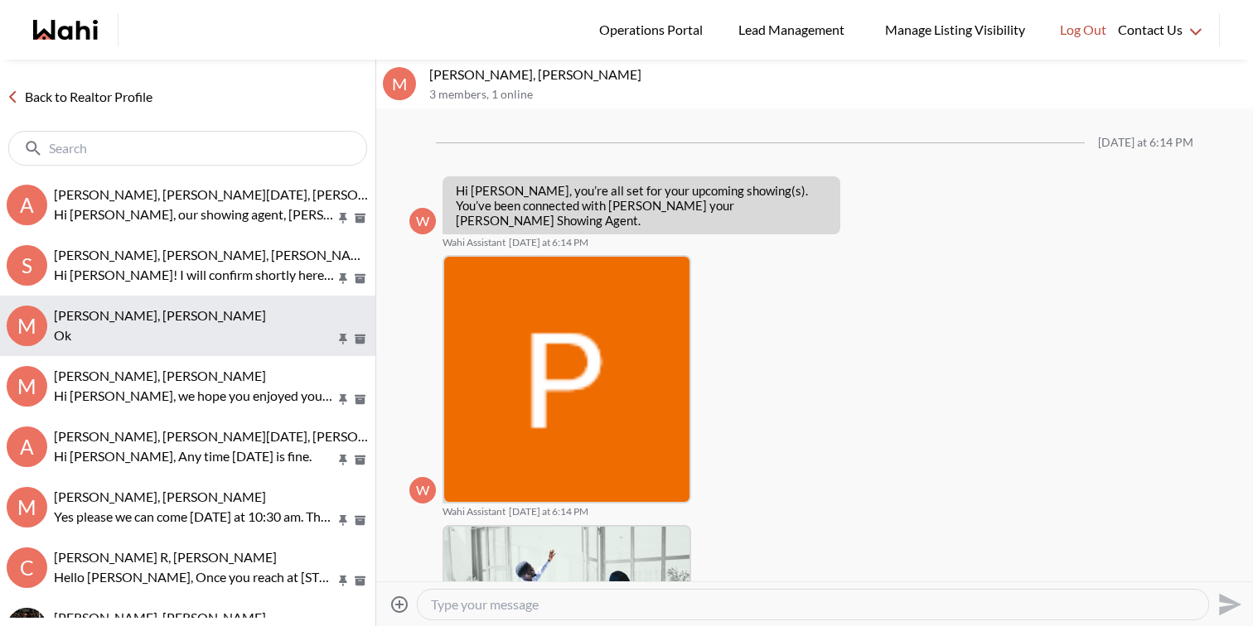
scroll to position [781, 0]
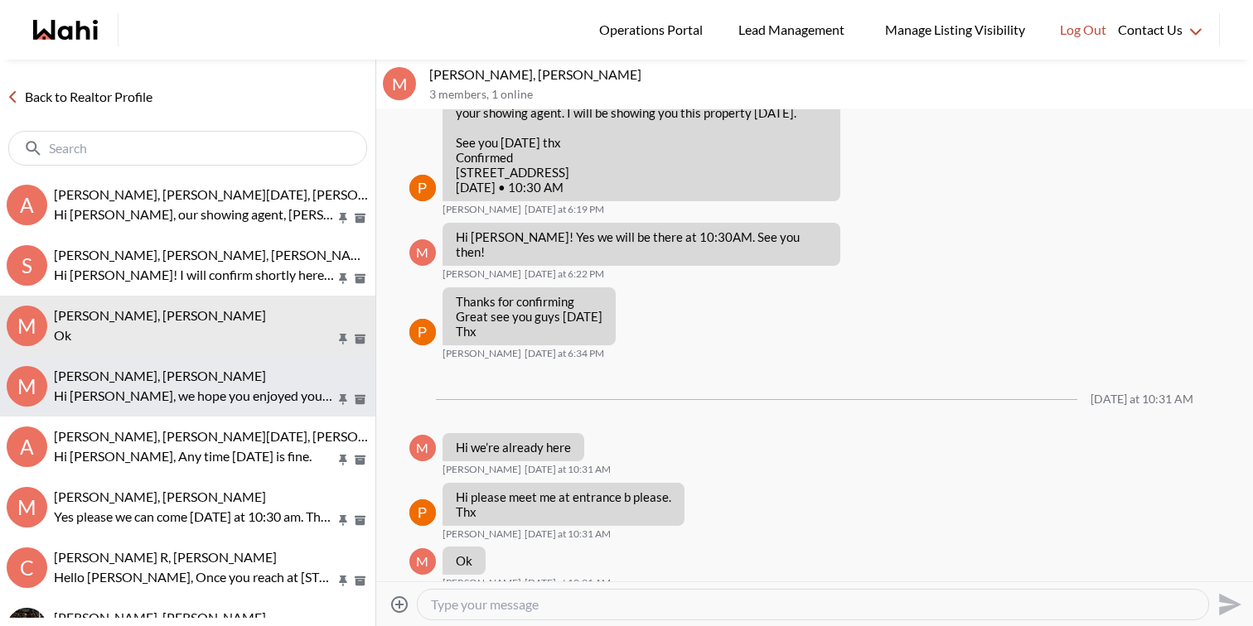
click at [194, 382] on div "[PERSON_NAME], [PERSON_NAME]" at bounding box center [211, 376] width 315 height 17
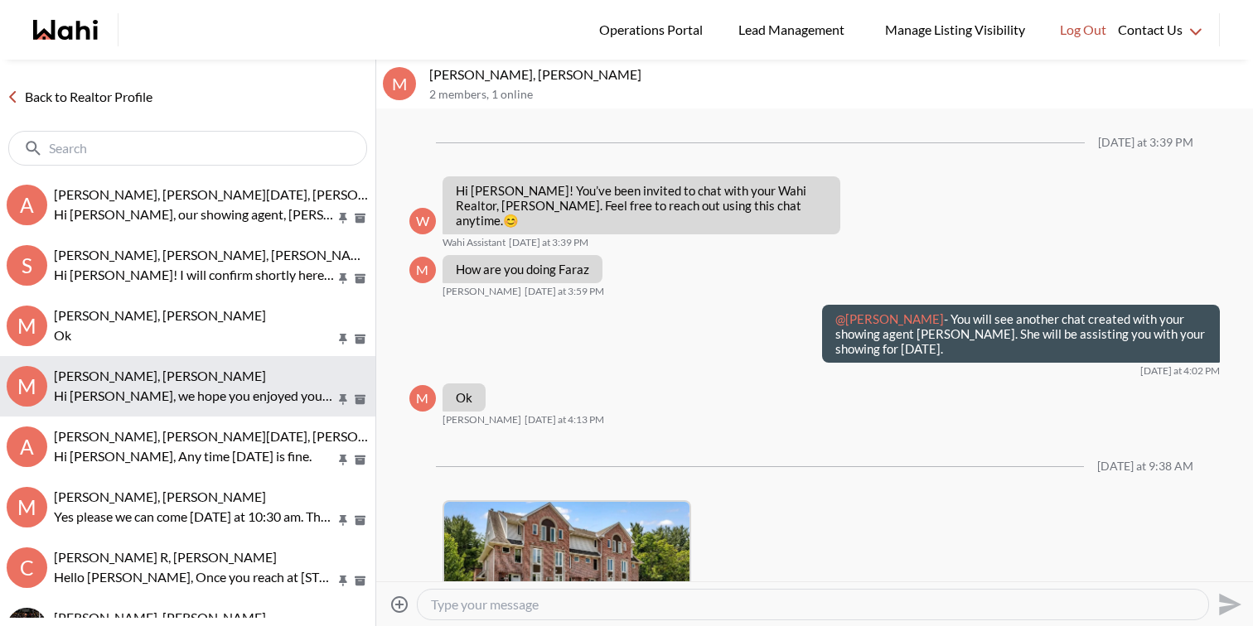
scroll to position [675, 0]
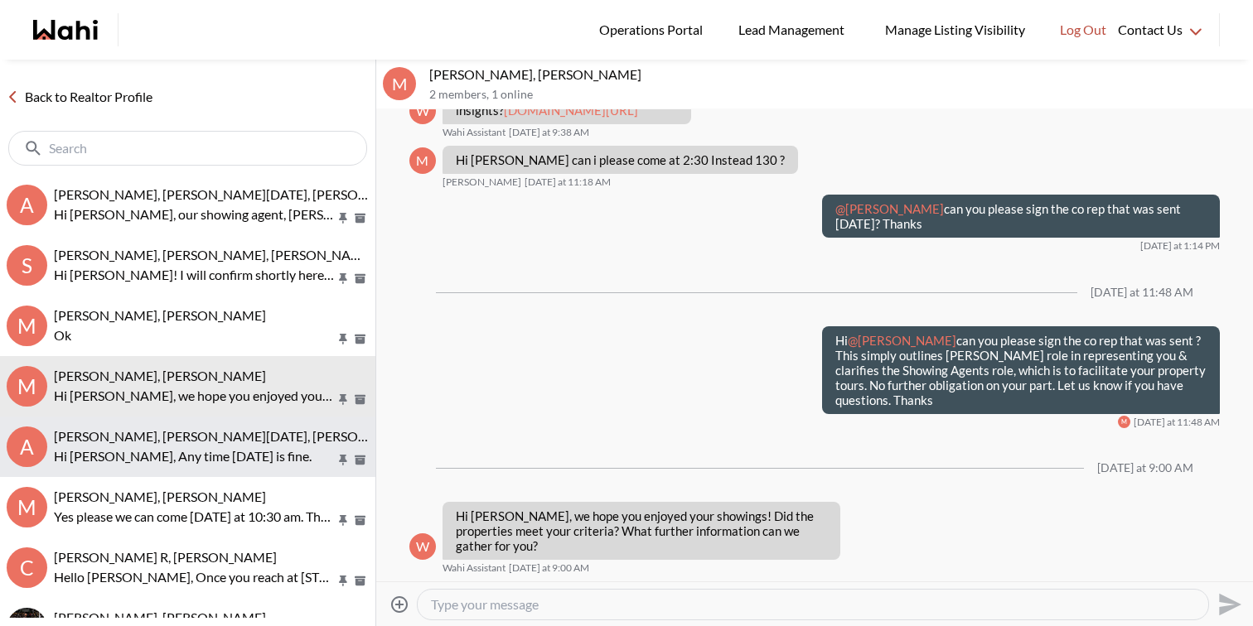
click at [199, 435] on span "[PERSON_NAME], [PERSON_NAME][DATE], [PERSON_NAME]" at bounding box center [235, 436] width 362 height 16
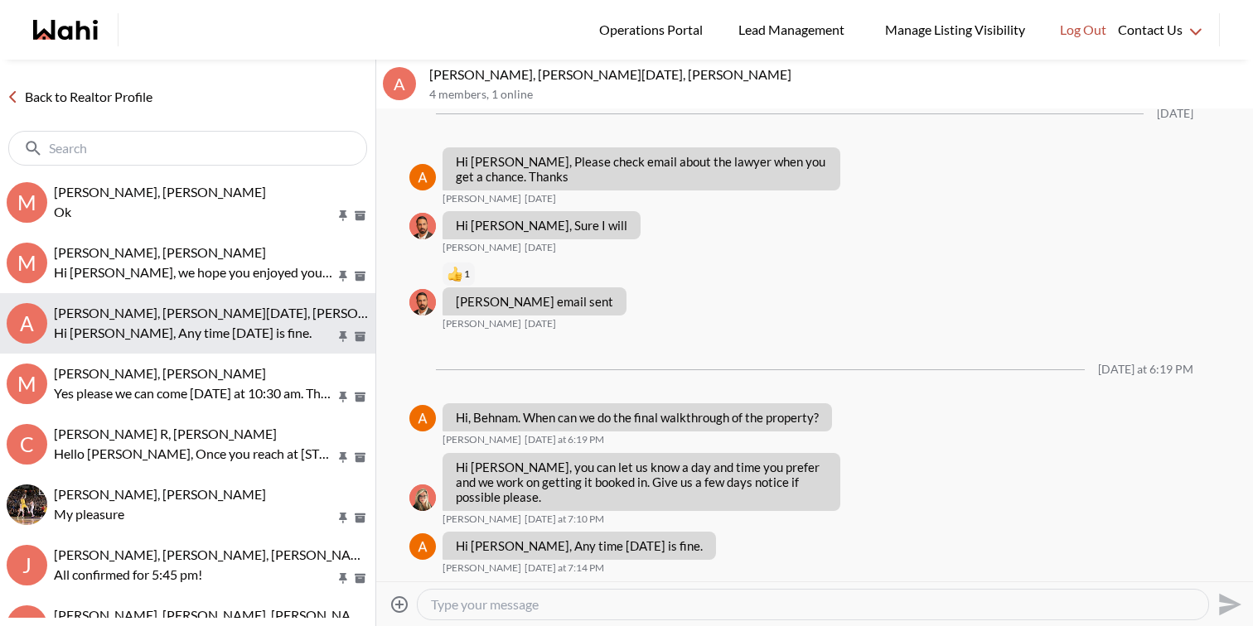
scroll to position [128, 0]
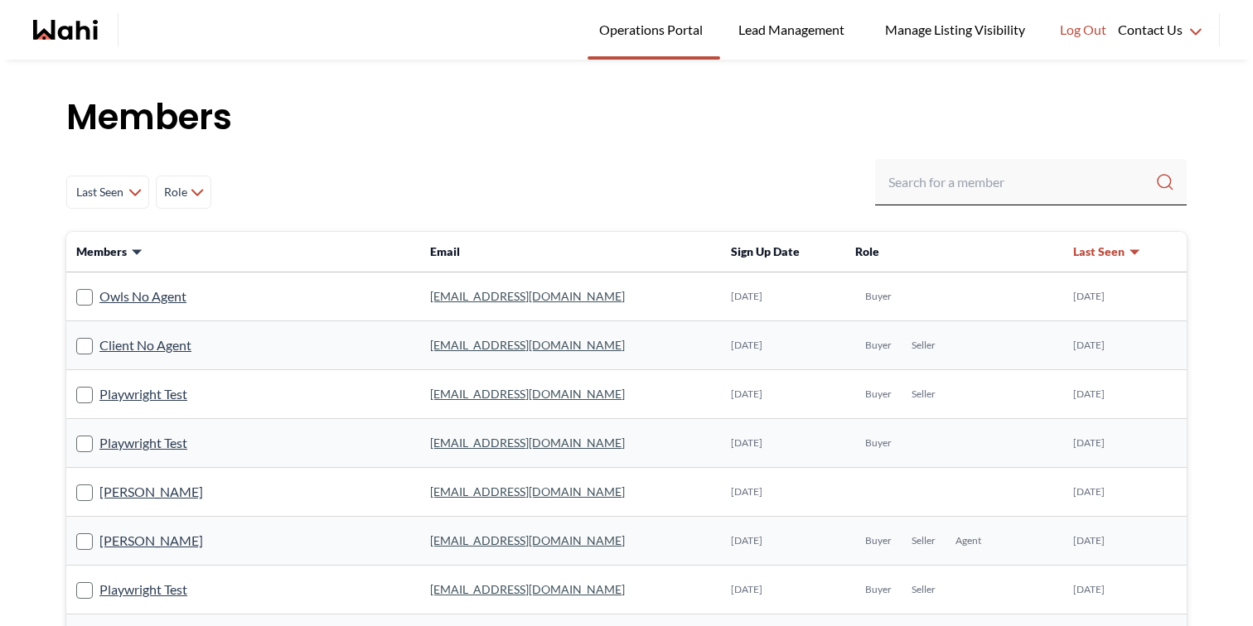
click at [953, 209] on div "Last Seen Less day than [DATE] [DATE] - [DATE] [DATE] - [DATE] [DATE] - [DATE] …" at bounding box center [626, 192] width 1120 height 66
click at [956, 187] on input "Search input" at bounding box center [1021, 182] width 267 height 30
type input "[PERSON_NAME]"
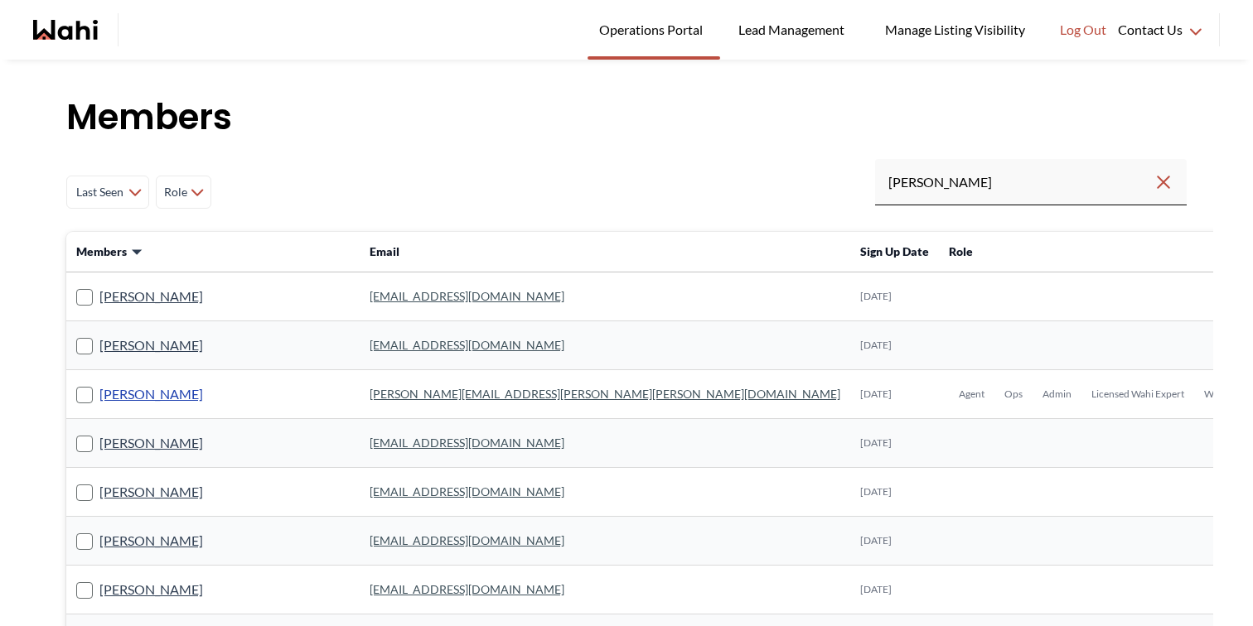
click at [142, 398] on link "[PERSON_NAME]" at bounding box center [151, 395] width 104 height 22
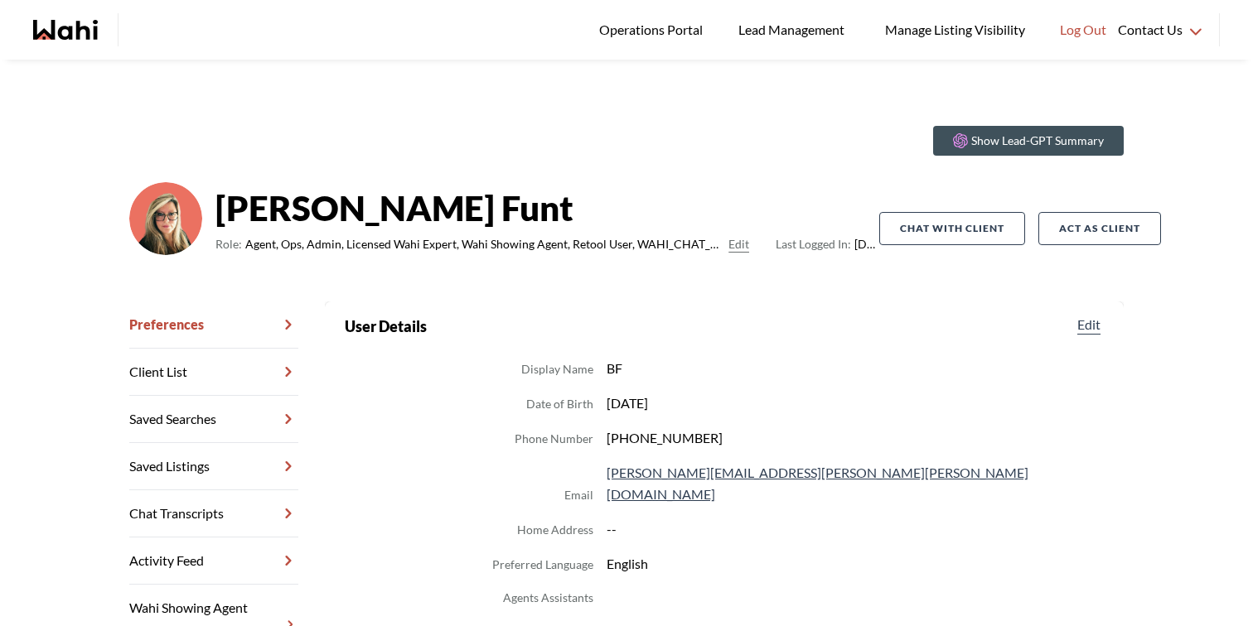
click at [192, 514] on link "Chat Transcripts" at bounding box center [213, 513] width 169 height 47
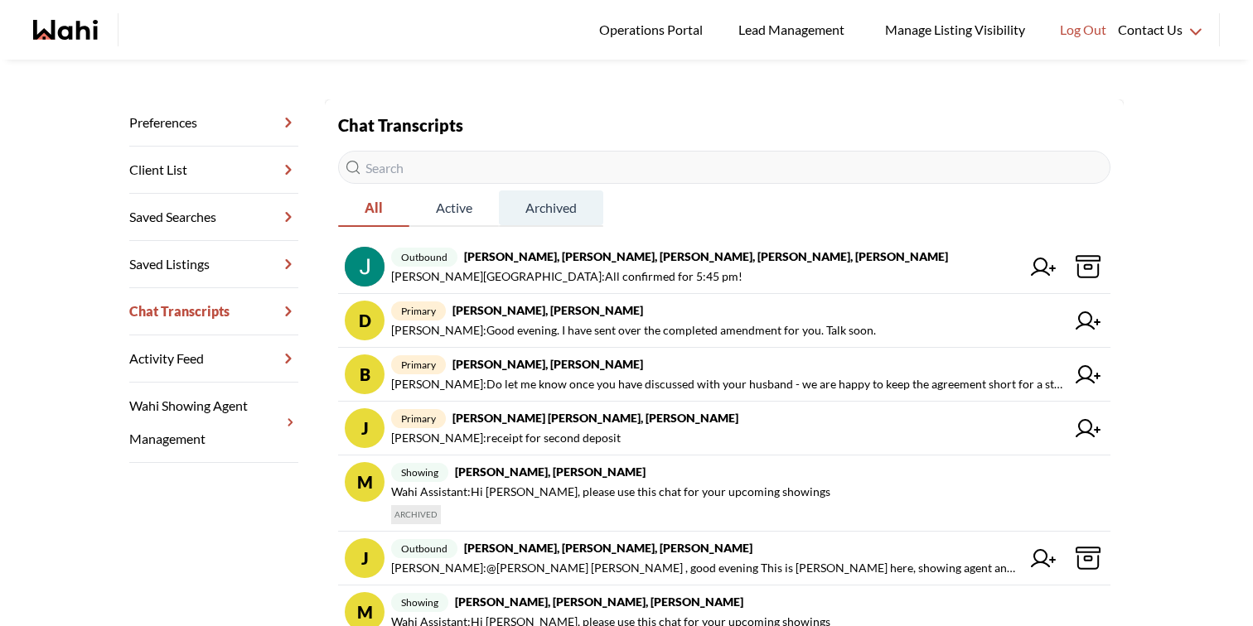
scroll to position [210, 0]
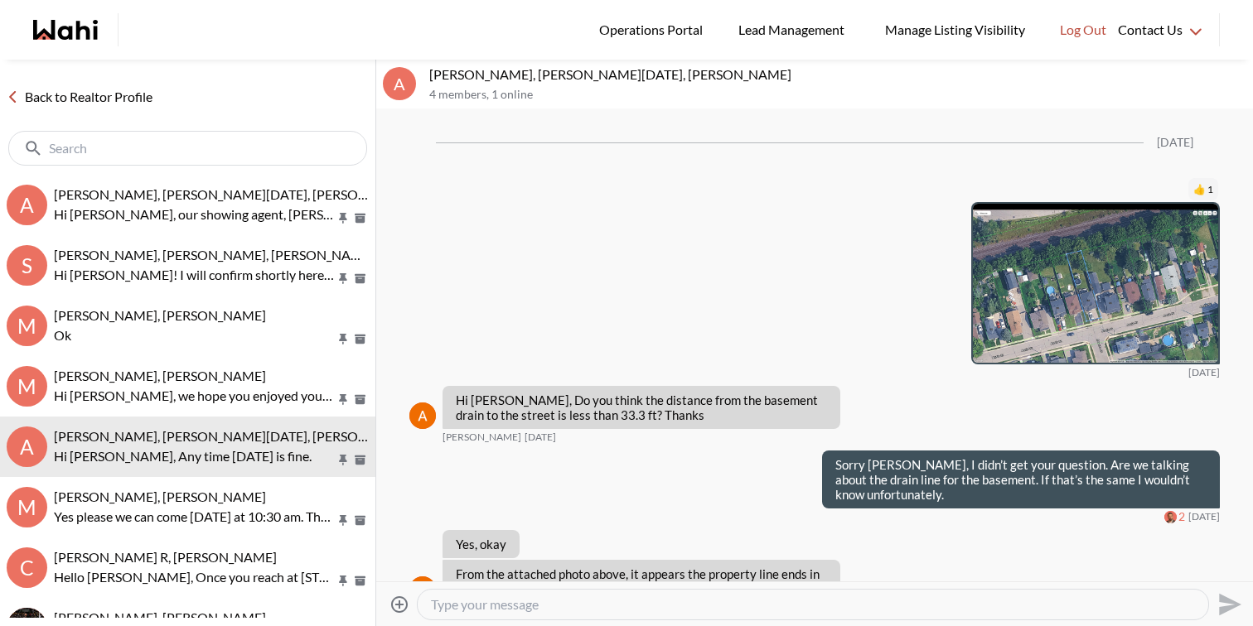
scroll to position [1953, 0]
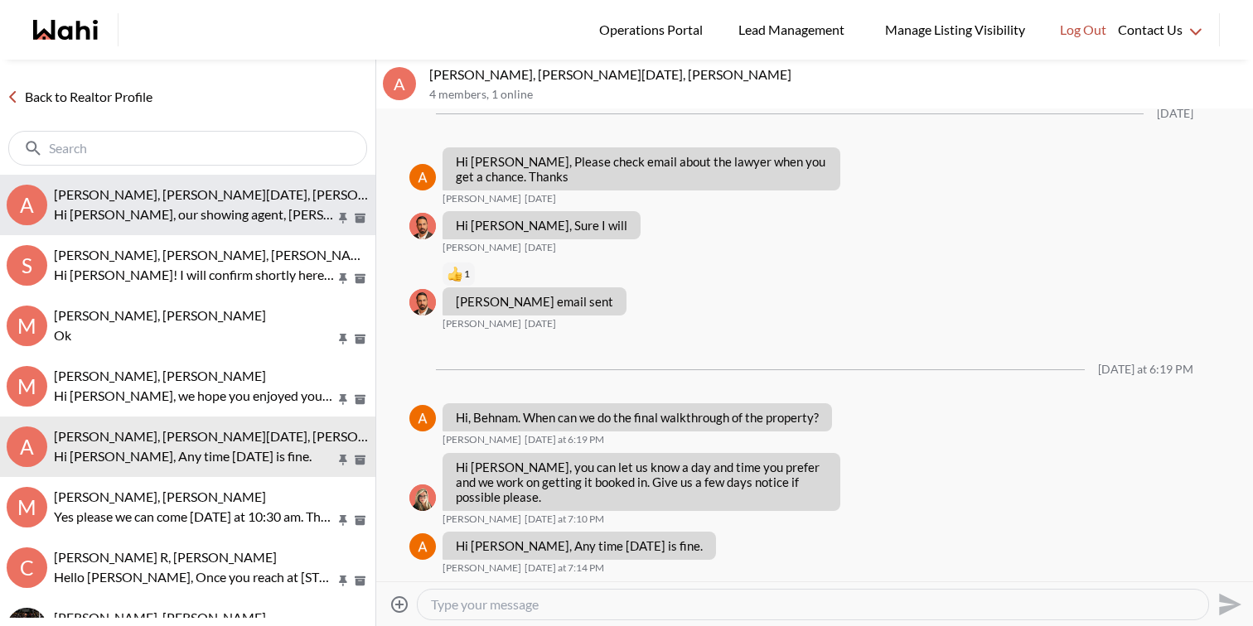
click at [282, 198] on span "[PERSON_NAME], [PERSON_NAME][DATE], [PERSON_NAME], [PERSON_NAME]" at bounding box center [289, 194] width 471 height 16
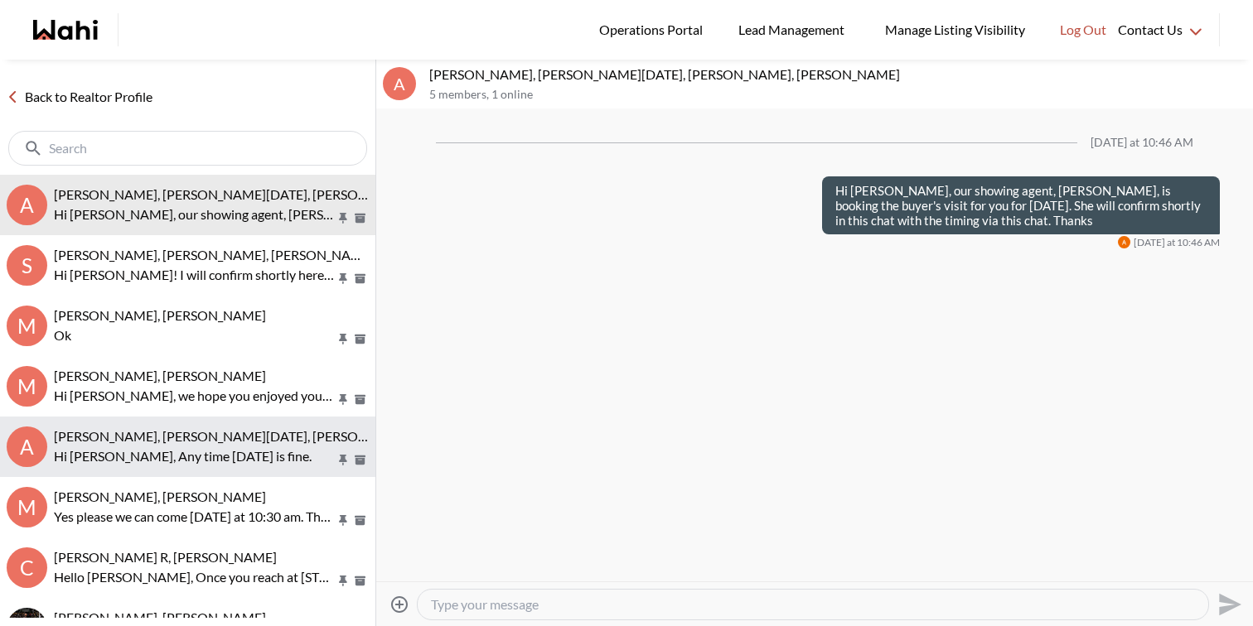
click at [250, 447] on p "Hi [PERSON_NAME], Any time [DATE] is fine." at bounding box center [195, 457] width 282 height 20
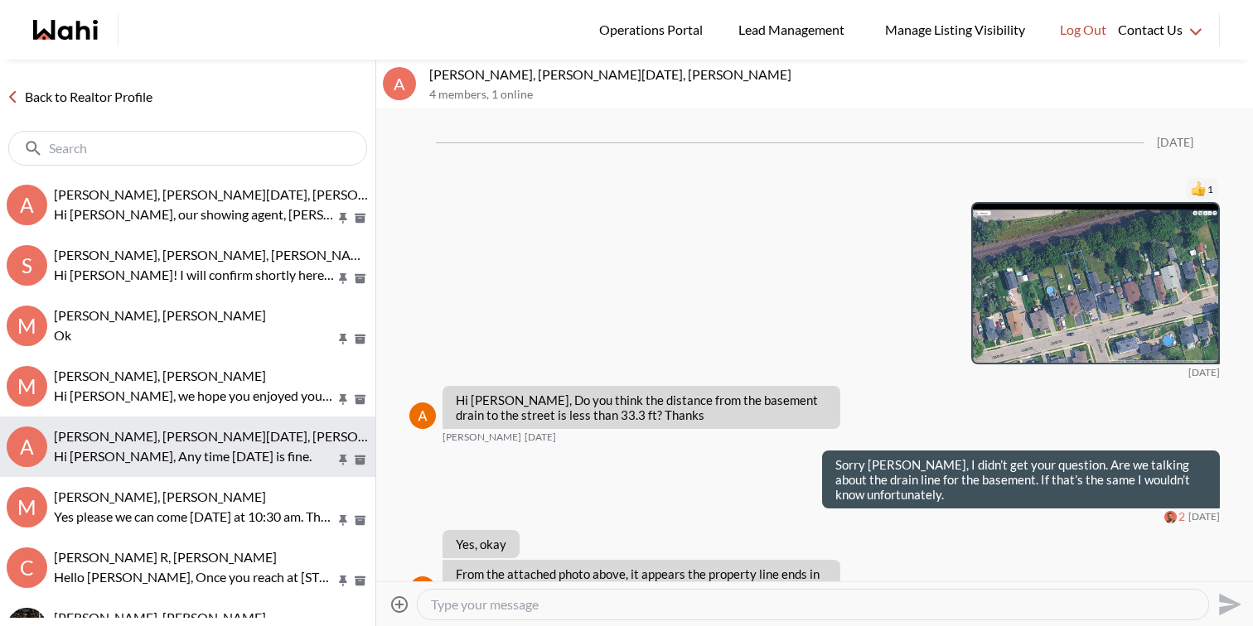
scroll to position [1953, 0]
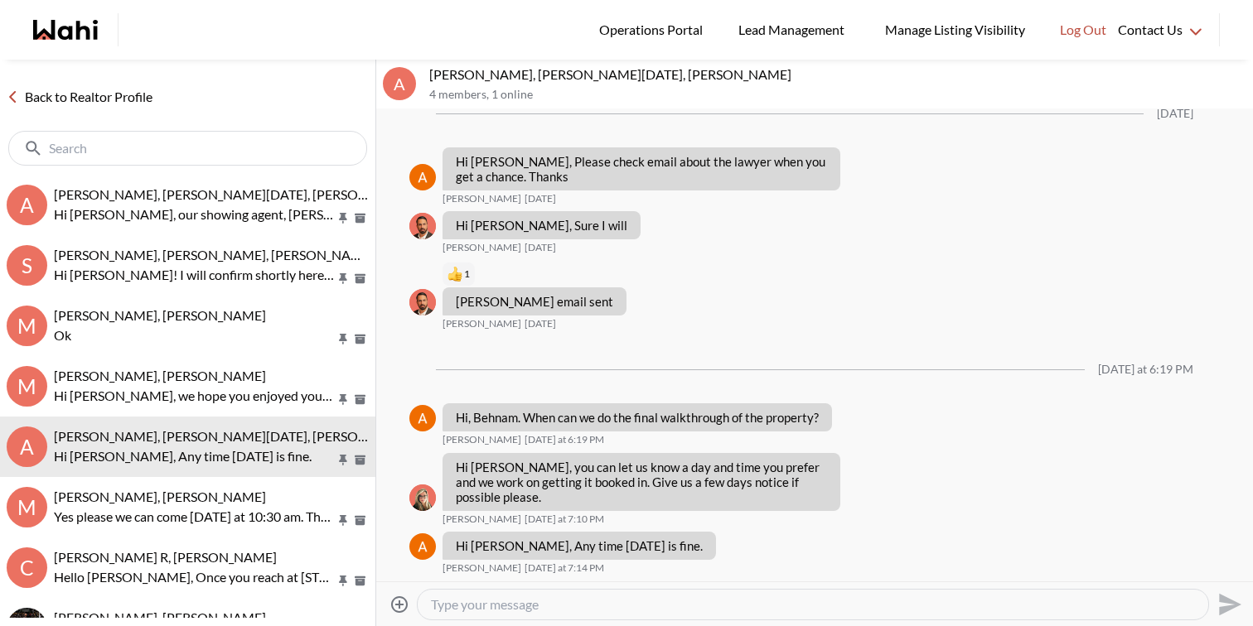
click at [481, 606] on textarea "Type your message" at bounding box center [813, 604] width 764 height 17
paste textarea "Hi [PERSON_NAME], Gautam is booking the buyer visit for you. You can communicat…"
drag, startPoint x: 532, startPoint y: 606, endPoint x: 486, endPoint y: 601, distance: 45.8
click at [486, 601] on textarea "Hi [PERSON_NAME], Gautam is booking the buyer visit for you. You can communicat…" at bounding box center [813, 604] width 764 height 17
click at [477, 607] on textarea "Hi [PERSON_NAME] is booking the buyer visit for you. You can communicate with h…" at bounding box center [813, 604] width 764 height 17
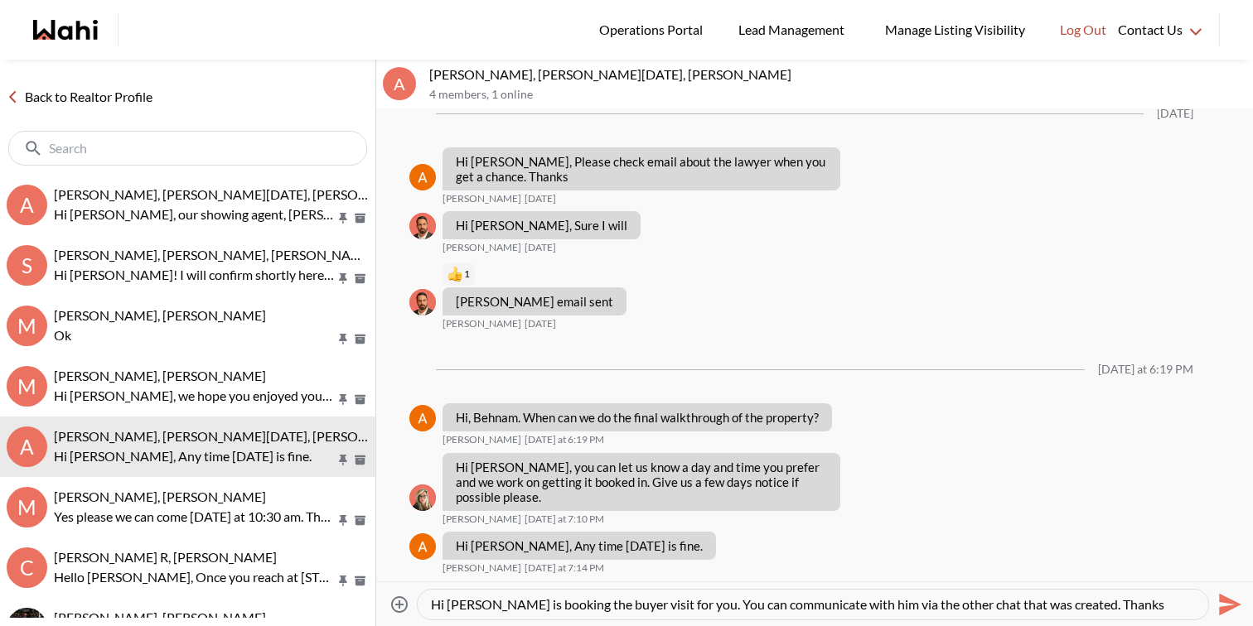
click at [490, 602] on textarea "Hi [PERSON_NAME] is booking the buyer visit for you. You can communicate with h…" at bounding box center [813, 604] width 764 height 17
drag, startPoint x: 1013, startPoint y: 604, endPoint x: 1002, endPoint y: 603, distance: 10.8
click at [1002, 603] on textarea "Hi [PERSON_NAME], our showing agent [PERSON_NAME] is booking the buyer visit fo…" at bounding box center [813, 604] width 764 height 17
type textarea "Hi [PERSON_NAME], our showing agent [PERSON_NAME] is booking the buyer visit fo…"
click at [1229, 616] on icon "Send" at bounding box center [1227, 604] width 27 height 27
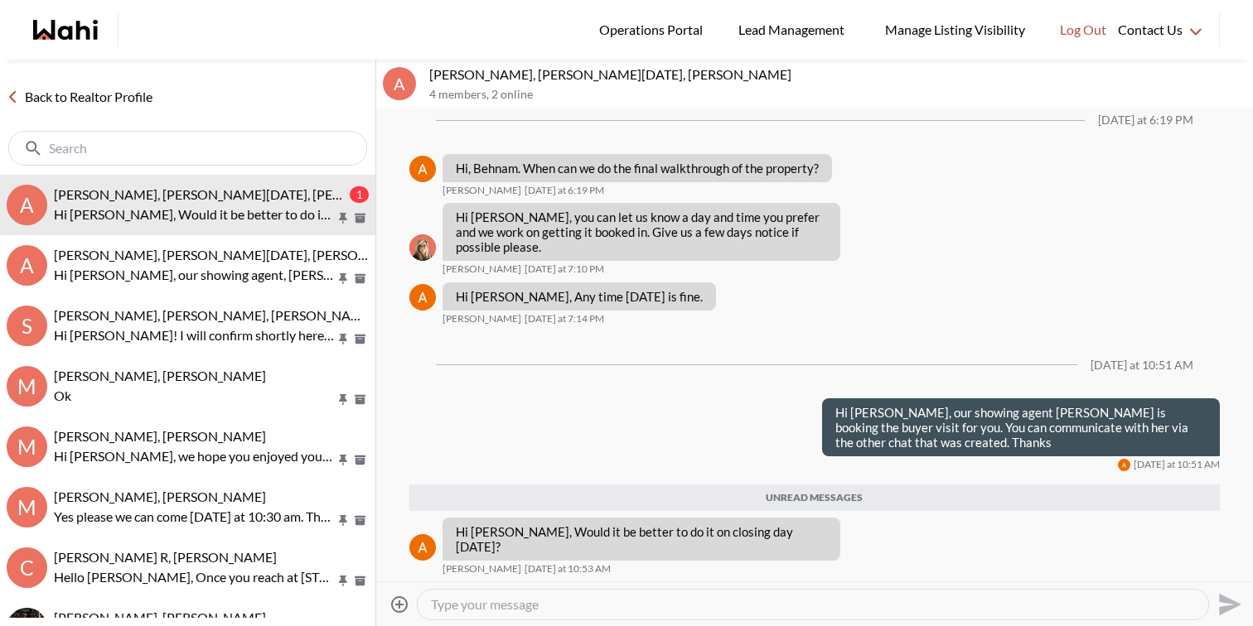
scroll to position [2147, 0]
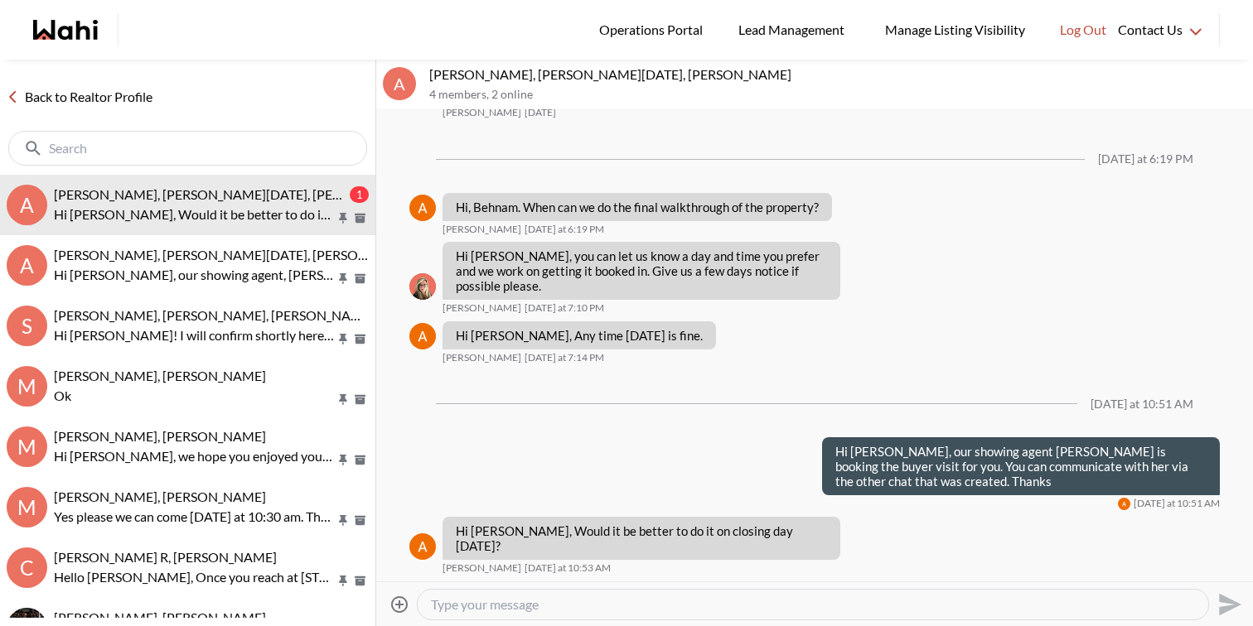
click at [541, 612] on div at bounding box center [813, 605] width 790 height 30
click at [541, 602] on textarea "Type your message" at bounding box center [813, 604] width 764 height 17
type textarea "Hey Anwar, tomorrow is better."
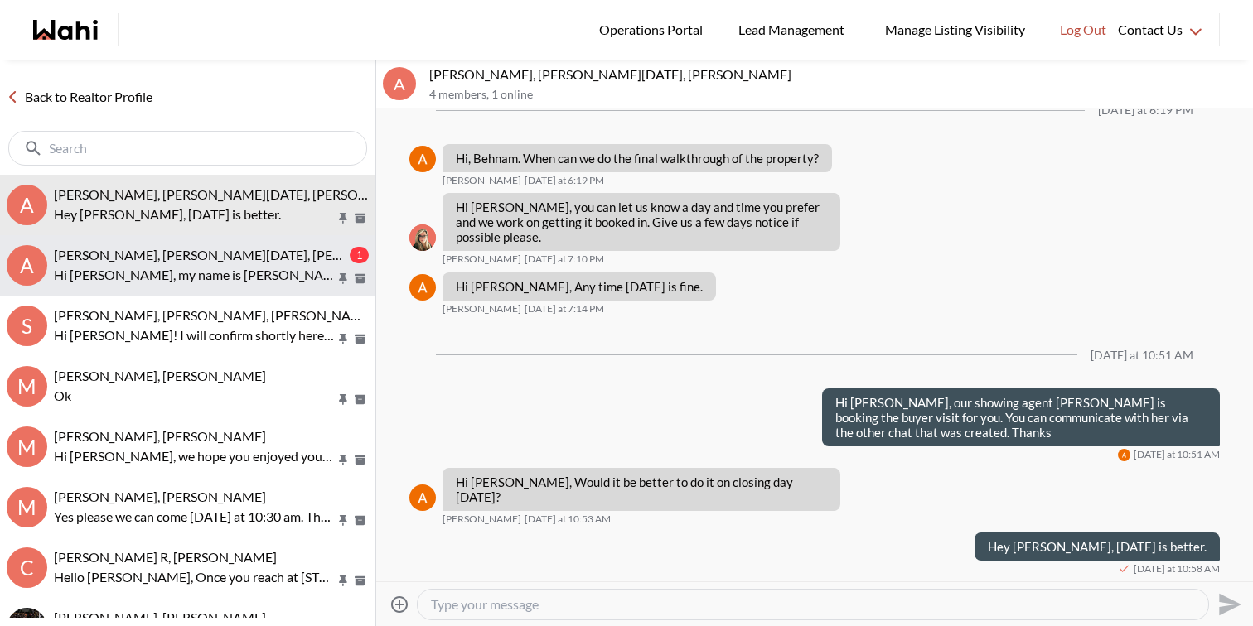
click at [292, 261] on span "[PERSON_NAME], [PERSON_NAME][DATE], [PERSON_NAME], [PERSON_NAME]" at bounding box center [289, 255] width 471 height 16
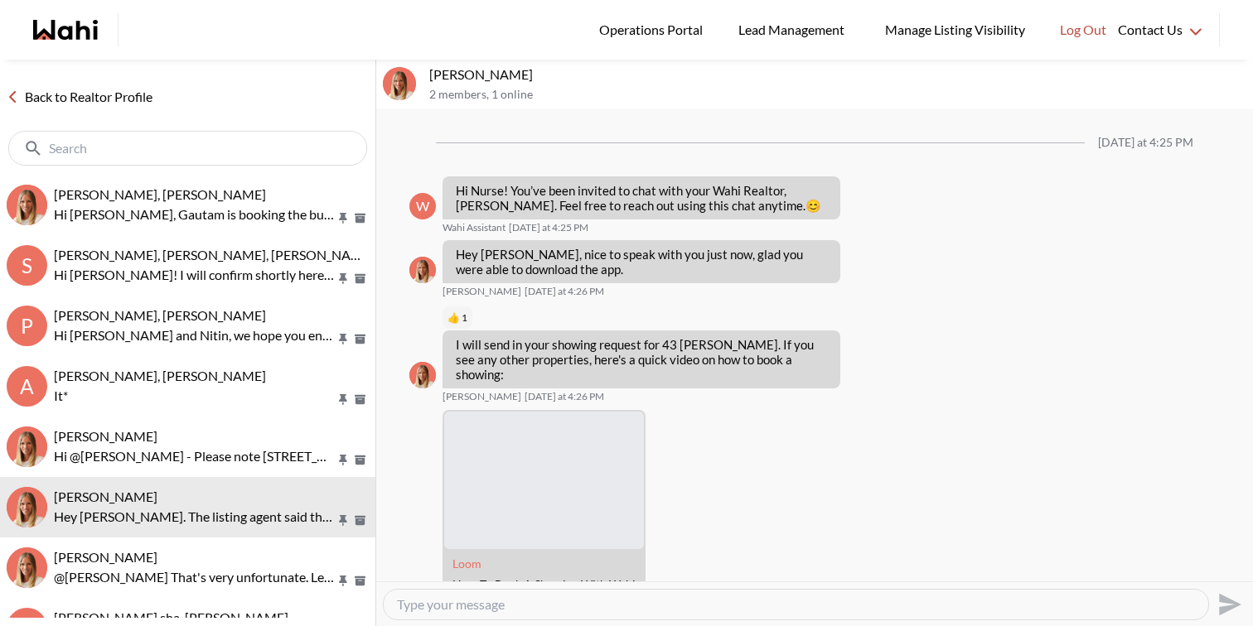
scroll to position [3329, 0]
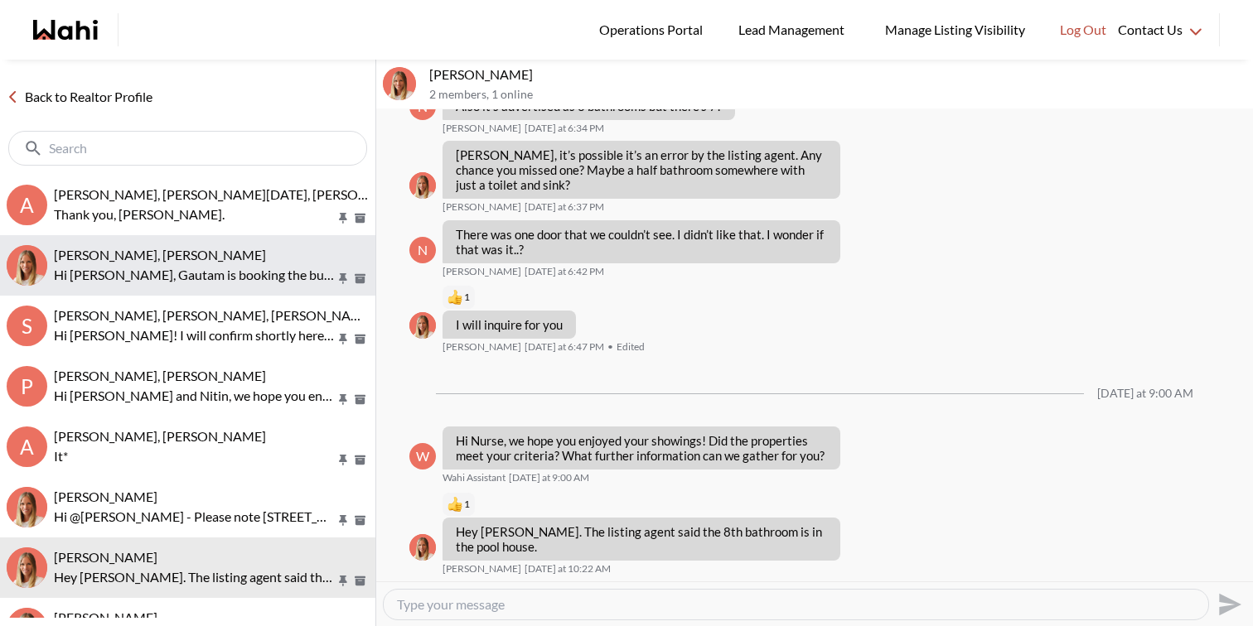
click at [191, 281] on p "Hi [PERSON_NAME], Gautam is booking the buyer visit for you. You can communicat…" at bounding box center [195, 275] width 282 height 20
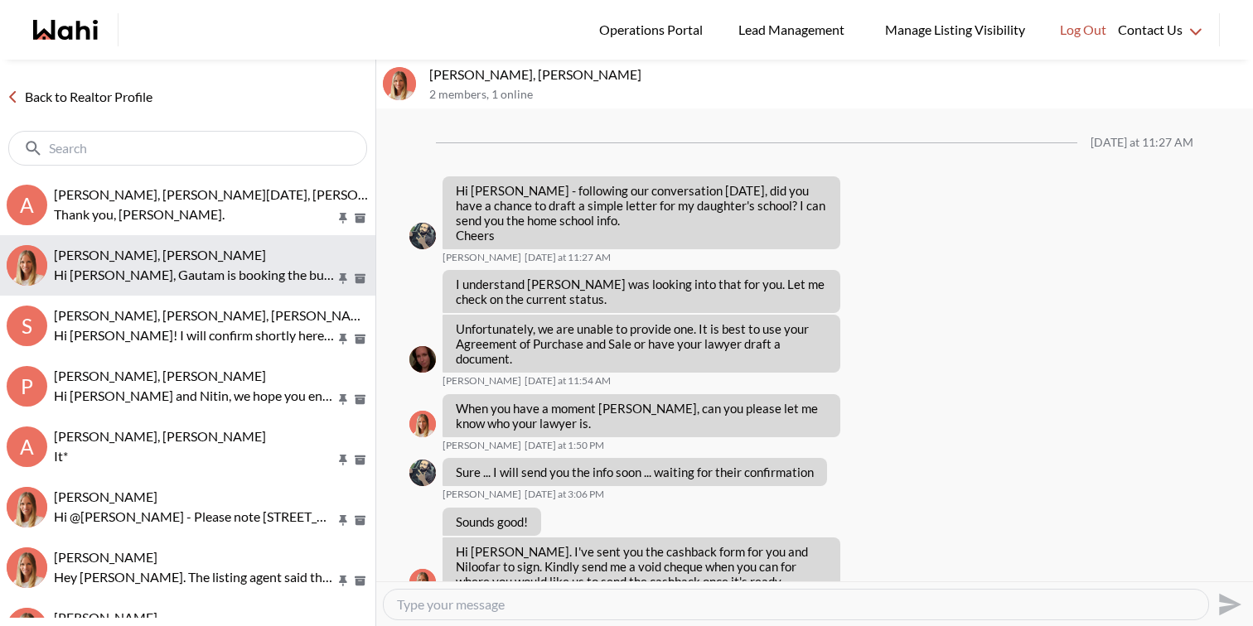
scroll to position [1526, 0]
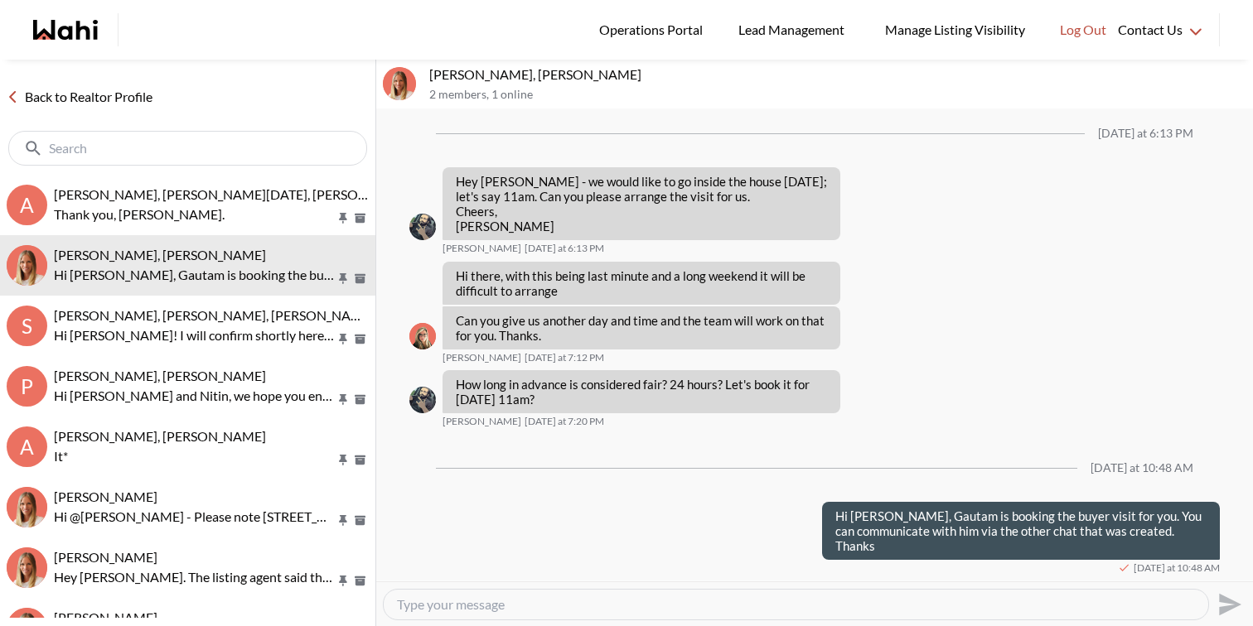
click at [579, 608] on textarea "Type your message" at bounding box center [796, 604] width 798 height 17
paste textarea "We will be sending a CoRep Document that you will need to sign prior to your ou…"
type textarea "We will be sending a CoRep Document that you will need to sign prior to your ou…"
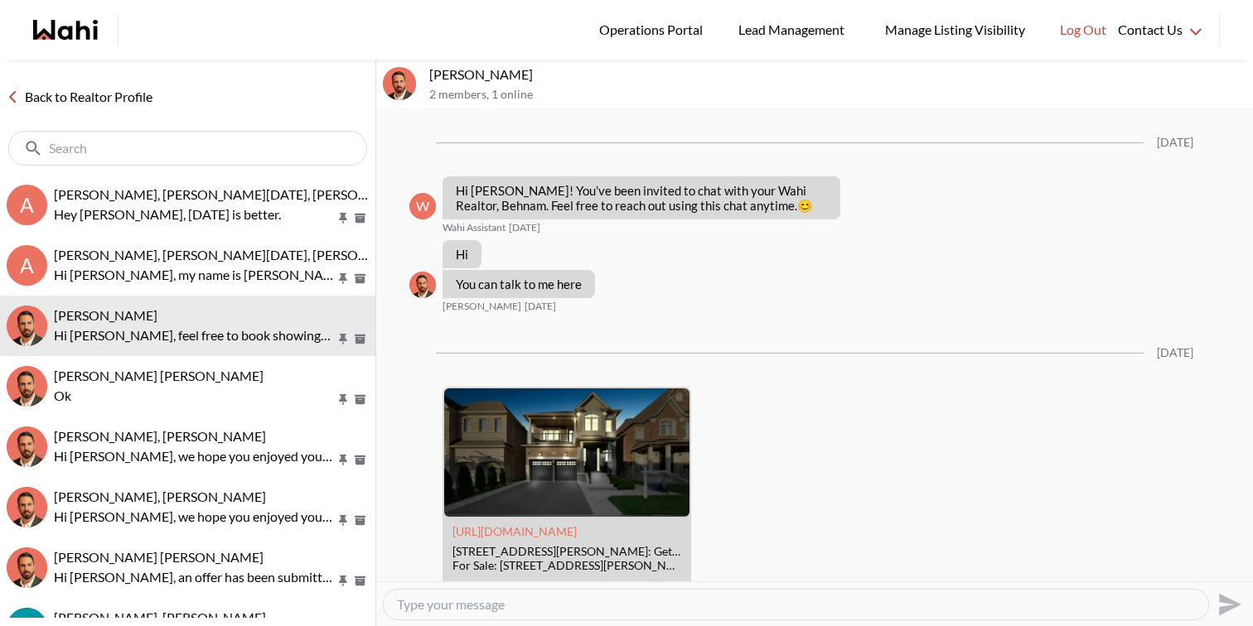
scroll to position [760, 0]
